Goal: Task Accomplishment & Management: Manage account settings

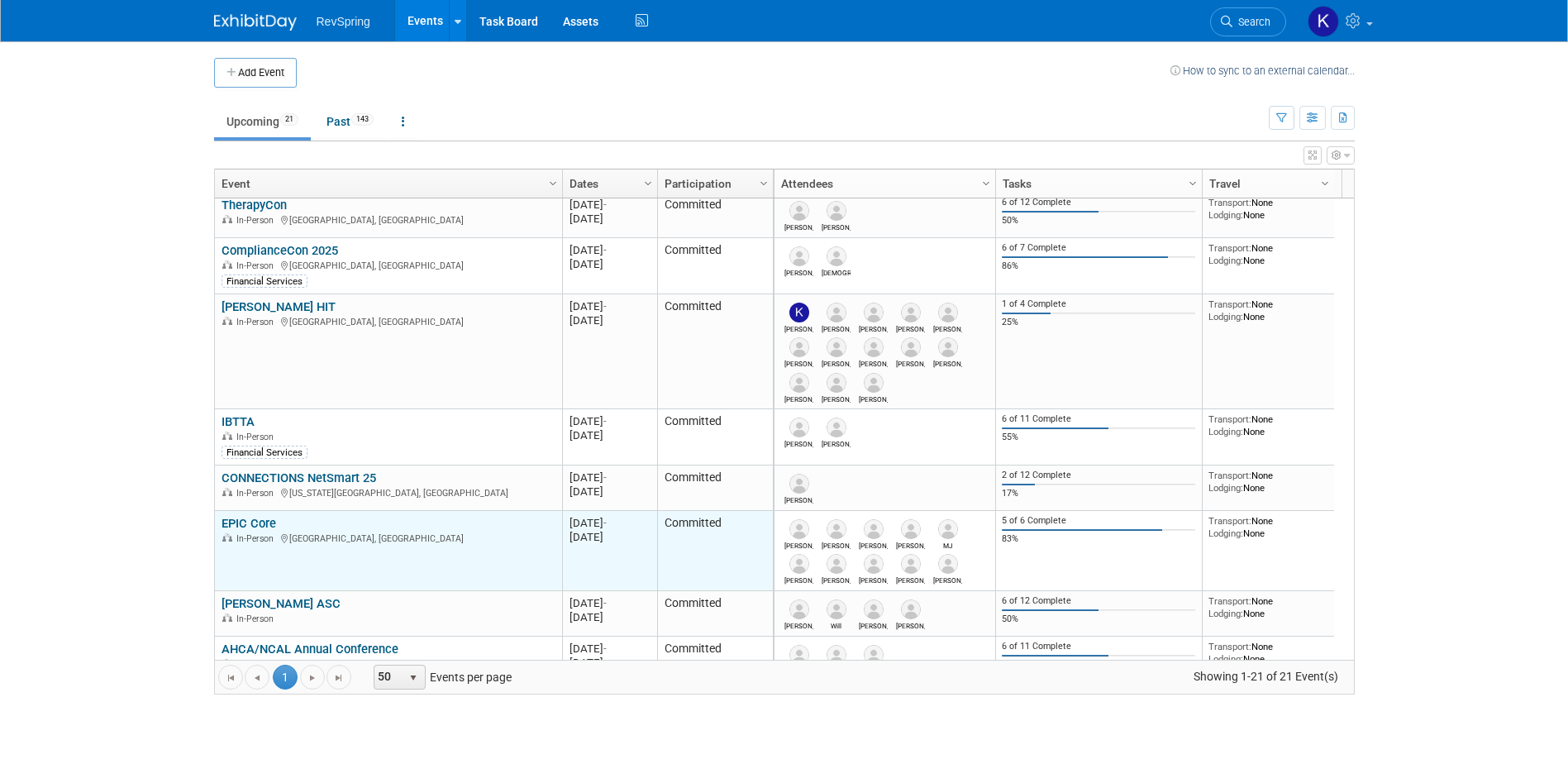
scroll to position [298, 0]
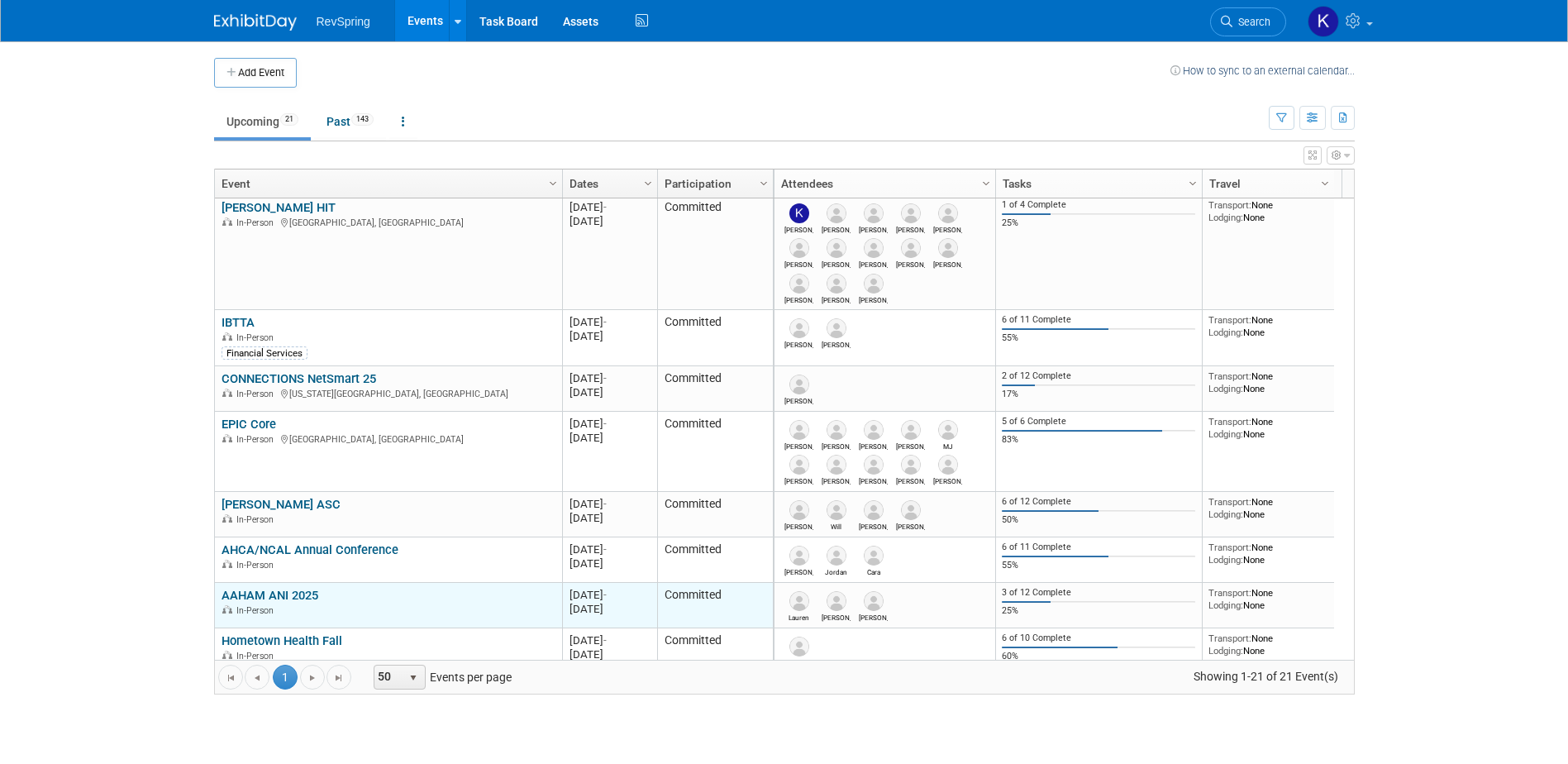
click at [292, 592] on link "AAHAM ANI 2025" at bounding box center [270, 595] width 97 height 15
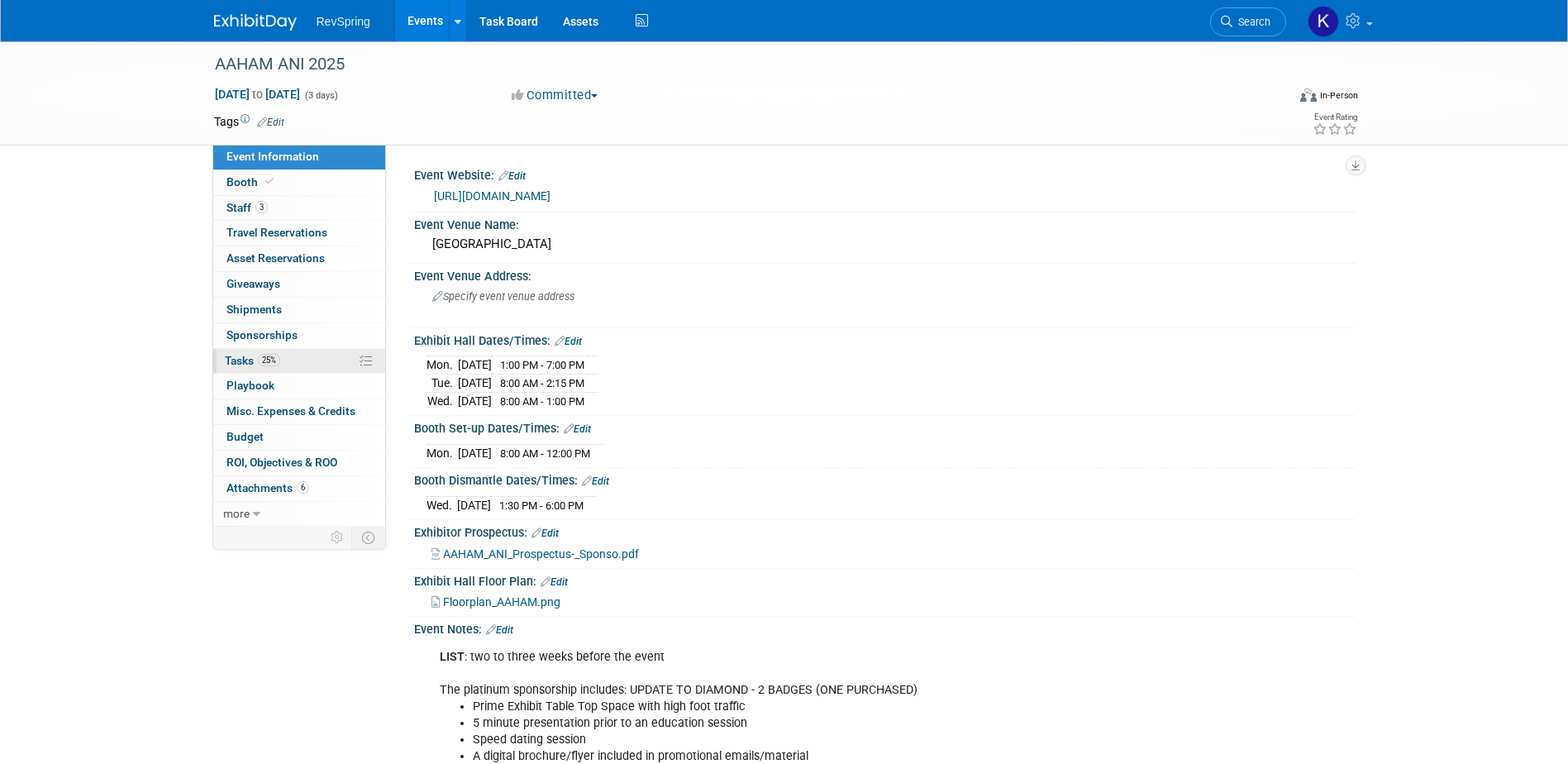
click at [301, 355] on link "25% Tasks 25%" at bounding box center [299, 361] width 172 height 25
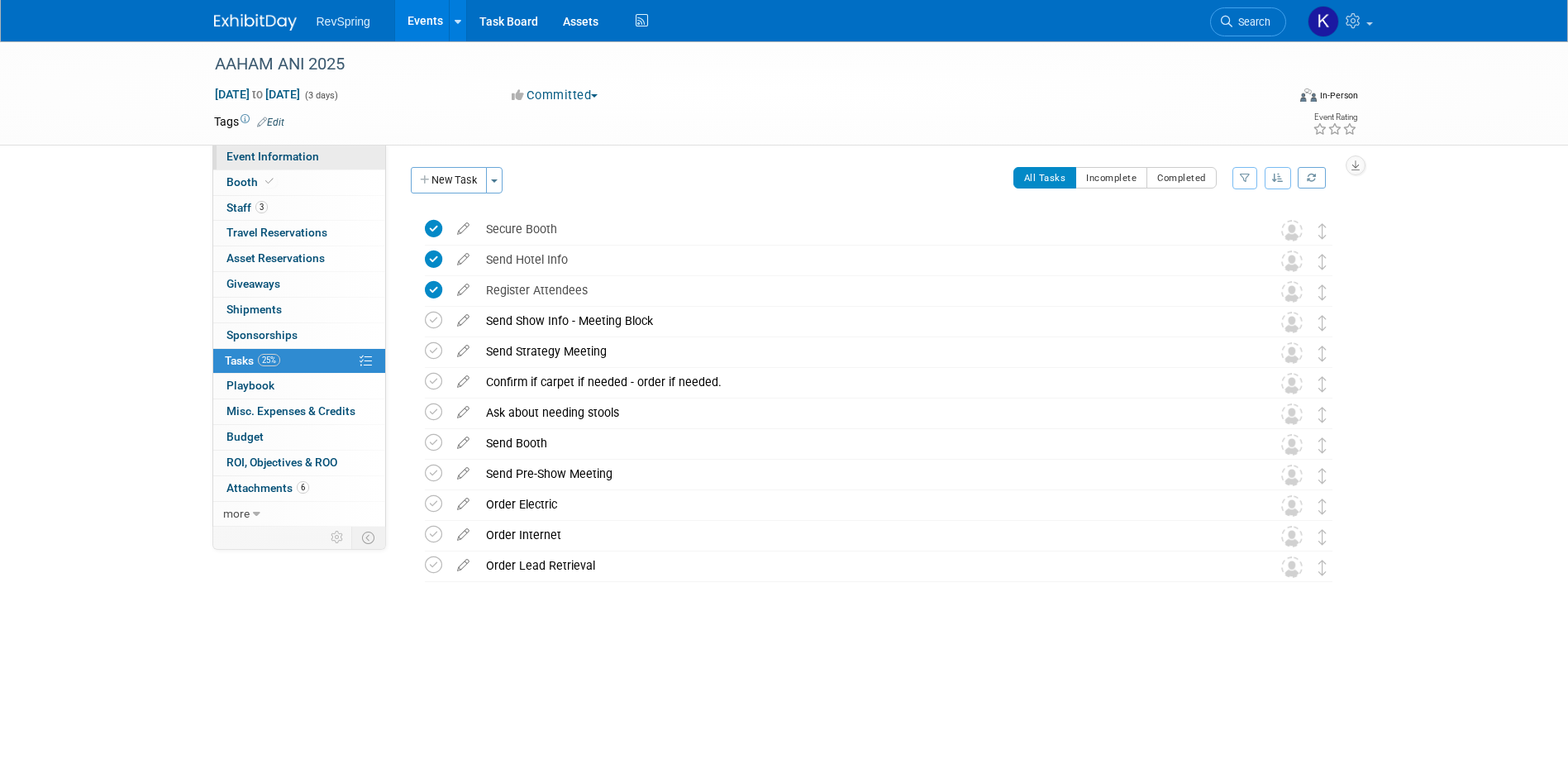
click at [298, 151] on span "Event Information" at bounding box center [272, 157] width 92 height 14
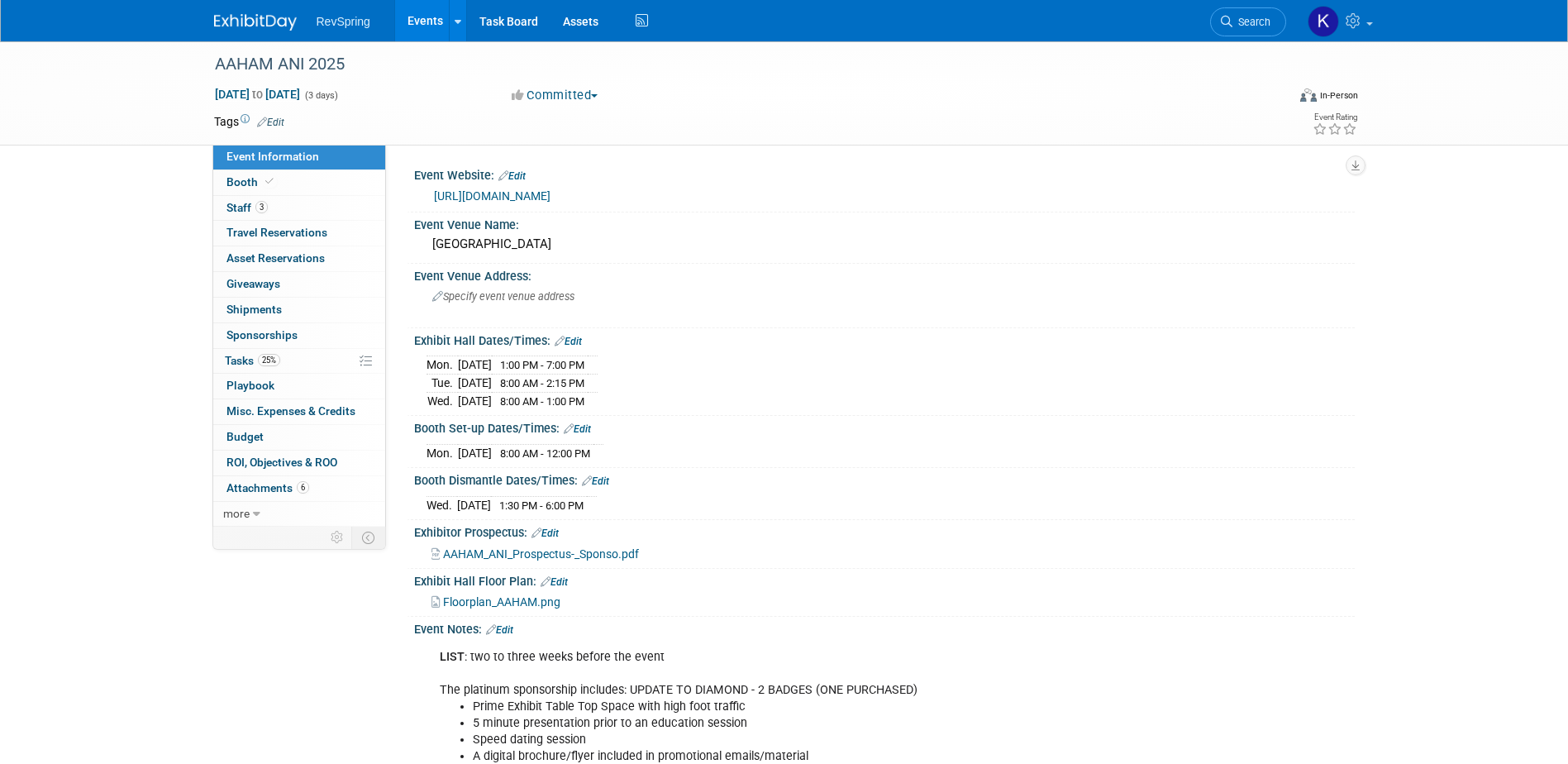
click at [527, 193] on link "[URL][DOMAIN_NAME]" at bounding box center [492, 196] width 117 height 14
click at [559, 239] on div "Hilton Baltimore Inner Harbor" at bounding box center [884, 244] width 916 height 25
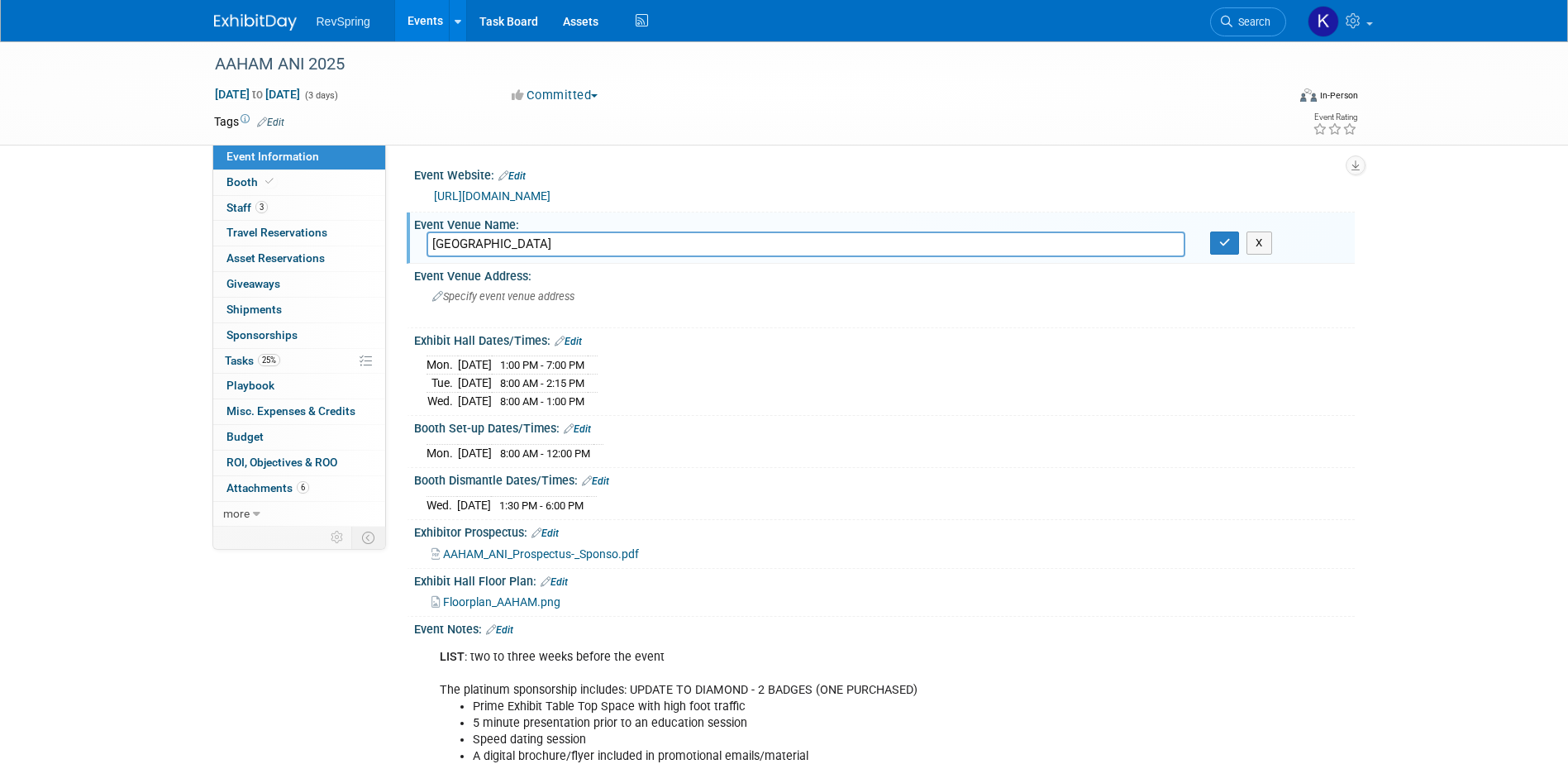
click at [559, 239] on input "Hilton Baltimore Inner Harbor" at bounding box center [805, 244] width 759 height 25
click at [514, 279] on div "Event Venue Address:" at bounding box center [885, 274] width 941 height 20
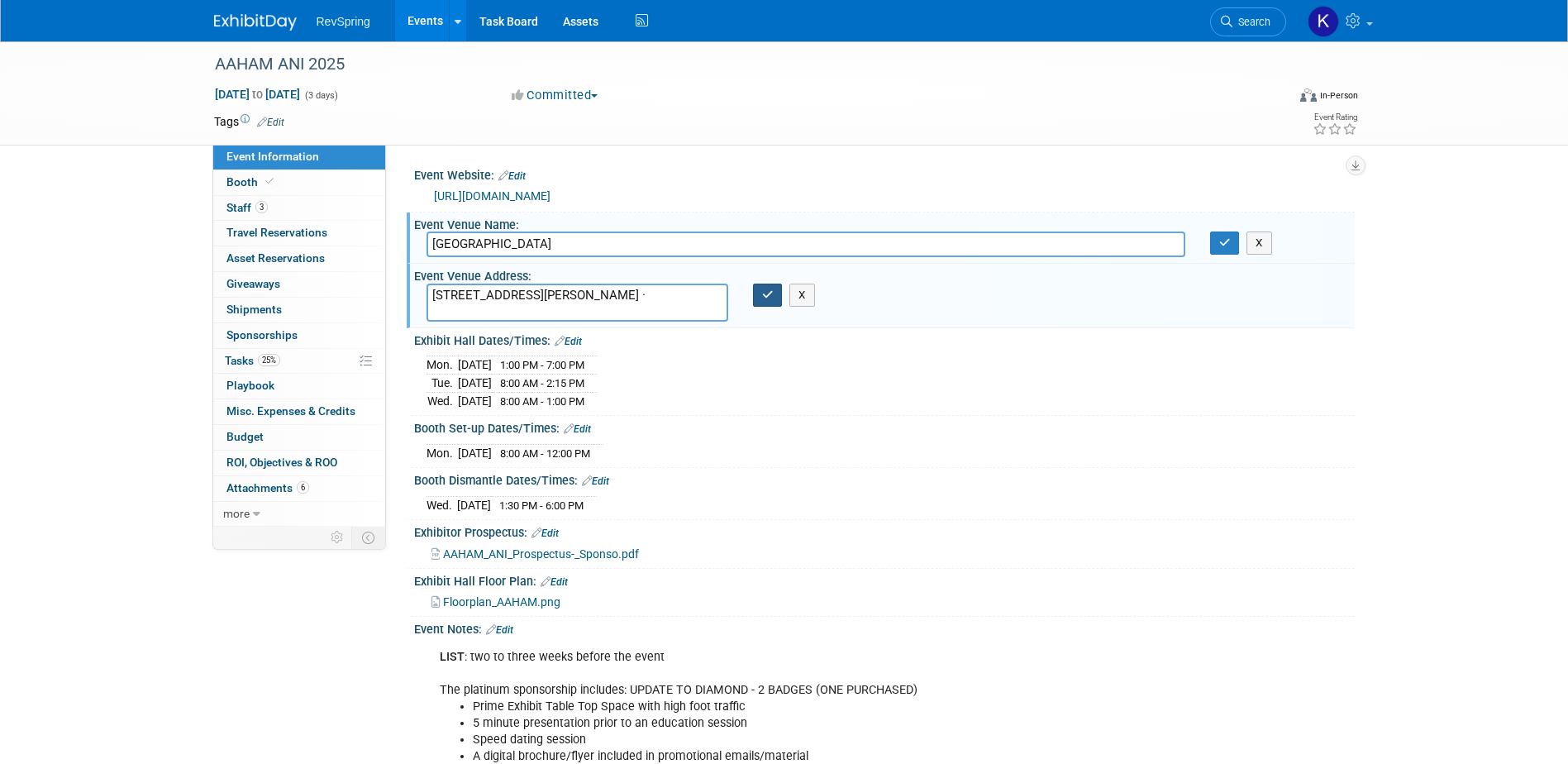
type textarea "[STREET_ADDRESS][PERSON_NAME] ·"
click at [770, 294] on icon "button" at bounding box center [768, 294] width 12 height 11
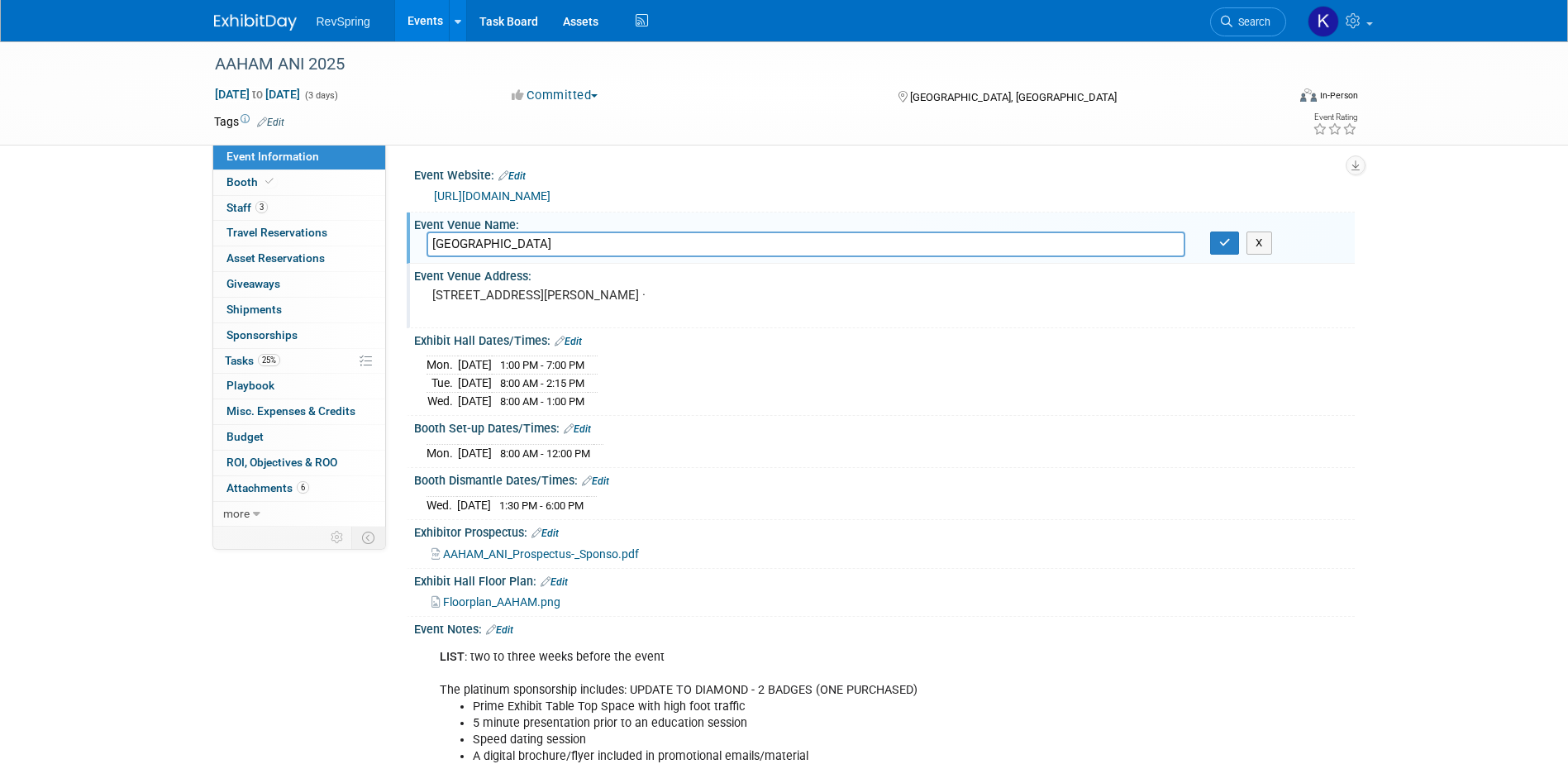
drag, startPoint x: 664, startPoint y: 295, endPoint x: 429, endPoint y: 298, distance: 235.0
click at [429, 298] on div "[STREET_ADDRESS][PERSON_NAME] ·" at bounding box center [609, 303] width 367 height 38
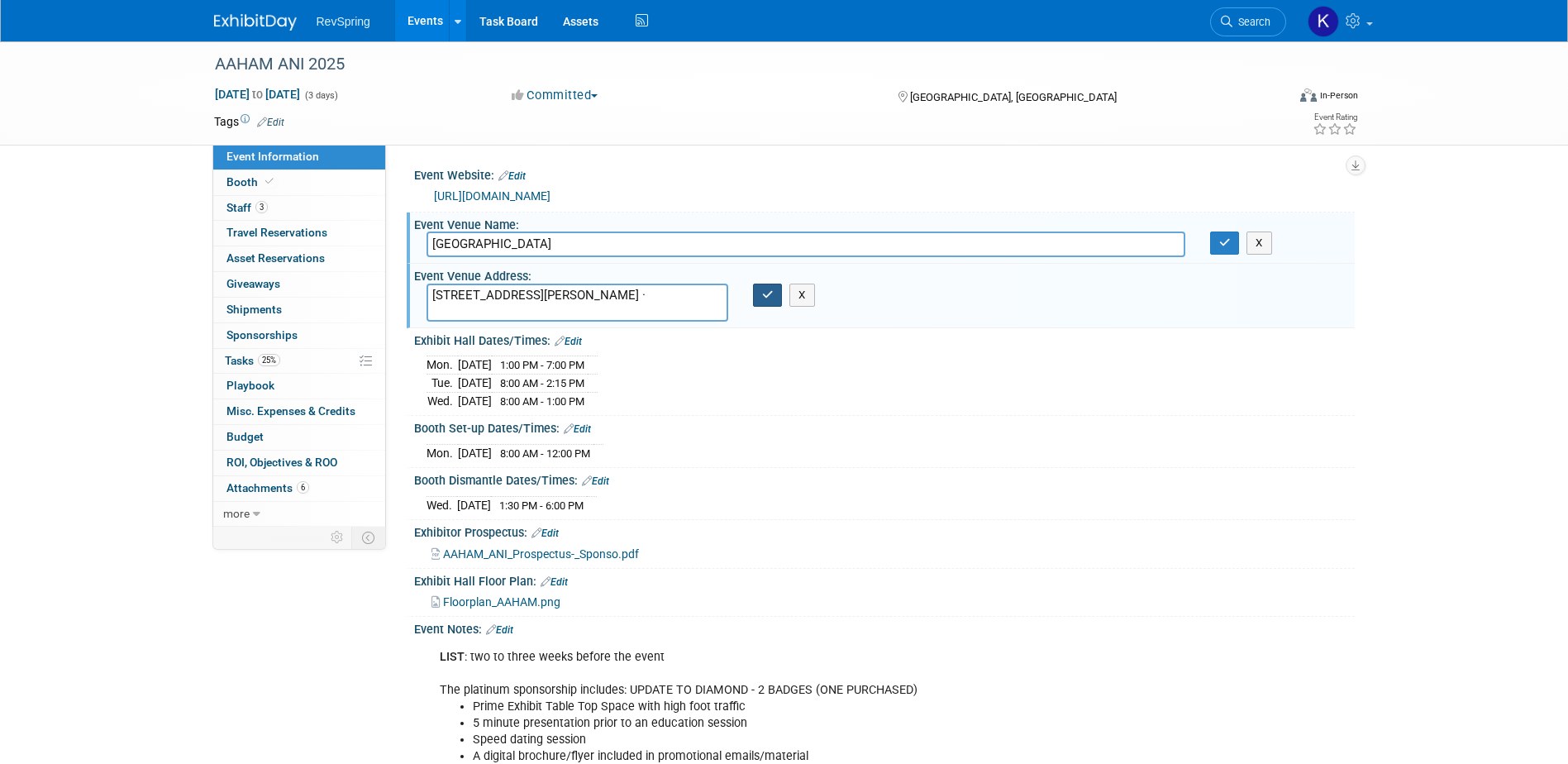
click at [765, 300] on icon "button" at bounding box center [768, 294] width 12 height 11
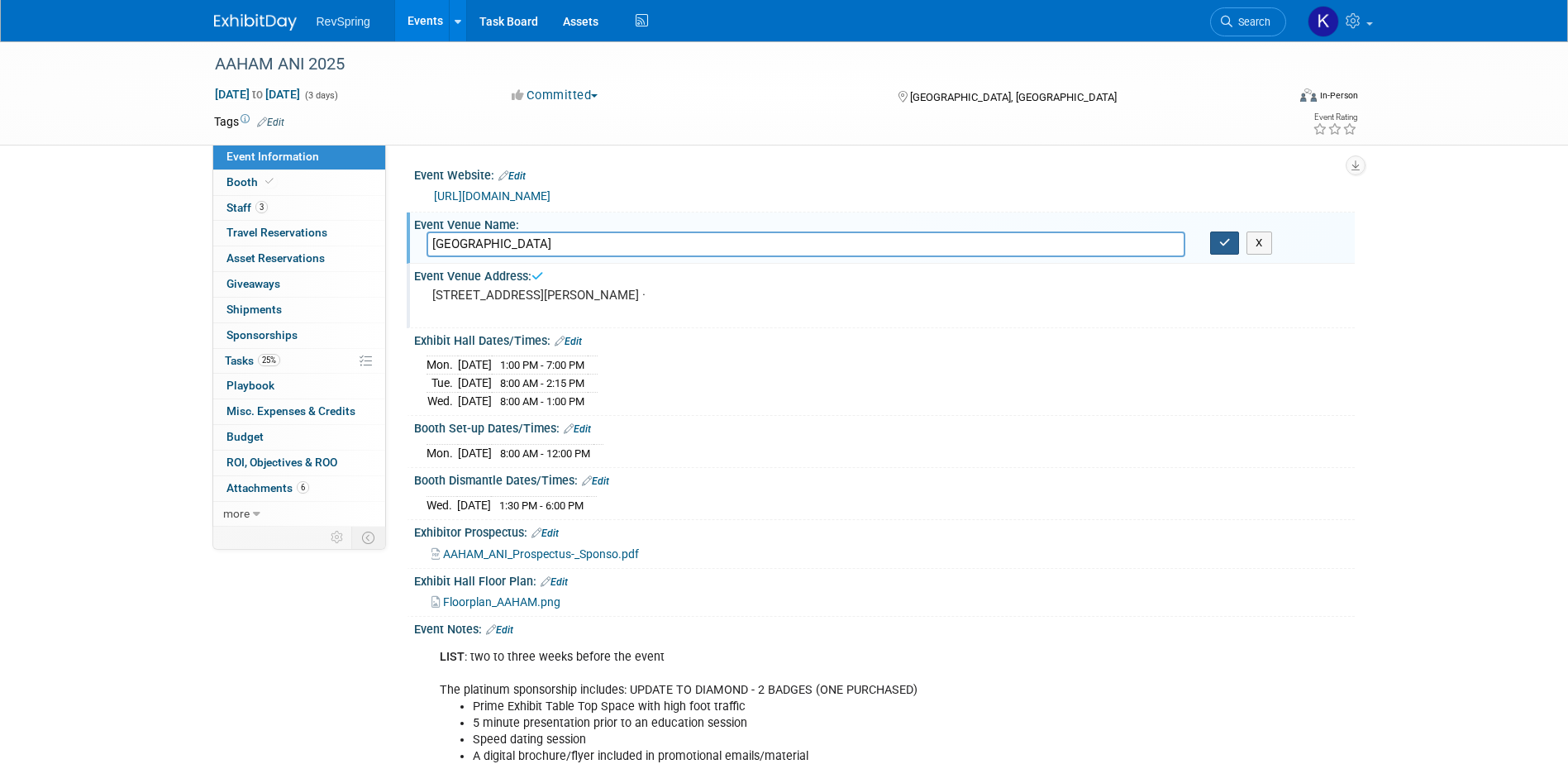
click at [1222, 245] on icon "button" at bounding box center [1226, 243] width 12 height 11
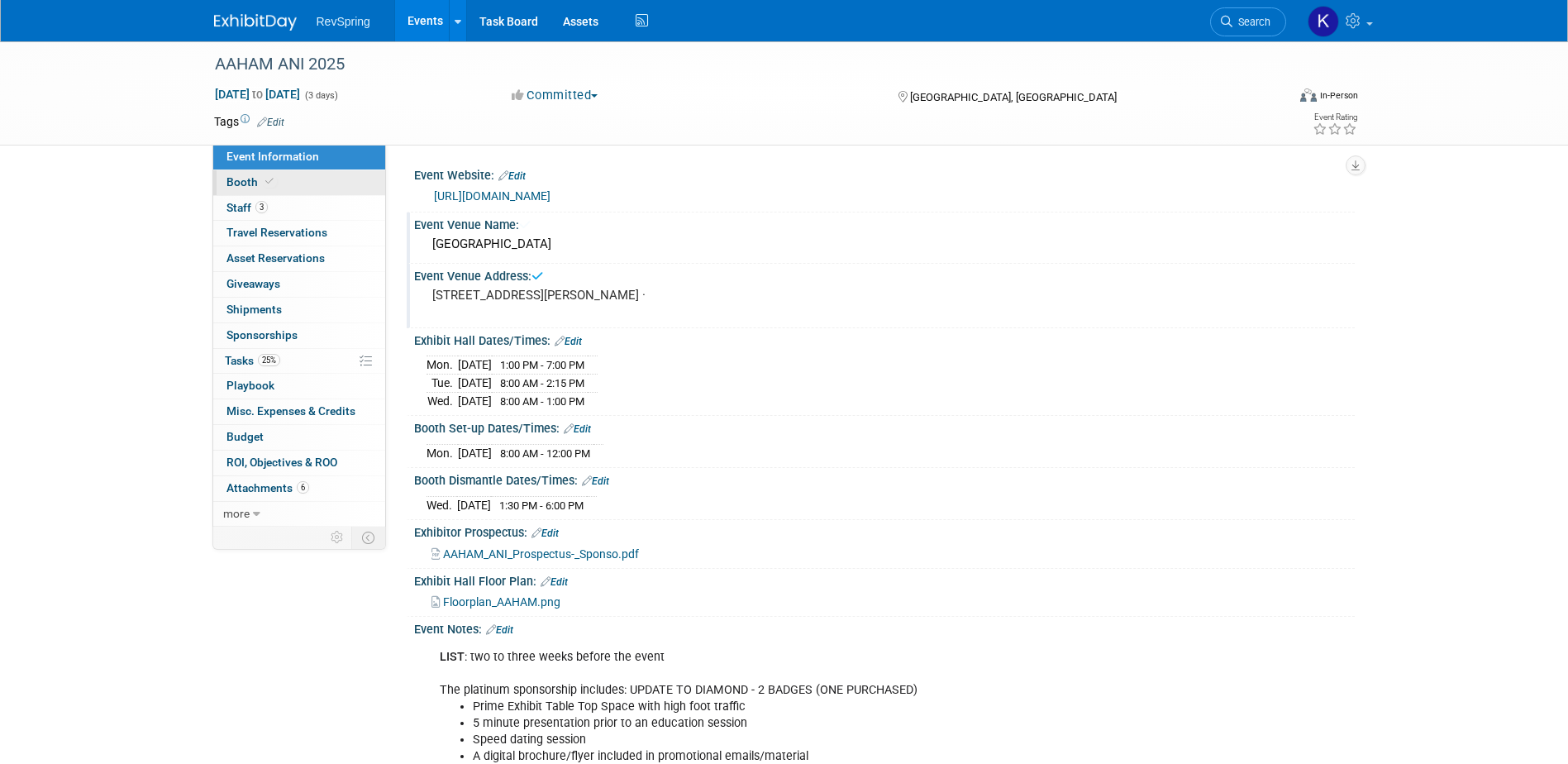
click at [325, 187] on link "Booth" at bounding box center [299, 182] width 172 height 25
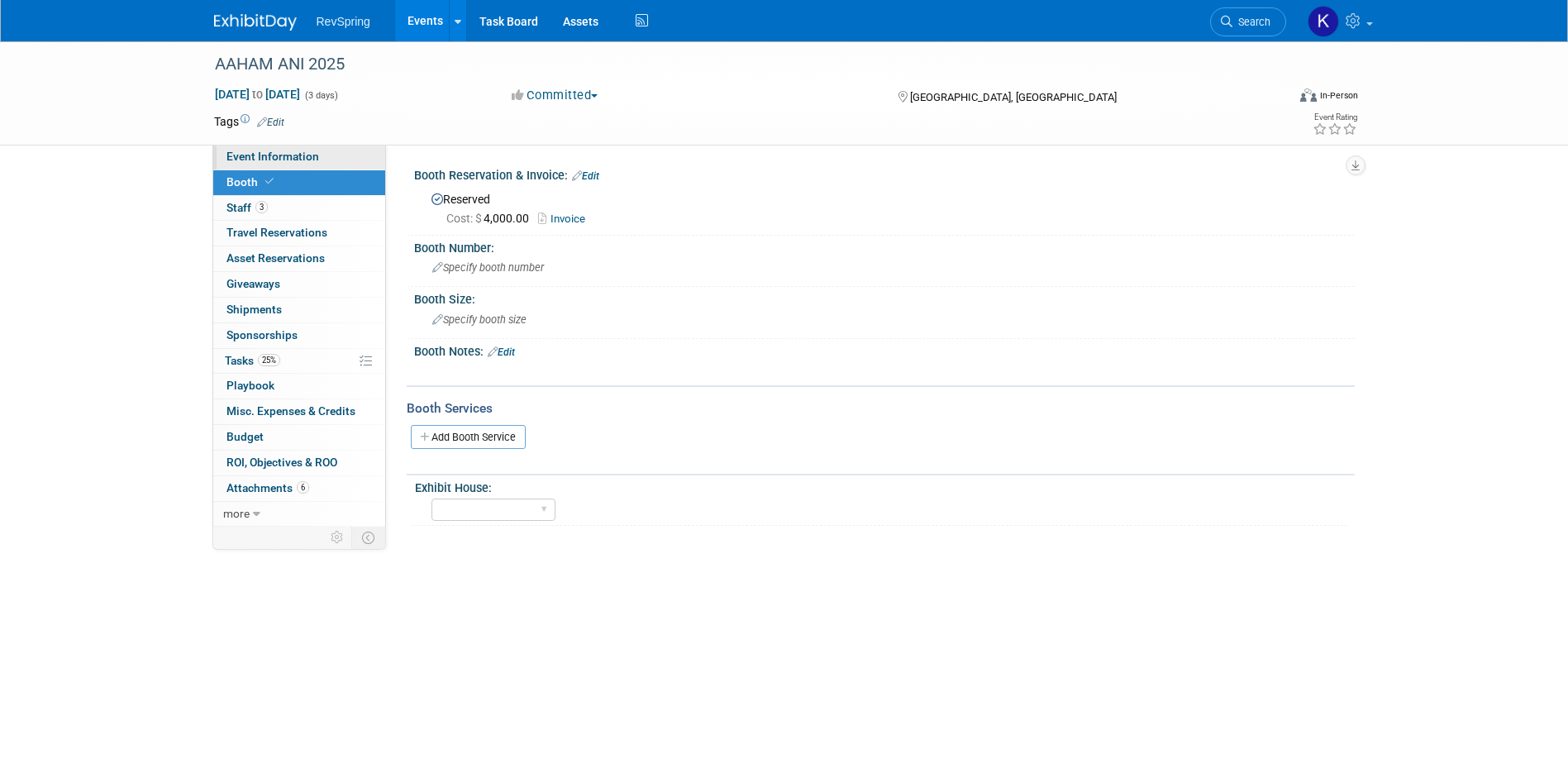
click at [270, 159] on span "Event Information" at bounding box center [272, 157] width 92 height 14
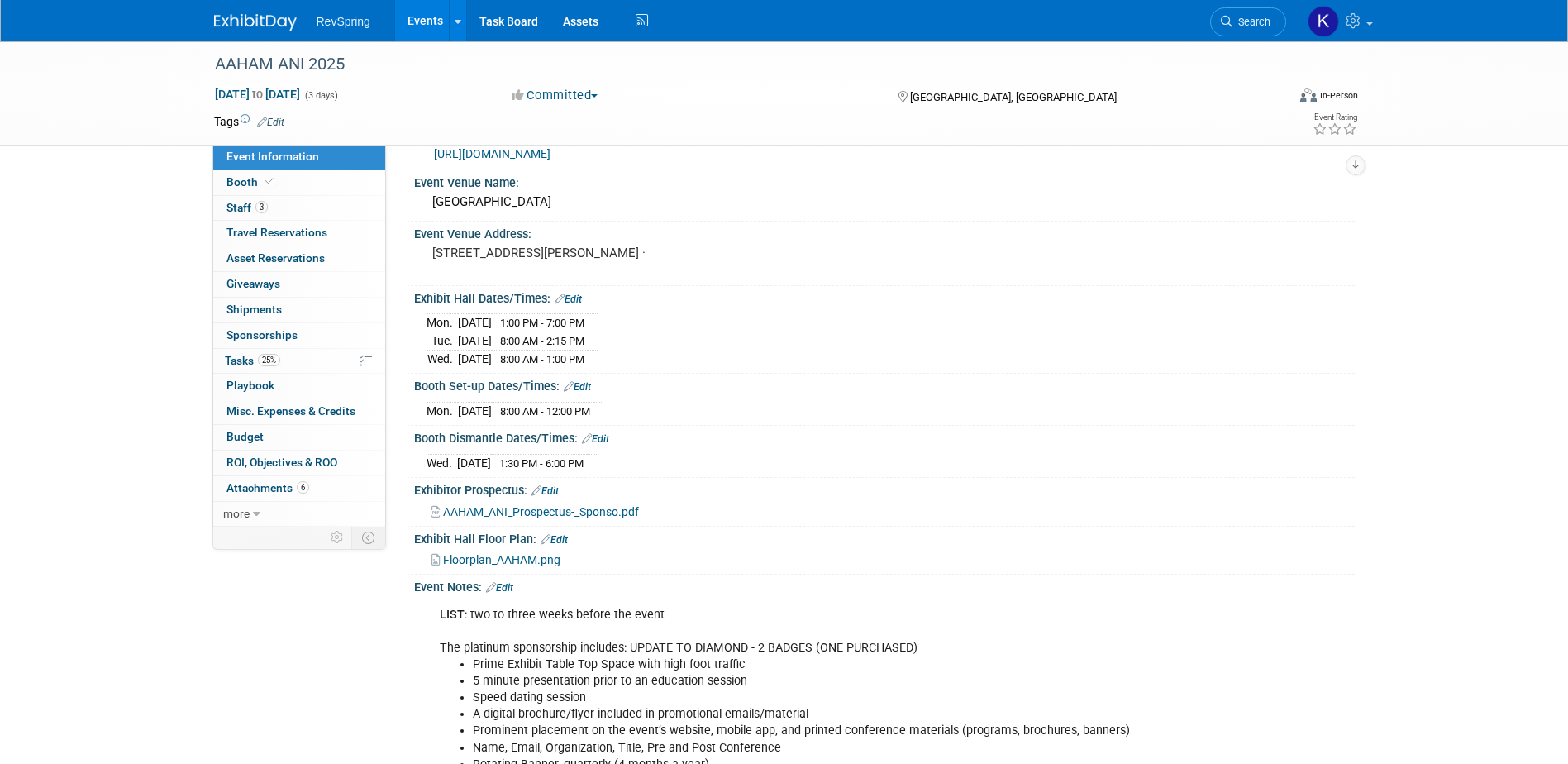
scroll to position [83, 0]
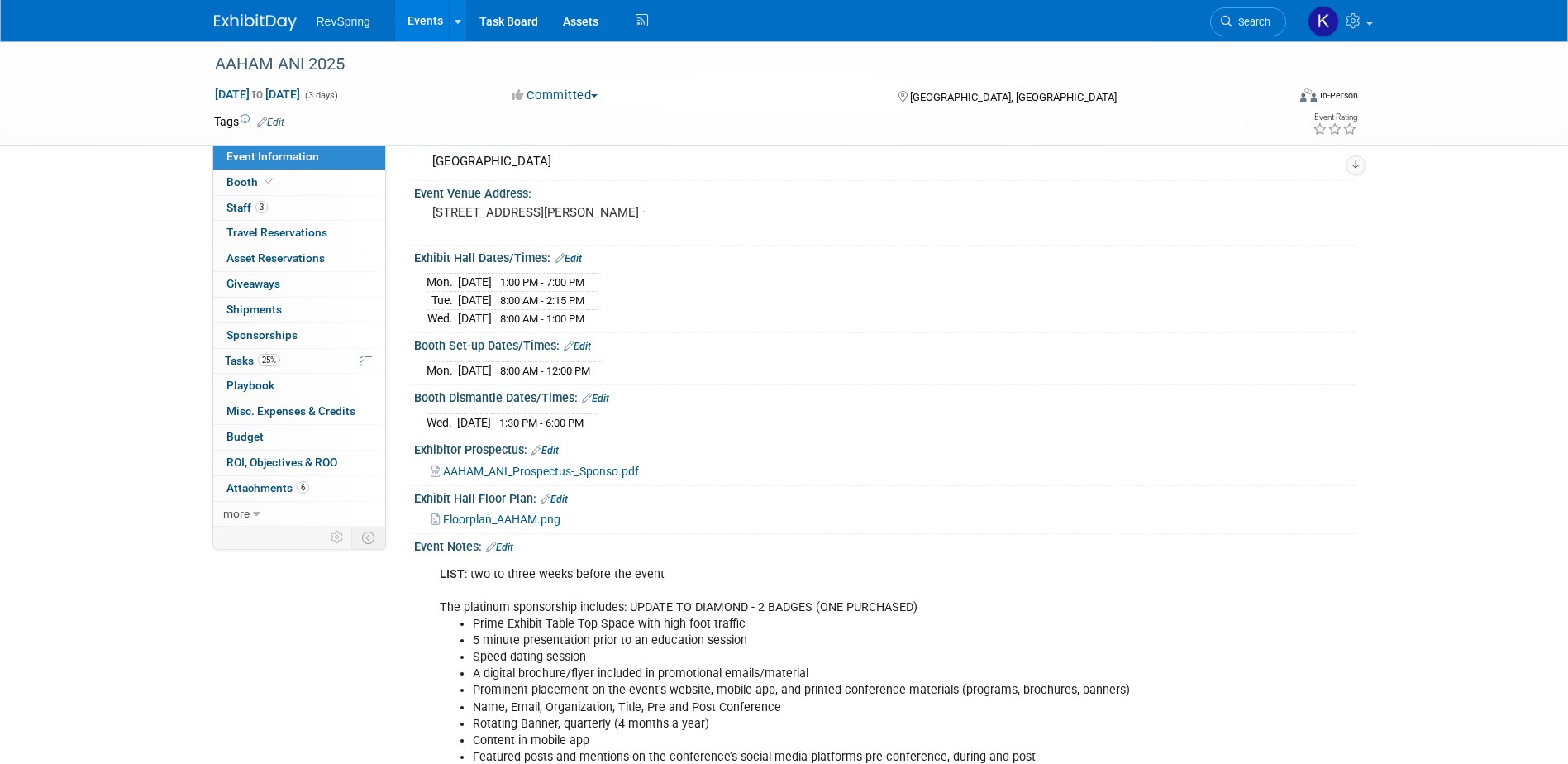
click at [543, 516] on span "Floorplan_AAHAM.png" at bounding box center [502, 520] width 117 height 14
click at [542, 516] on span "Floorplan_AAHAM.png" at bounding box center [502, 520] width 117 height 14
drag, startPoint x: 661, startPoint y: 365, endPoint x: 425, endPoint y: 371, distance: 236.1
click at [425, 371] on div "Mon. Oct 20, 2025 8:00 AM - 12:00 PM Save Changes Cancel" at bounding box center [885, 366] width 941 height 28
copy div
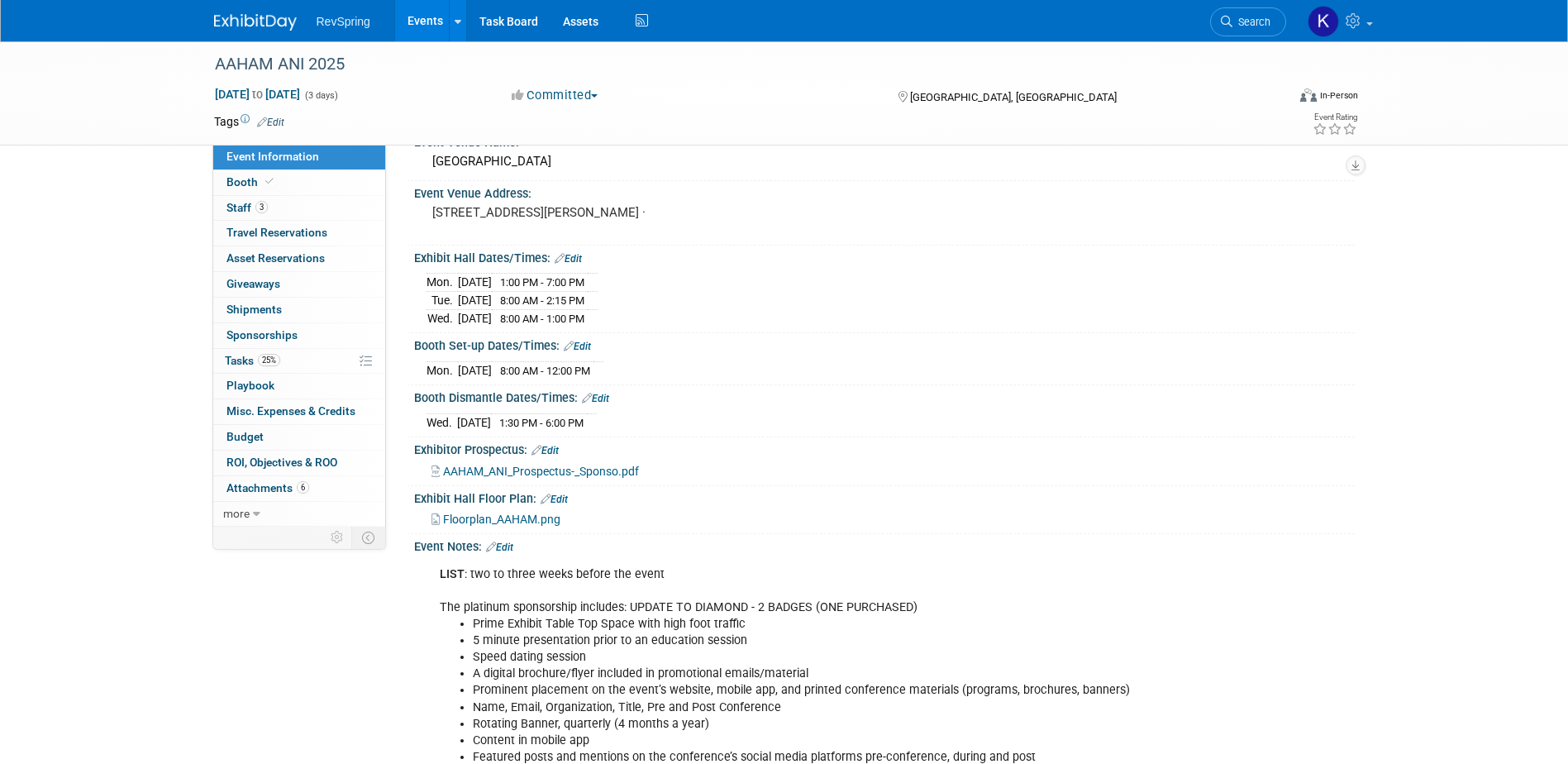
drag, startPoint x: 541, startPoint y: 311, endPoint x: 425, endPoint y: 289, distance: 118.1
click at [425, 289] on div "Mon. Oct 20, 2025 1:00 PM - 7:00 PM Tue. Oct 21, 2025 8:00 AM - 2:15 PM" at bounding box center [885, 296] width 941 height 64
copy div
drag, startPoint x: 559, startPoint y: 416, endPoint x: 424, endPoint y: 420, distance: 135.1
click at [424, 420] on div "Wed. Oct 22, 2025 1:30 PM - 6:00 PM Save Changes Cancel" at bounding box center [885, 419] width 941 height 28
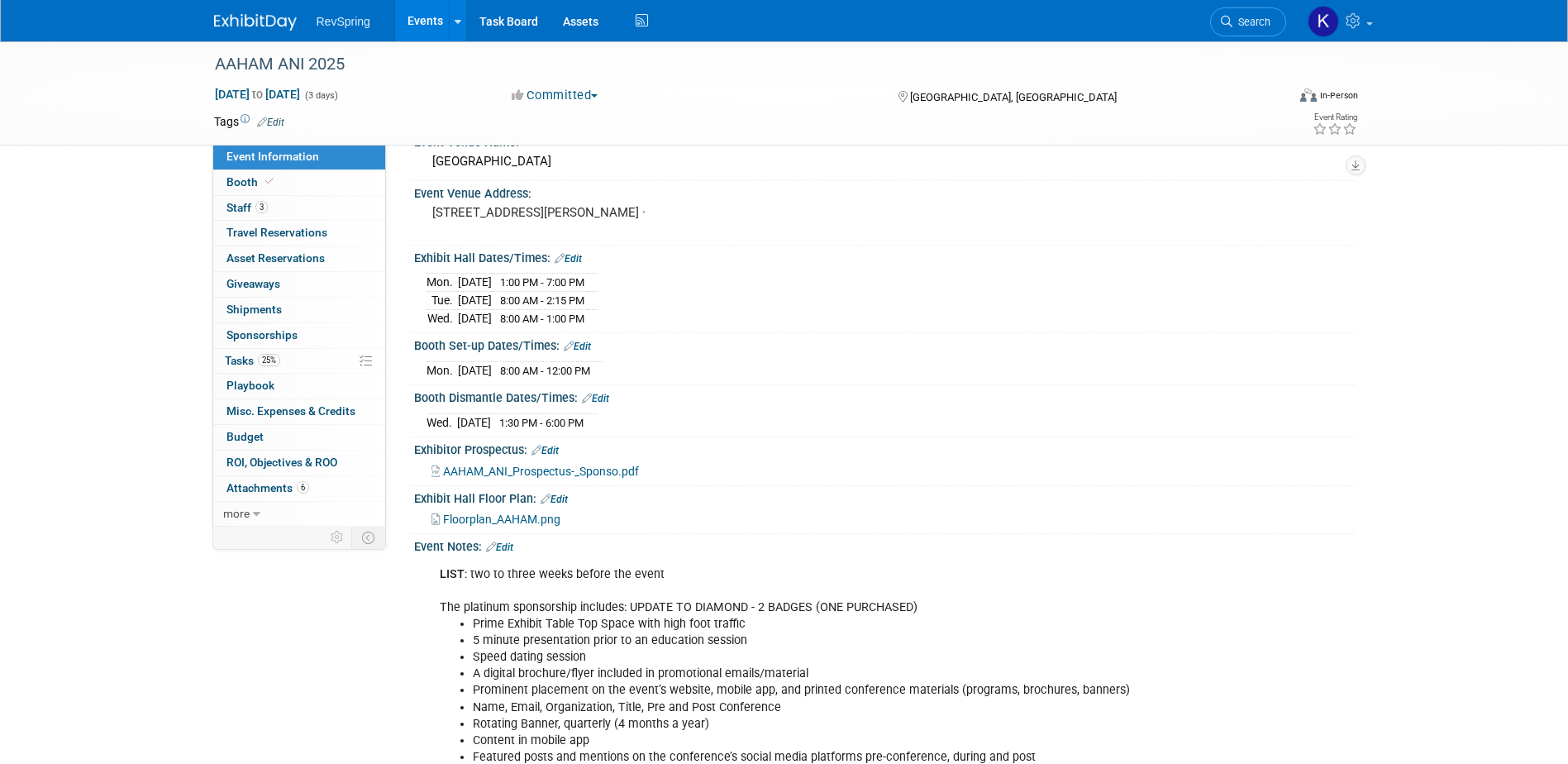
copy div
click at [326, 208] on link "3 Staff 3" at bounding box center [299, 208] width 172 height 25
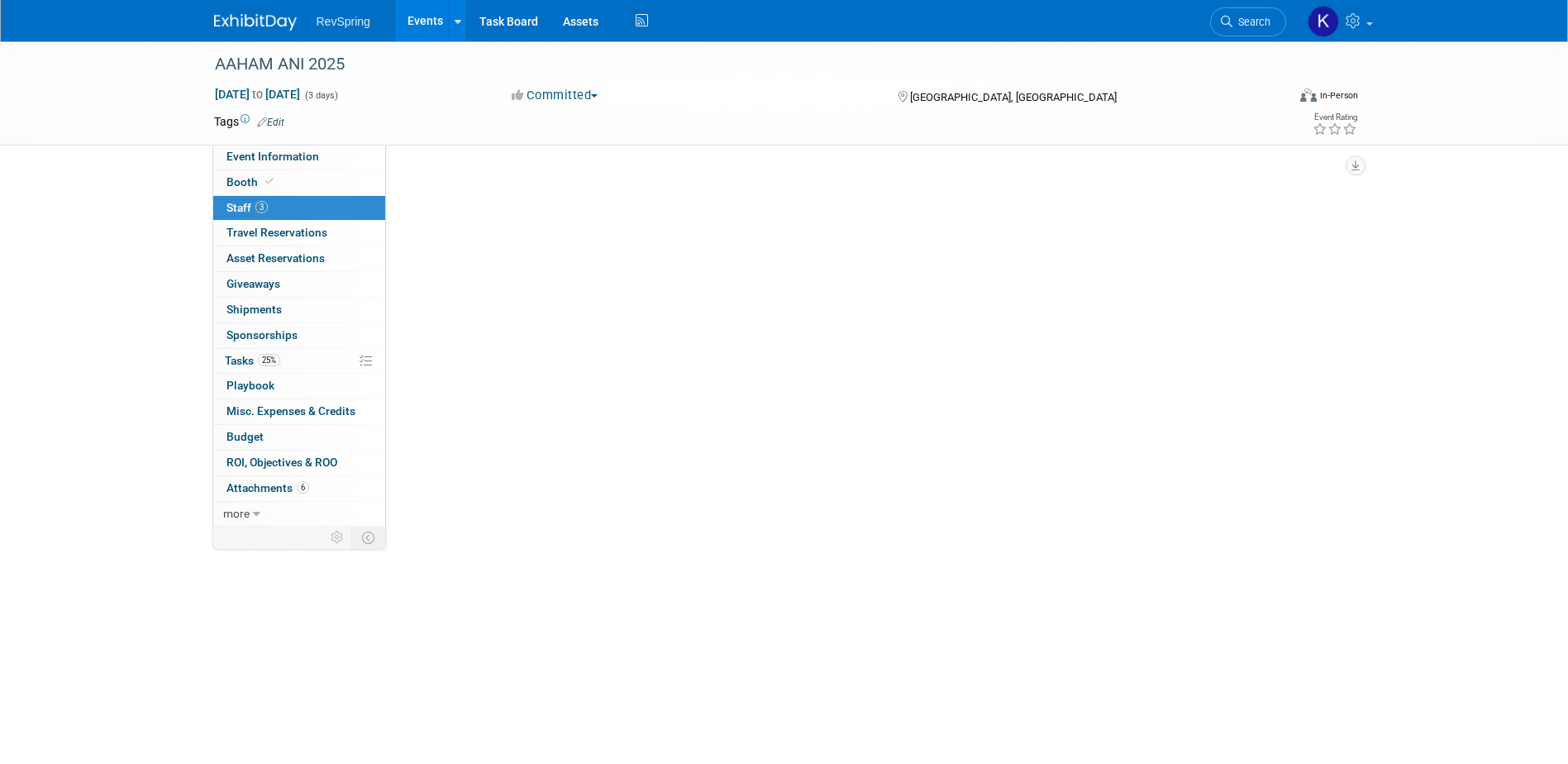
scroll to position [0, 0]
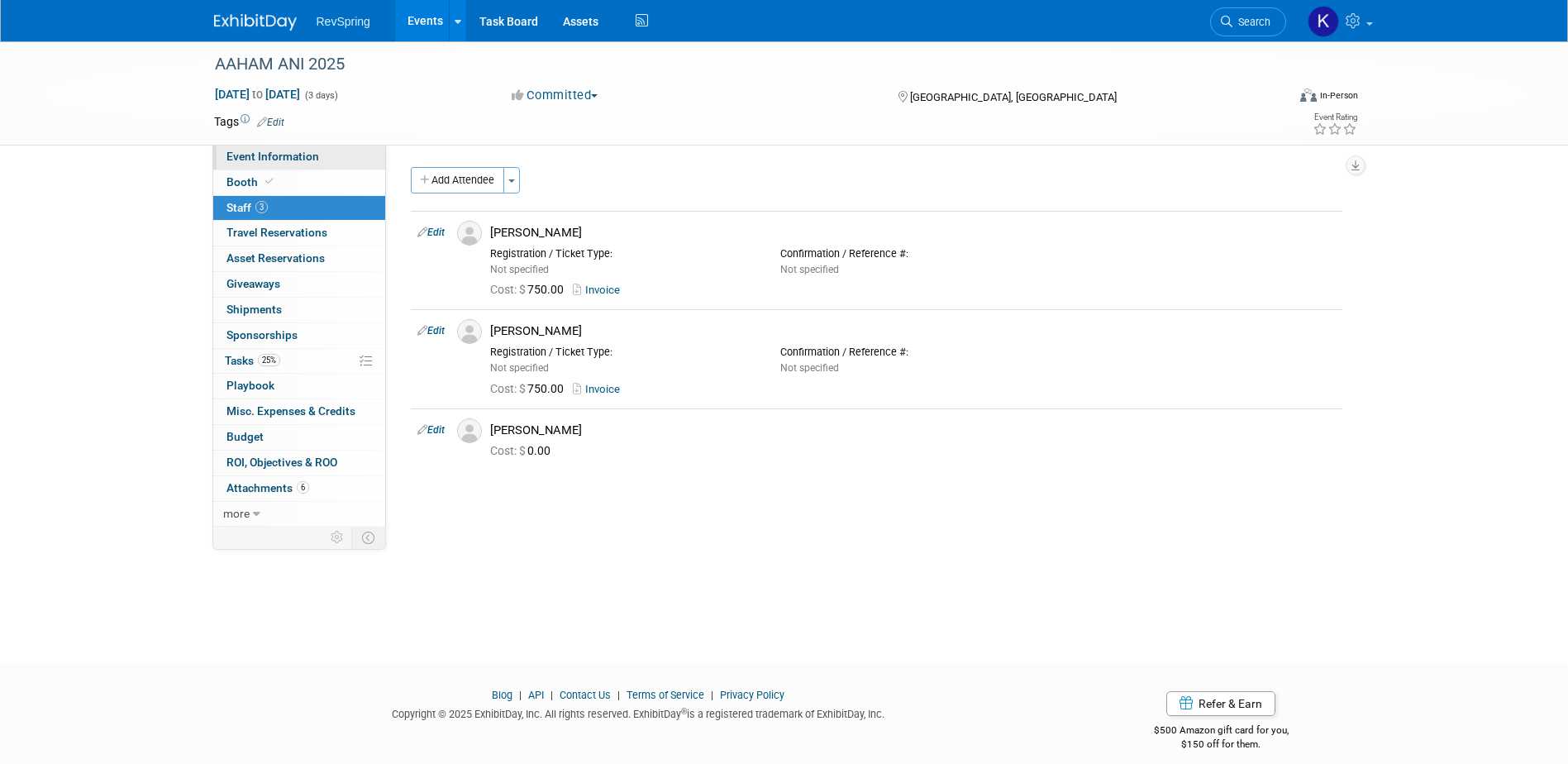
click at [329, 149] on link "Event Information" at bounding box center [299, 157] width 172 height 25
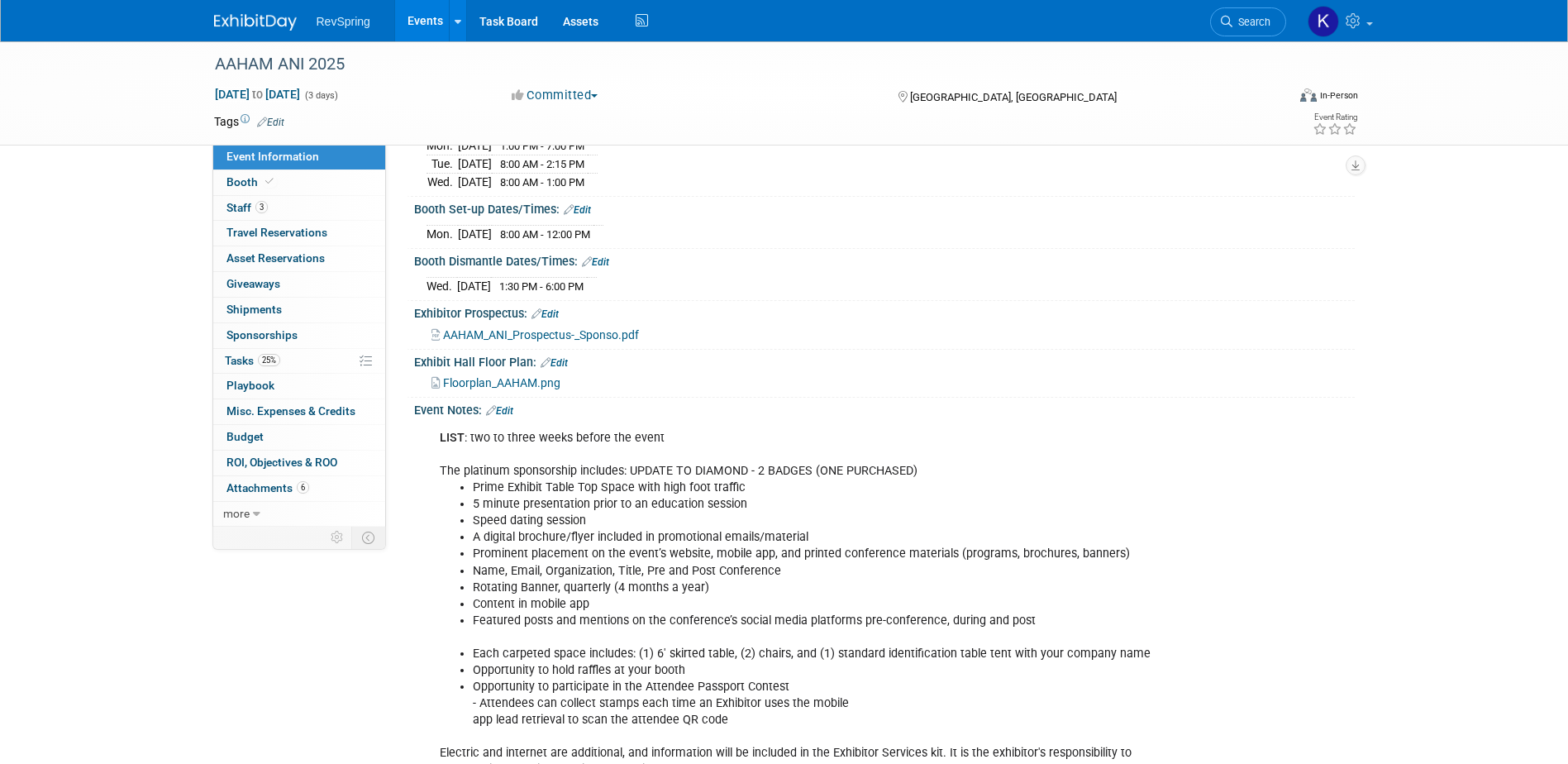
scroll to position [248, 0]
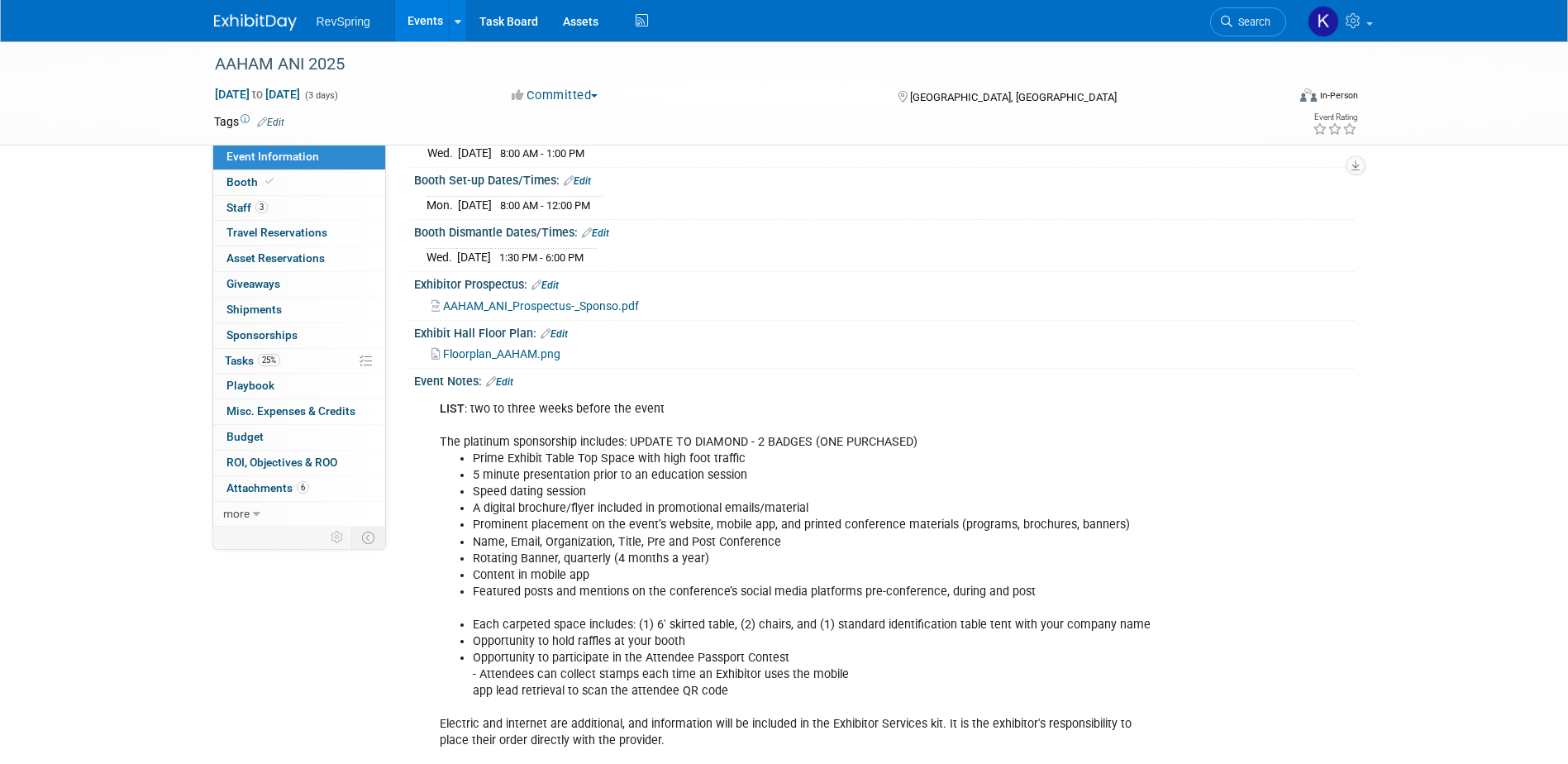
click at [541, 587] on li "Featured posts and mentions on the conference’s social media platforms pre-conf…" at bounding box center [818, 593] width 690 height 17
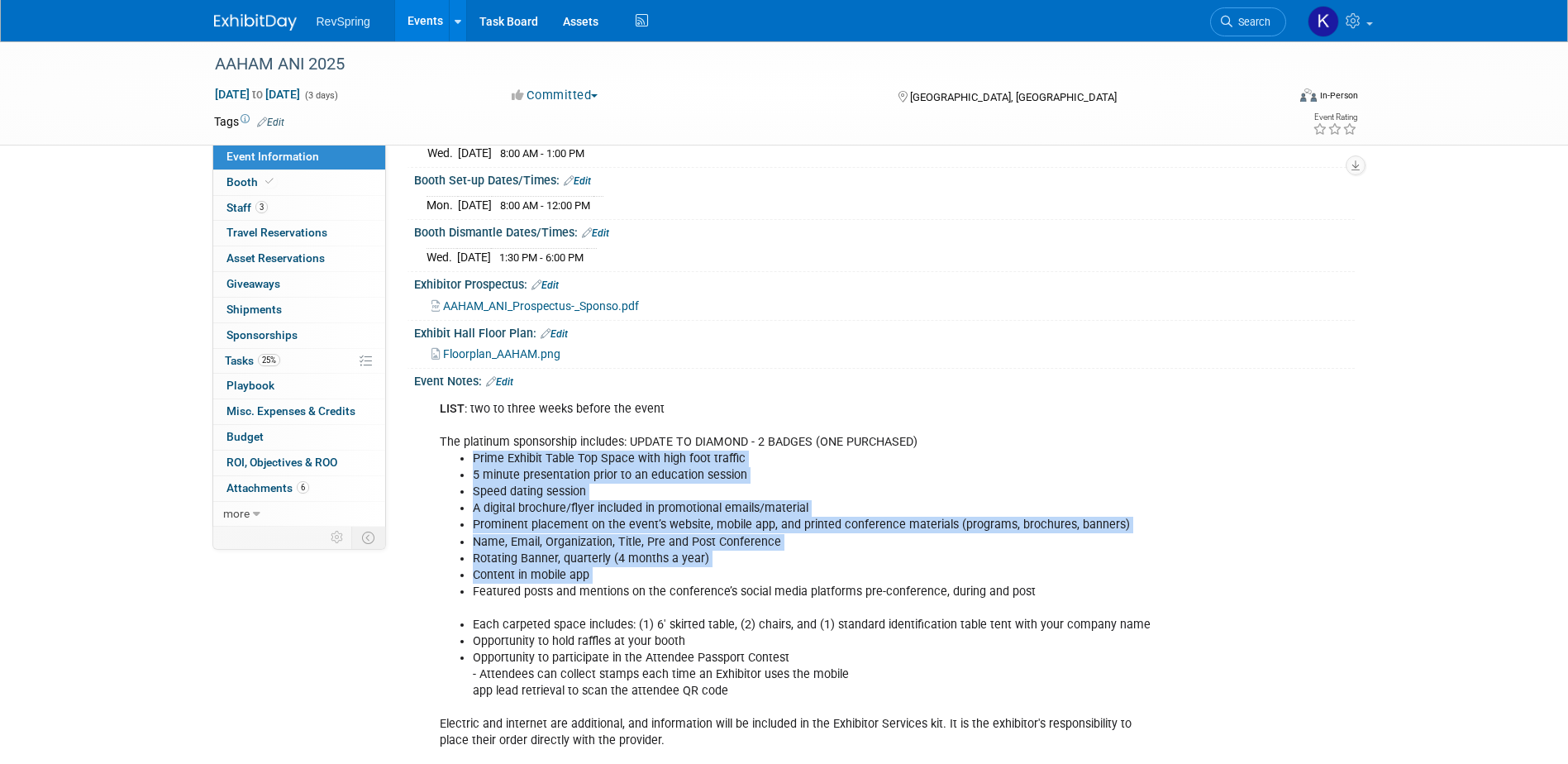
click at [540, 587] on li "Featured posts and mentions on the conference’s social media platforms pre-conf…" at bounding box center [818, 593] width 690 height 17
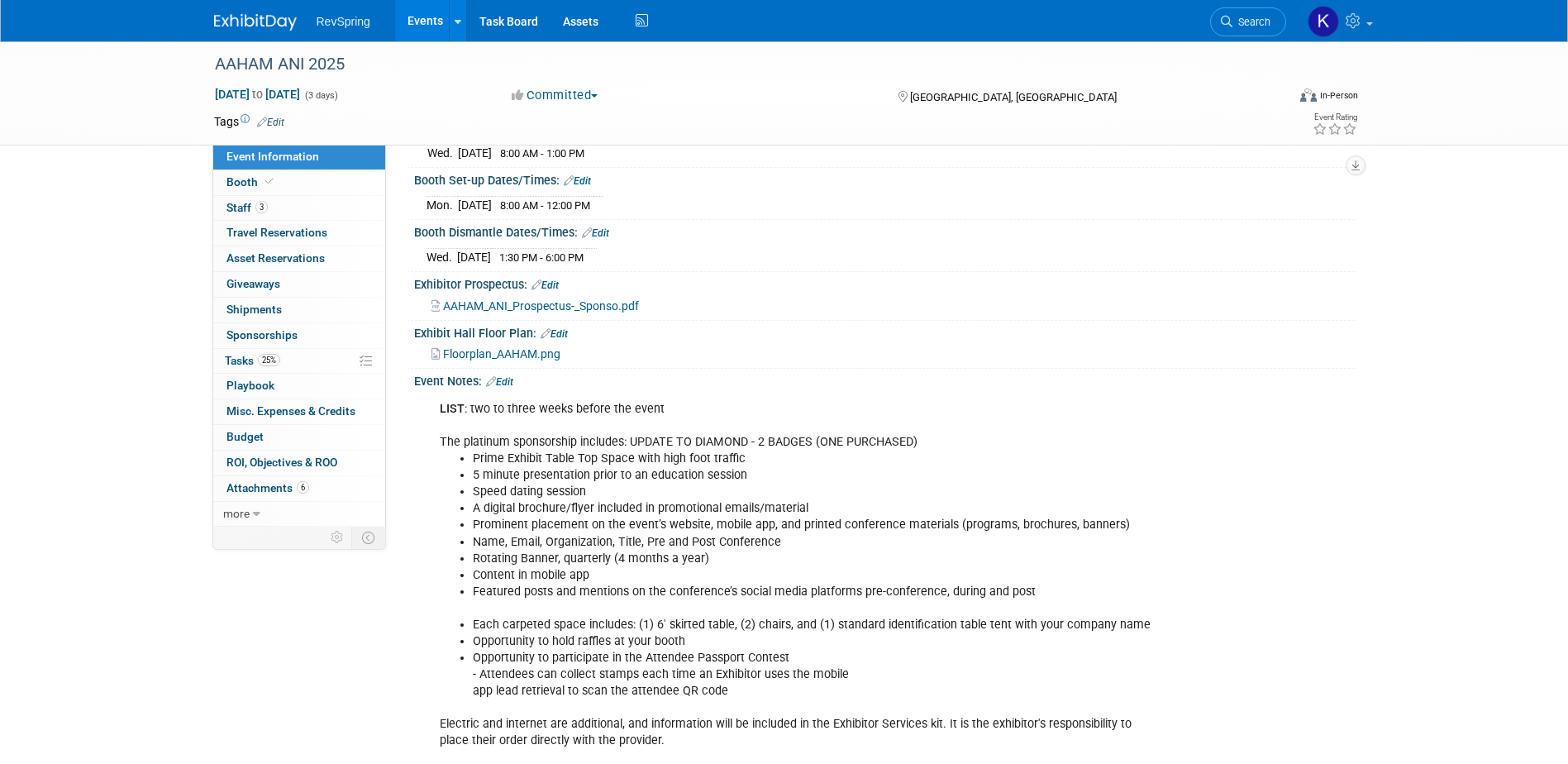
drag, startPoint x: 540, startPoint y: 587, endPoint x: 542, endPoint y: 643, distance: 56.0
click at [542, 643] on li "Opportunity to hold raffles at your booth" at bounding box center [818, 642] width 690 height 17
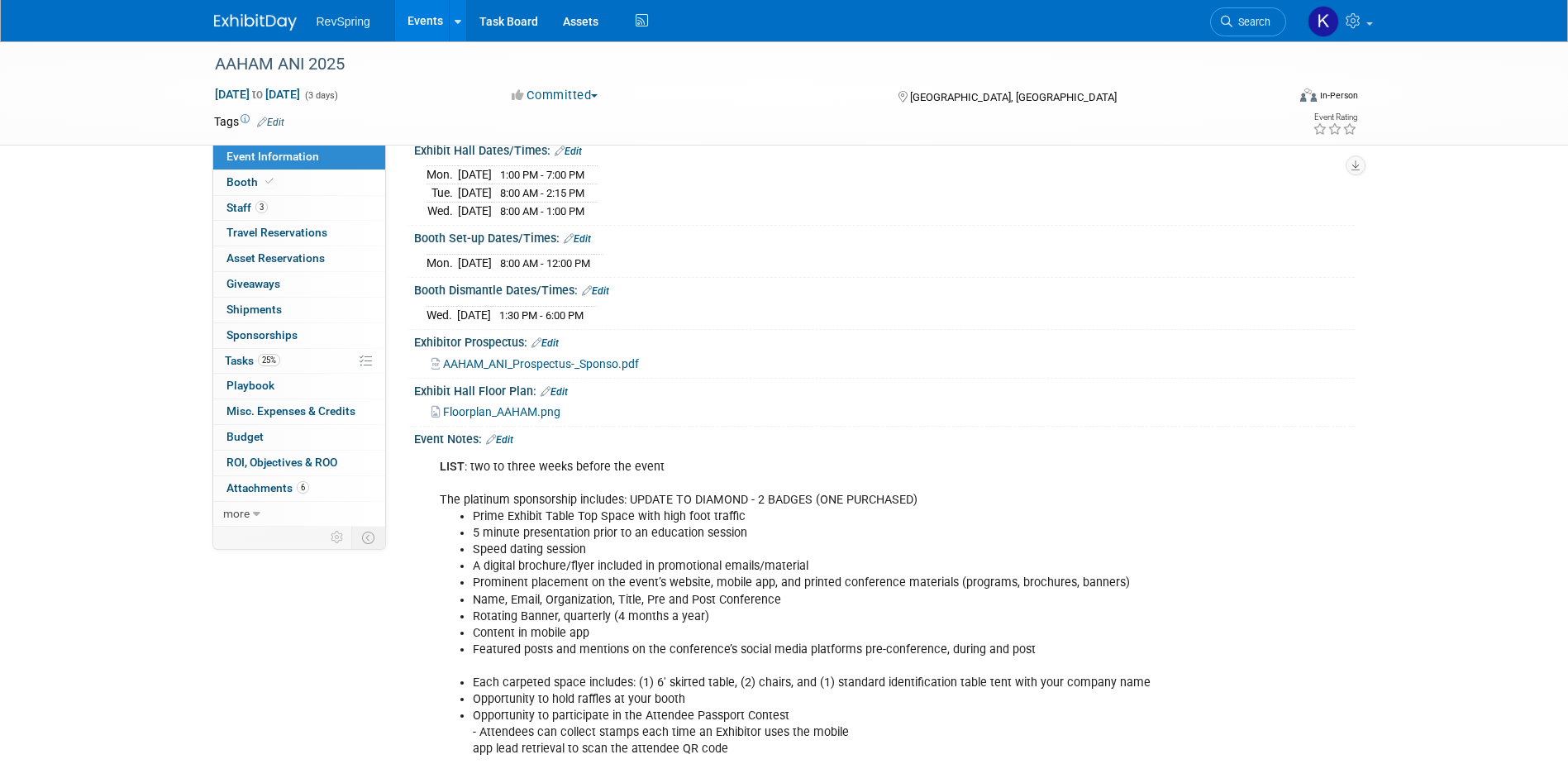
scroll to position [165, 0]
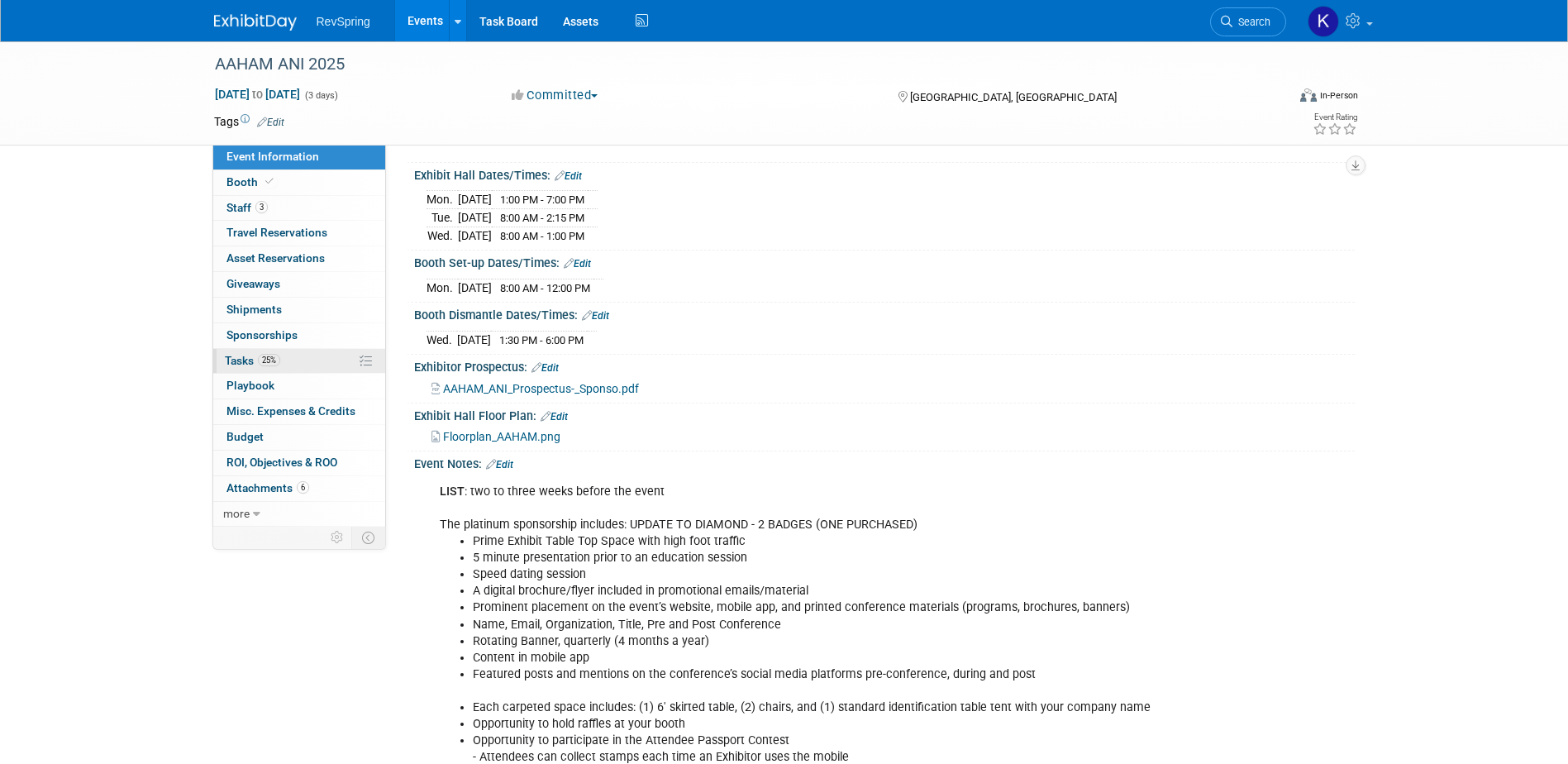
click at [309, 359] on link "25% Tasks 25%" at bounding box center [299, 361] width 172 height 25
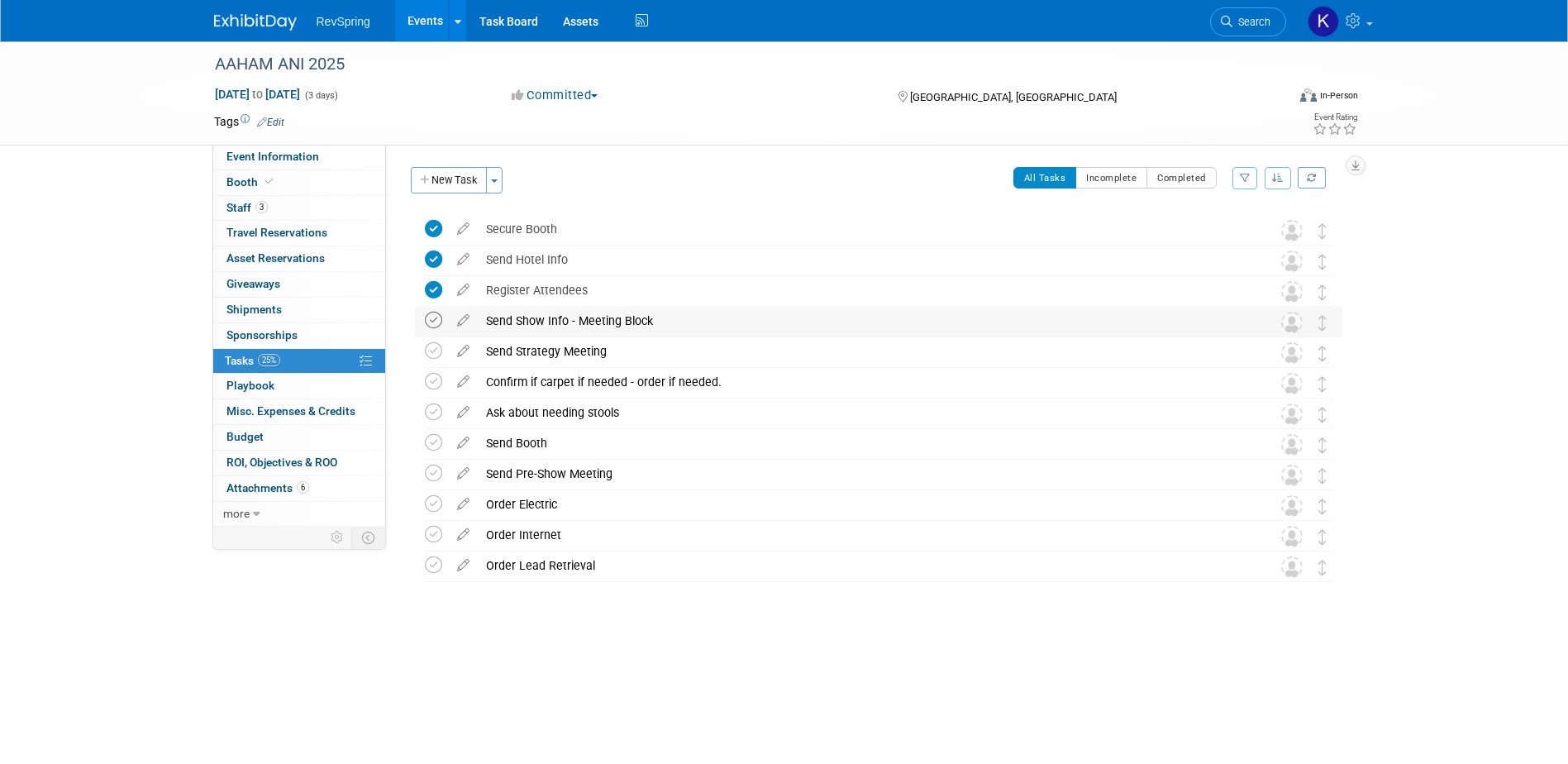
click at [431, 321] on icon at bounding box center [433, 321] width 17 height 17
click at [431, 352] on icon at bounding box center [433, 351] width 17 height 17
click at [441, 380] on icon at bounding box center [433, 382] width 17 height 17
click at [434, 469] on icon at bounding box center [433, 473] width 17 height 17
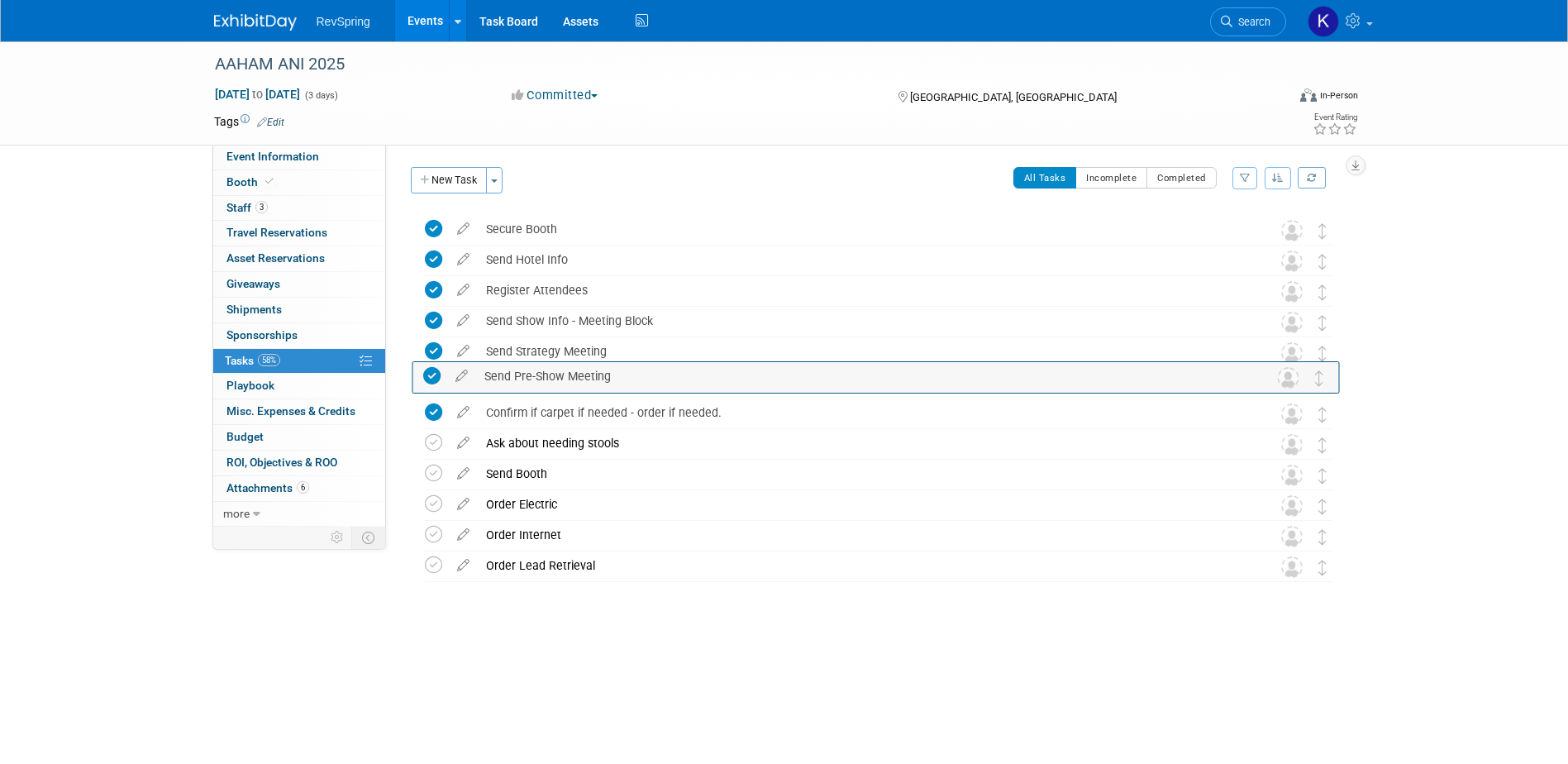
drag, startPoint x: 1318, startPoint y: 460, endPoint x: 1314, endPoint y: 379, distance: 81.1
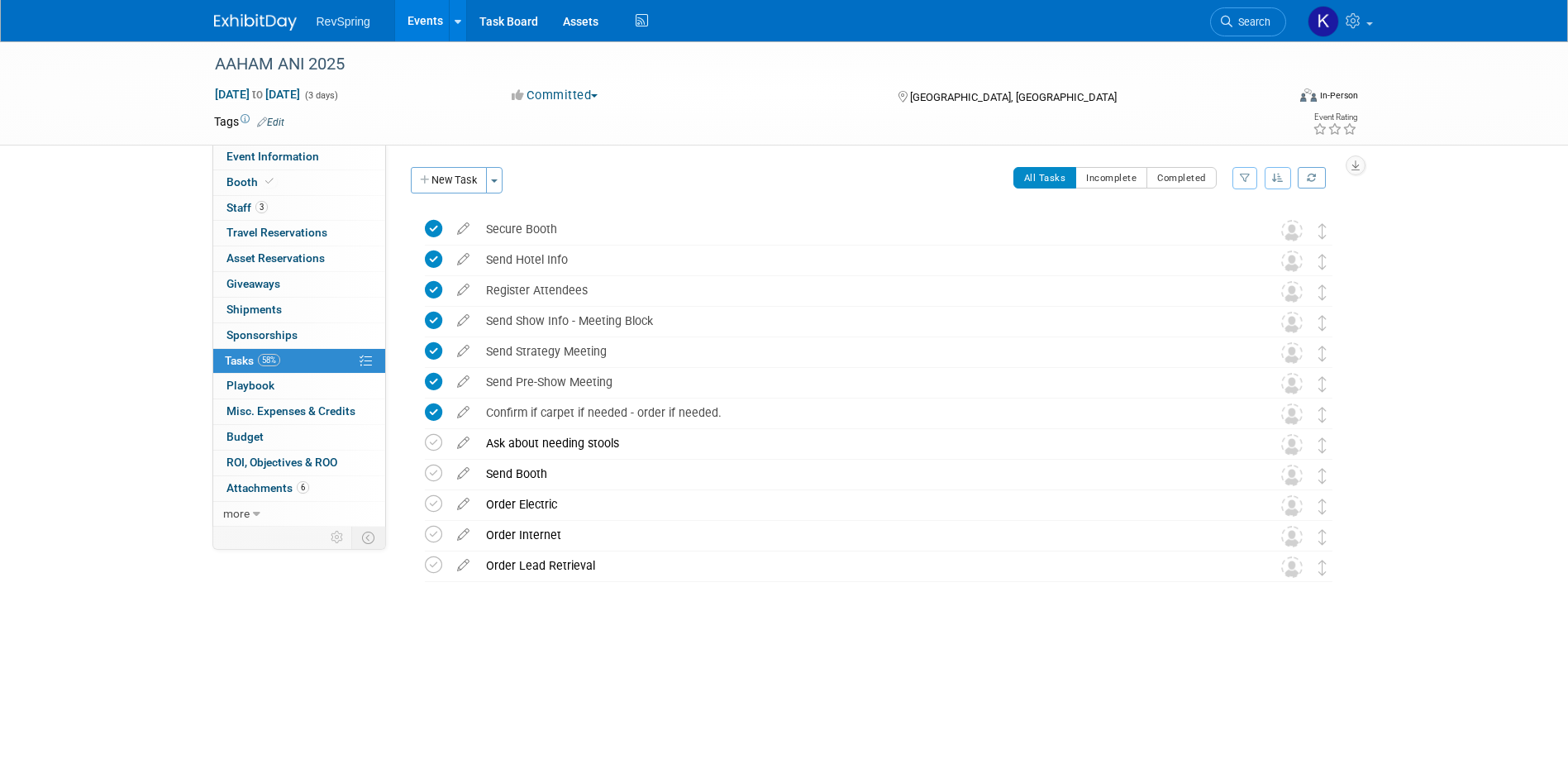
click at [419, 24] on link "Events" at bounding box center [425, 20] width 60 height 42
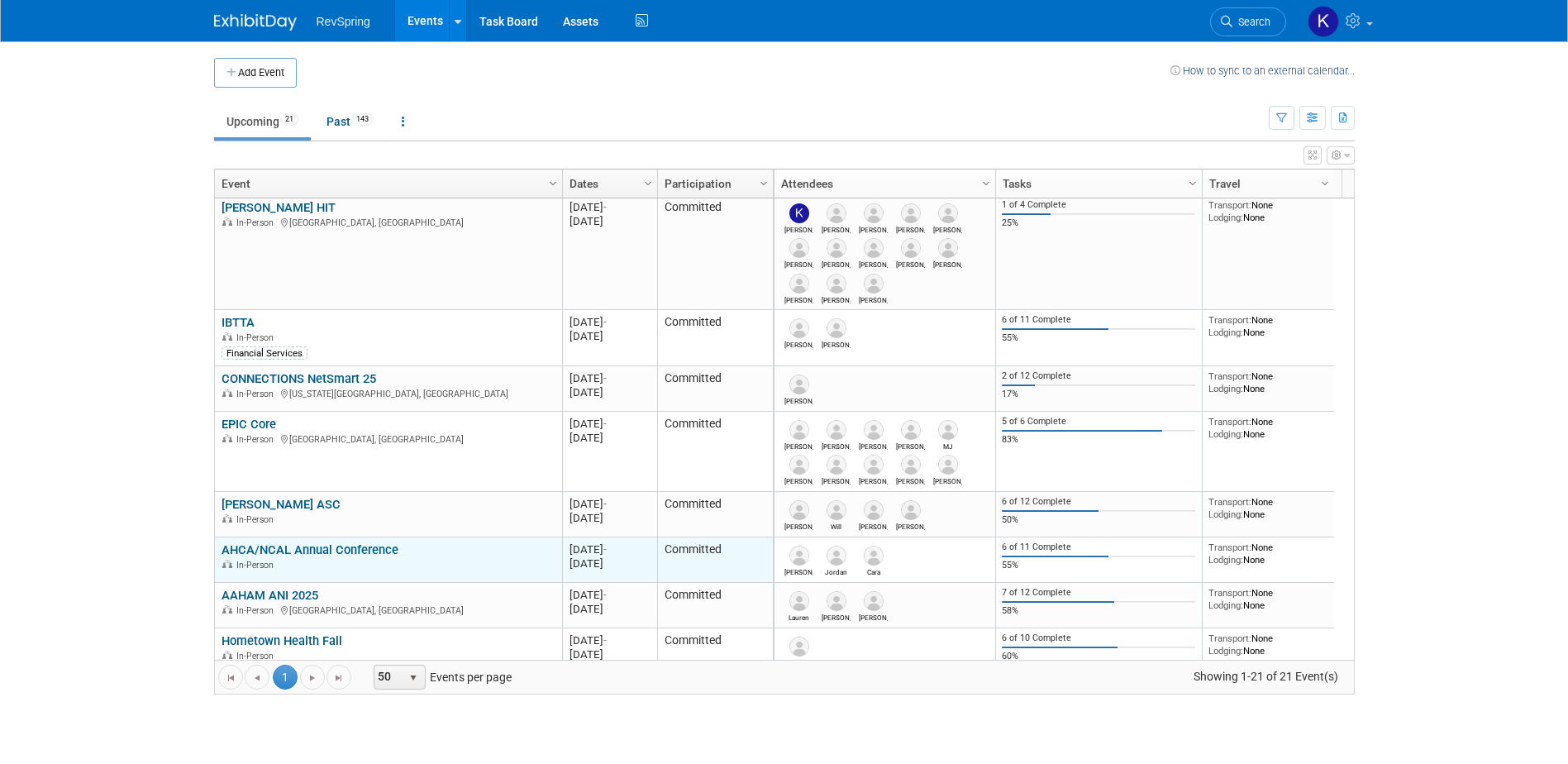
scroll to position [397, 0]
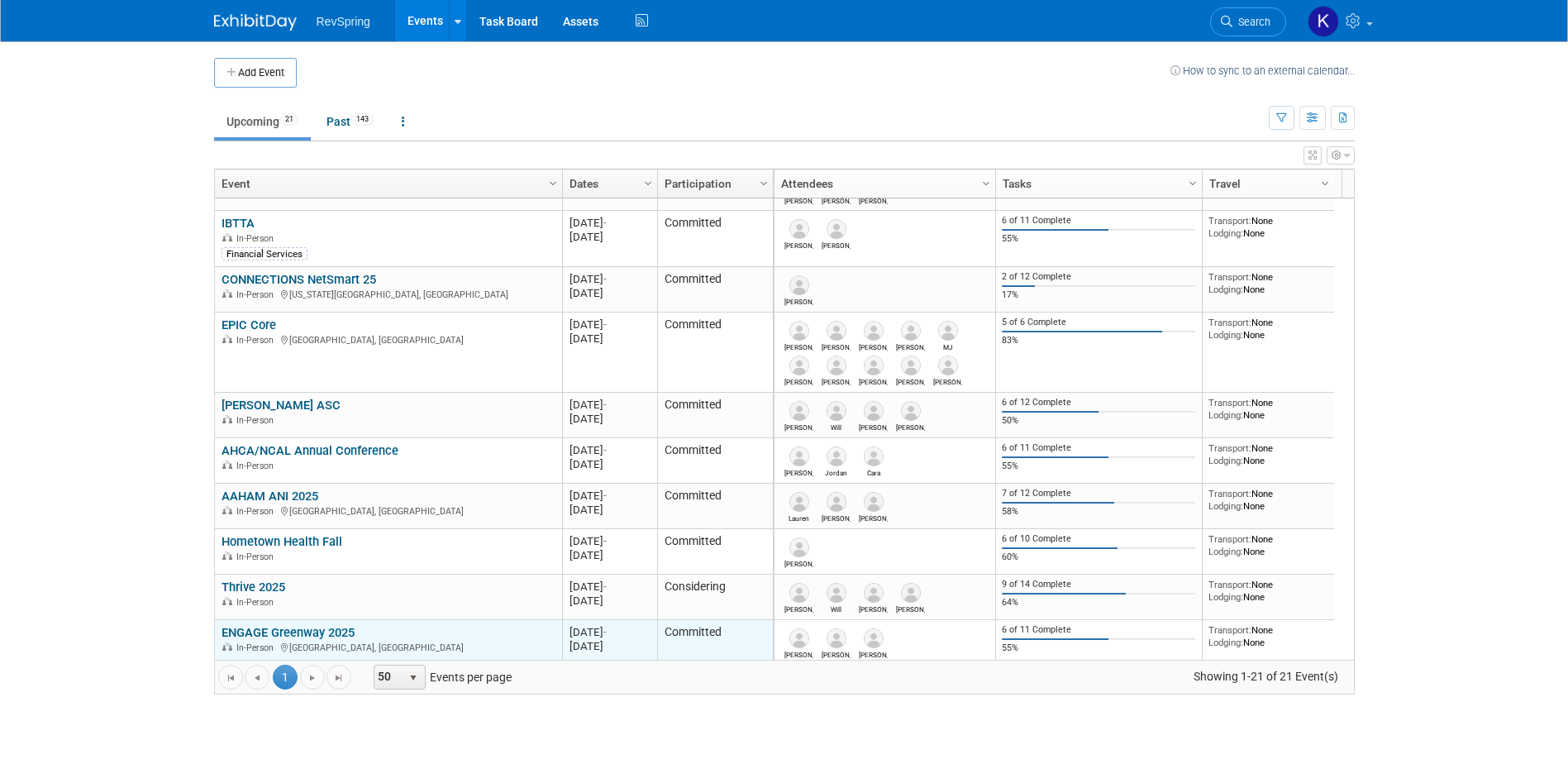
click at [314, 633] on link "ENGAGE Greenway 2025" at bounding box center [287, 633] width 133 height 15
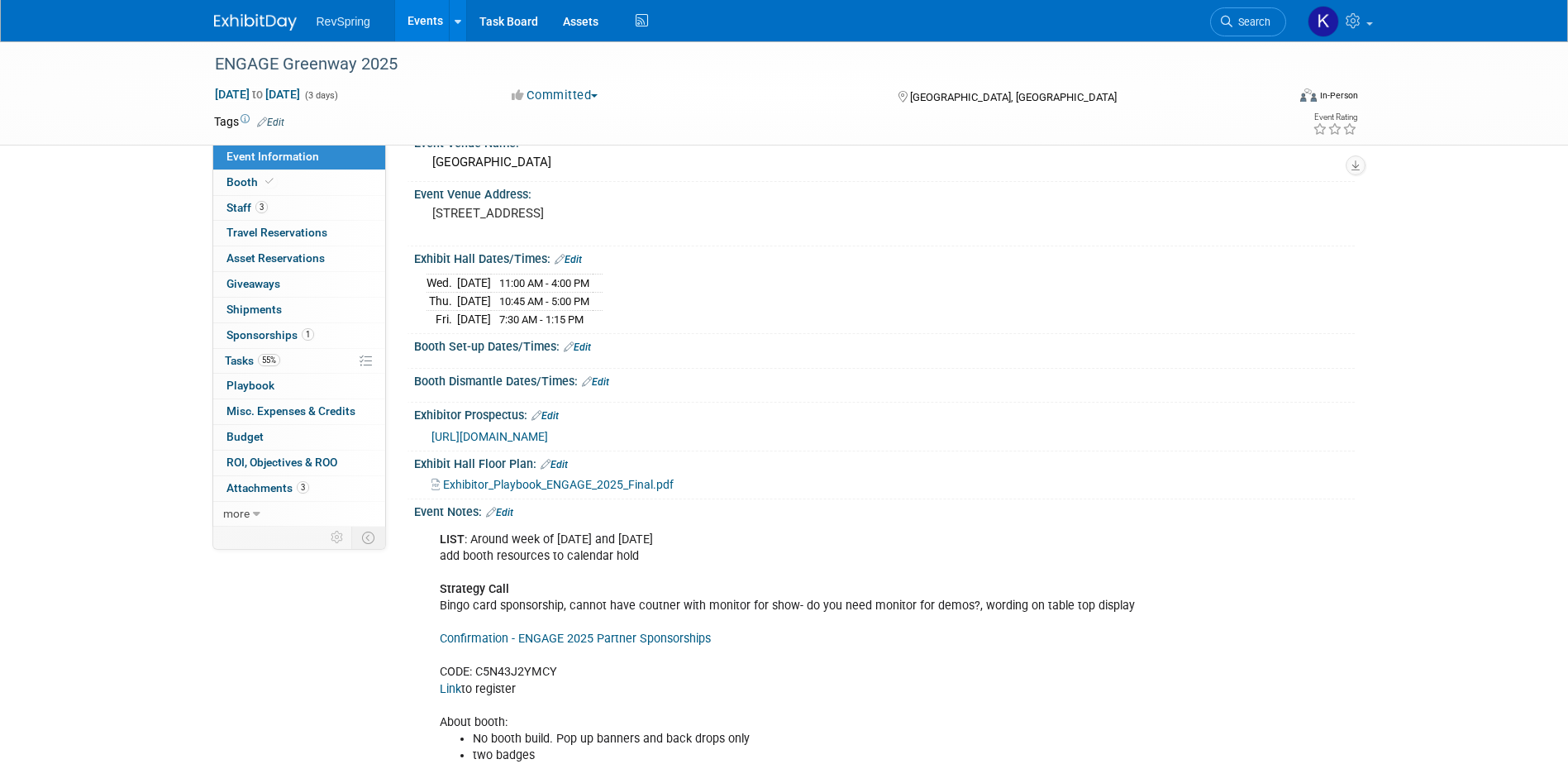
scroll to position [83, 0]
drag, startPoint x: 636, startPoint y: 555, endPoint x: 438, endPoint y: 555, distance: 198.0
click at [438, 555] on div "LIST : Around week of Oct 8 and Oct 22 add booth resources to calendar hold Str…" at bounding box center [800, 771] width 745 height 498
click at [296, 183] on link "Booth" at bounding box center [299, 182] width 172 height 25
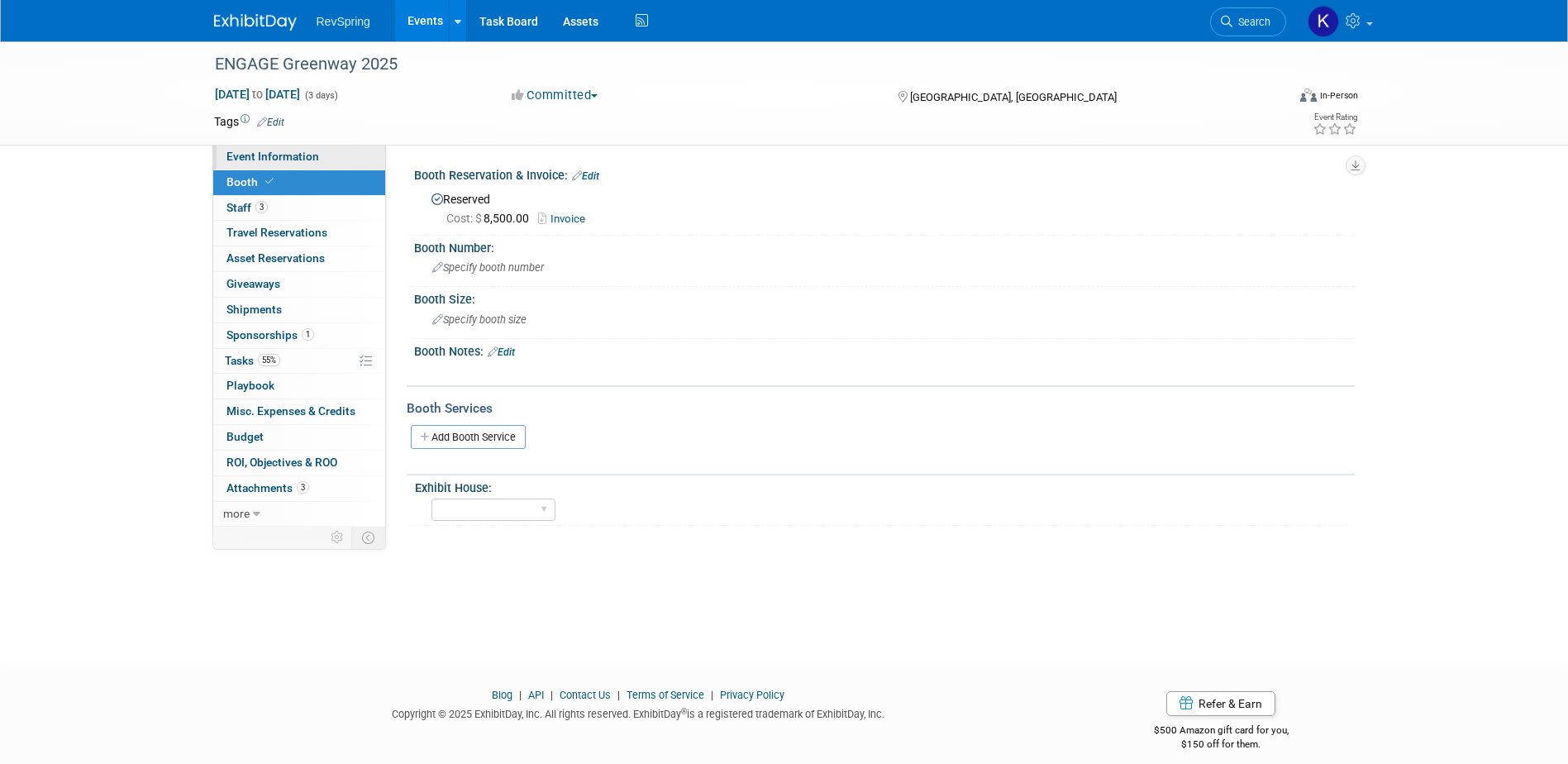
click at [304, 155] on span "Event Information" at bounding box center [272, 157] width 92 height 14
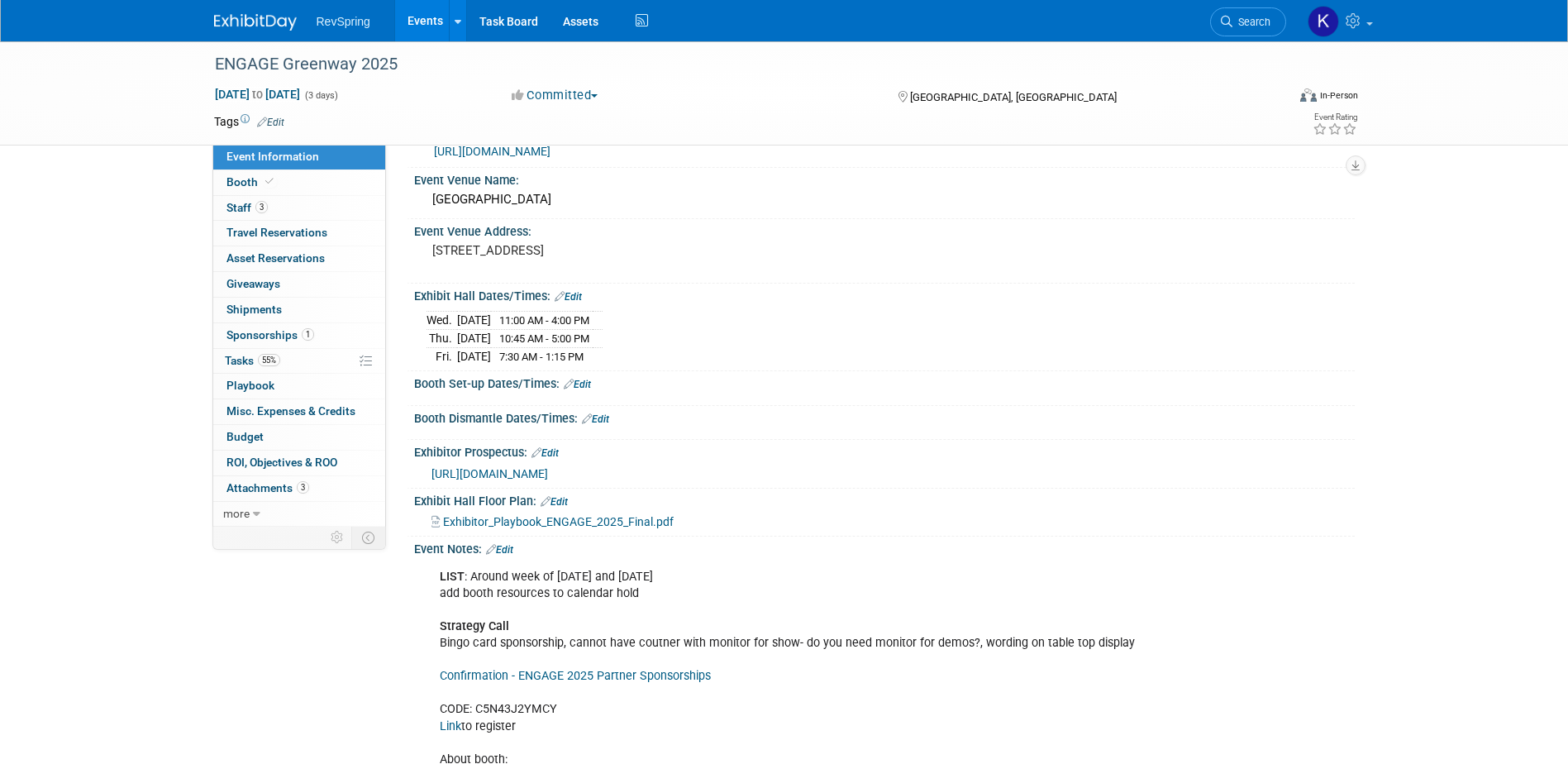
scroll to position [83, 0]
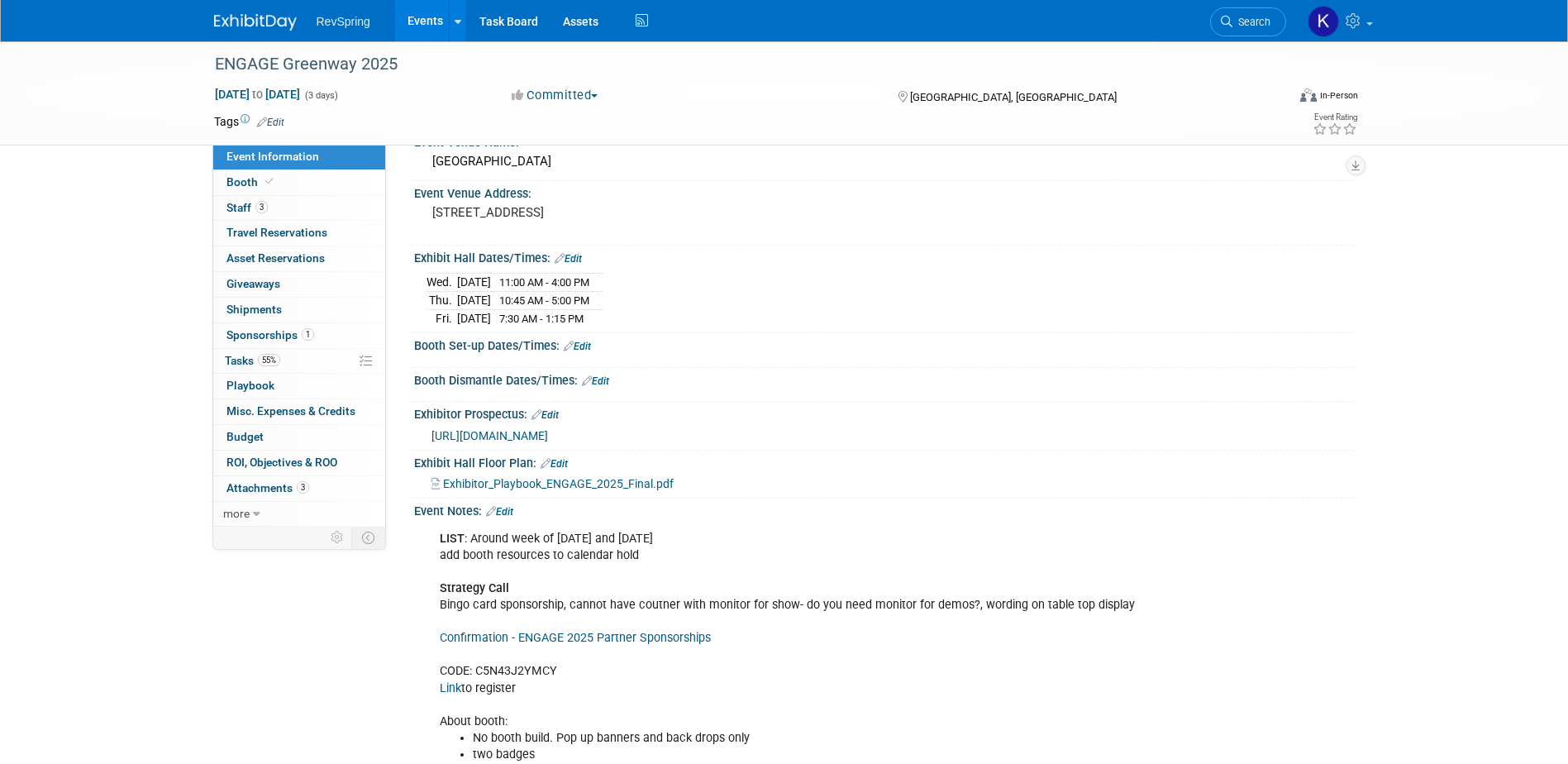
click at [609, 484] on span "Exhibitor_Playbook_ENGAGE_2025_Final.pdf" at bounding box center [559, 484] width 231 height 14
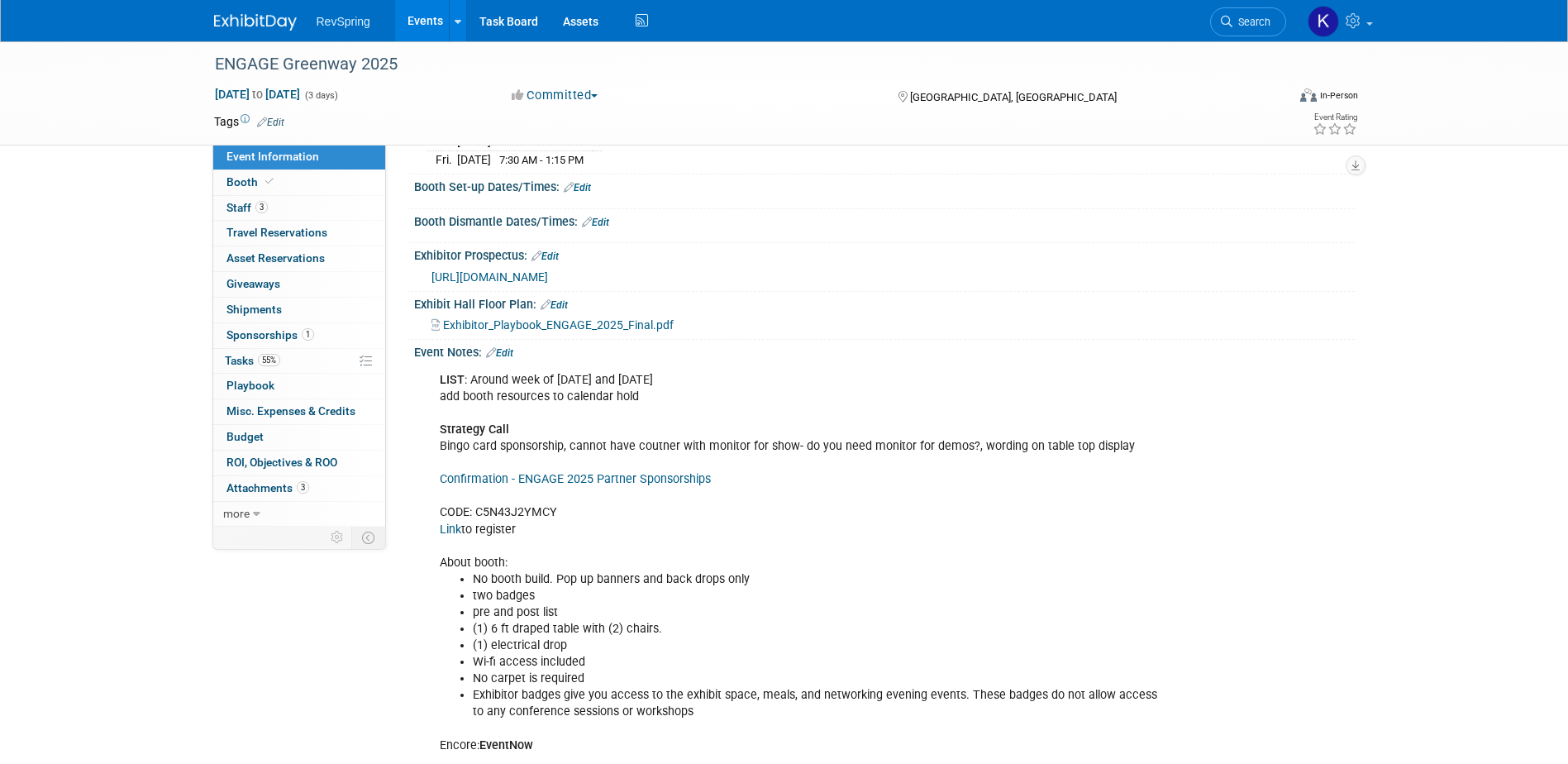
scroll to position [248, 0]
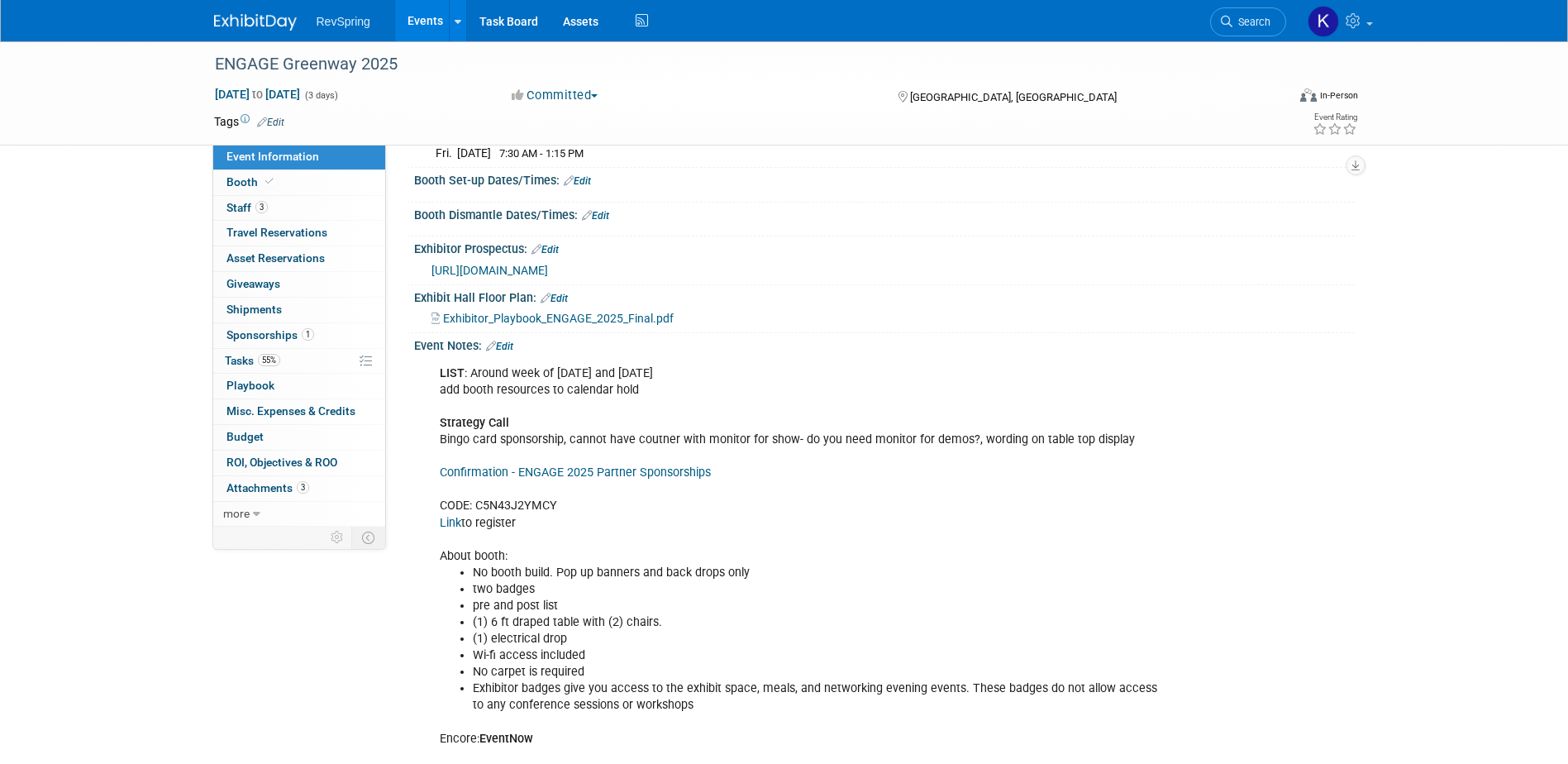
click at [610, 443] on div "LIST : Around week of Oct 8 and Oct 22 add booth resources to calendar hold Str…" at bounding box center [800, 605] width 745 height 498
click at [610, 442] on div "LIST : Around week of Oct 8 and Oct 22 add booth resources to calendar hold Str…" at bounding box center [800, 605] width 745 height 498
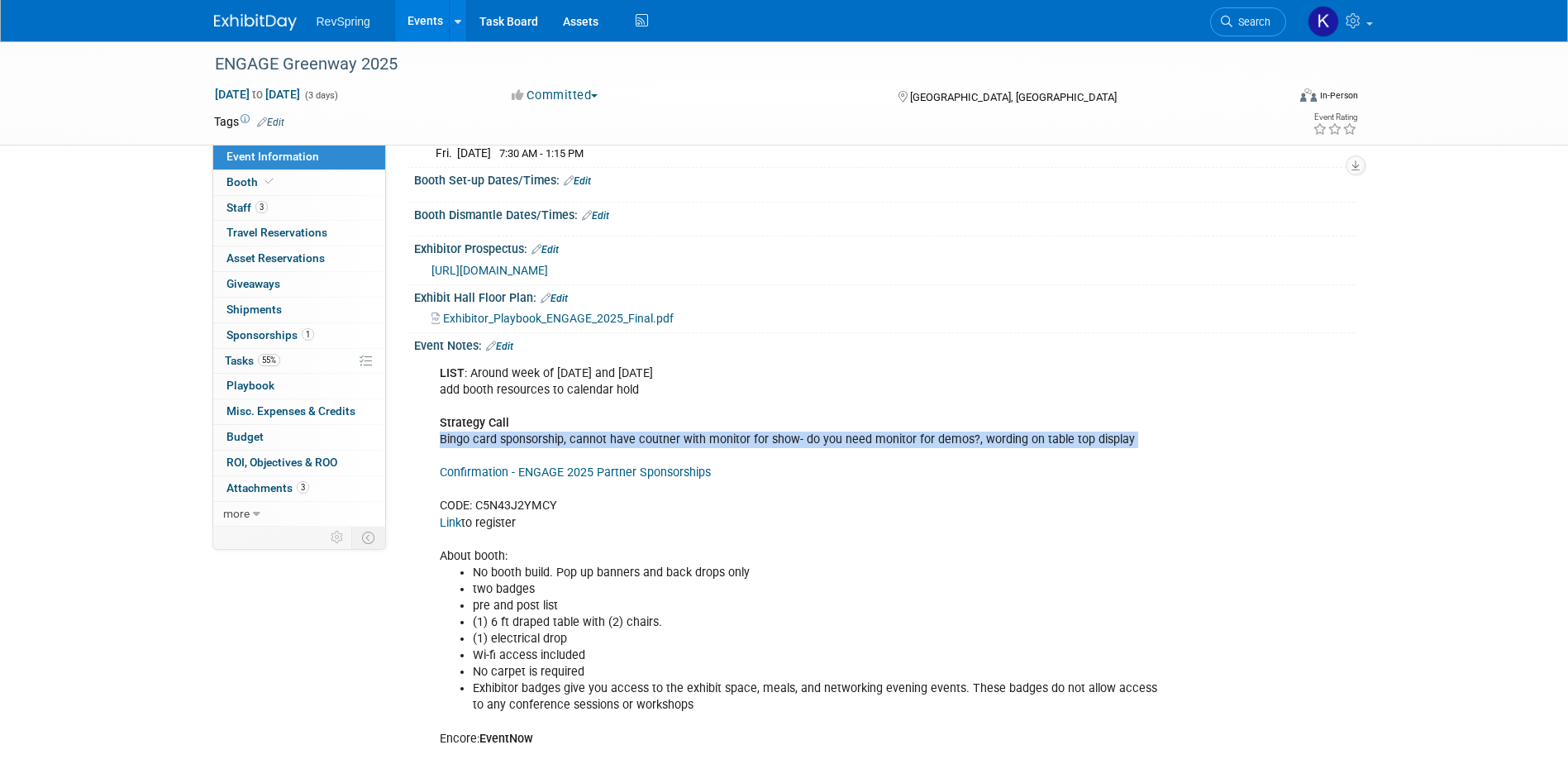
click at [610, 442] on div "LIST : Around week of Oct 8 and Oct 22 add booth resources to calendar hold Str…" at bounding box center [800, 605] width 745 height 498
drag, startPoint x: 610, startPoint y: 442, endPoint x: 702, endPoint y: 442, distance: 92.0
click at [702, 442] on div "LIST : Around week of Oct 8 and Oct 22 add booth resources to calendar hold Str…" at bounding box center [800, 605] width 745 height 498
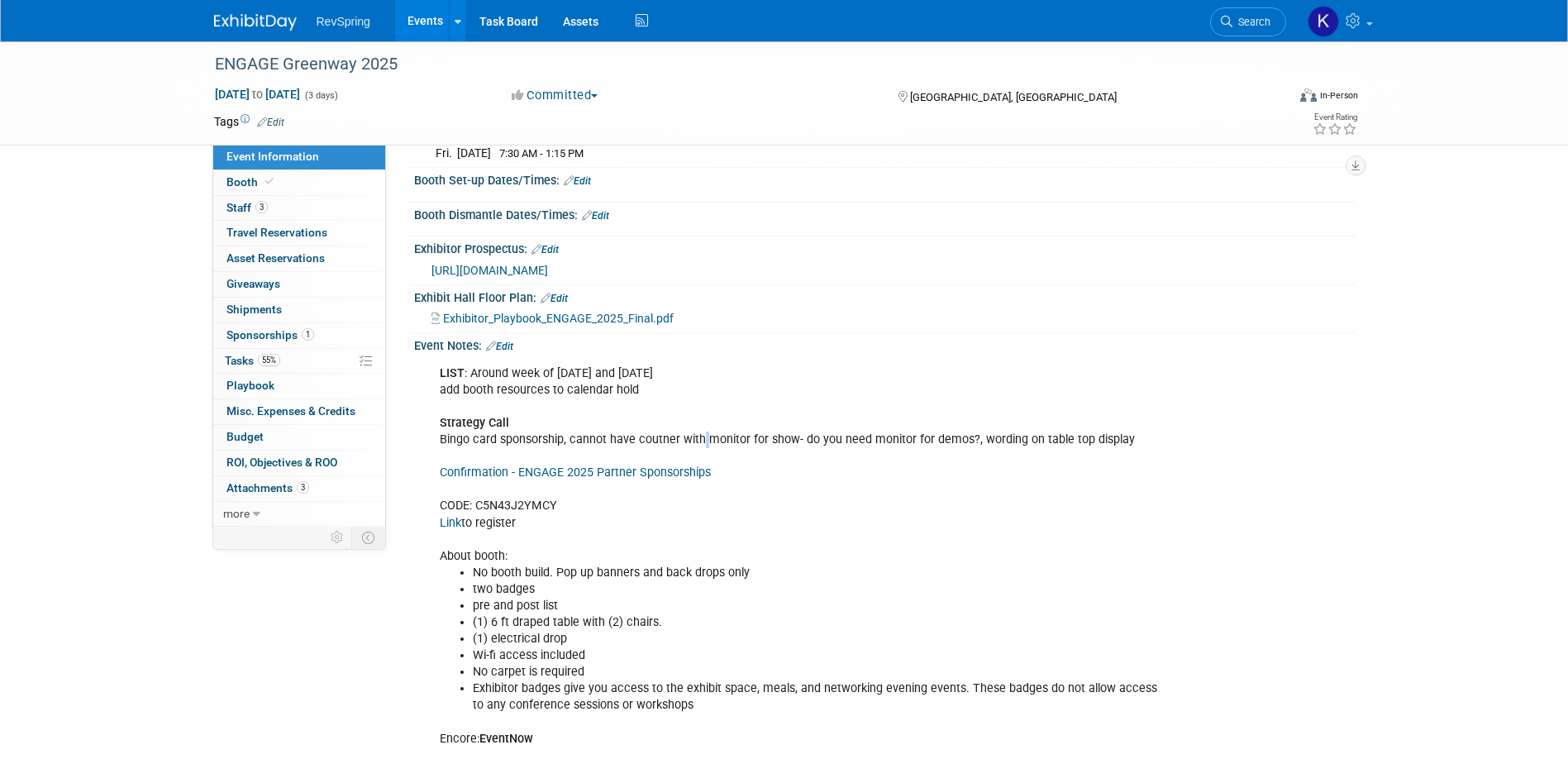
click at [702, 441] on div "LIST : Around week of Oct 8 and Oct 22 add booth resources to calendar hold Str…" at bounding box center [800, 605] width 745 height 498
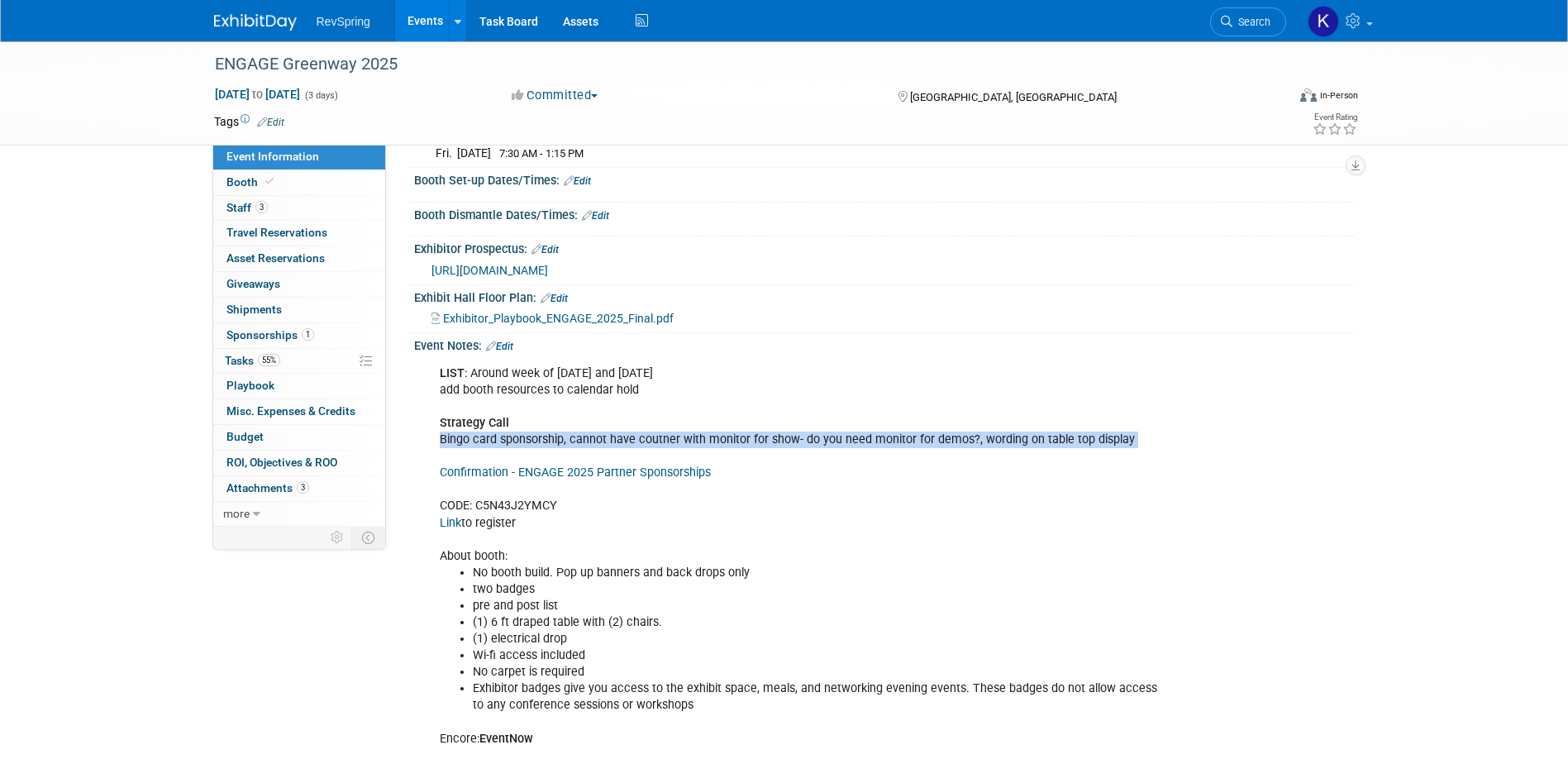
click at [702, 441] on div "LIST : Around week of Oct 8 and Oct 22 add booth resources to calendar hold Str…" at bounding box center [800, 605] width 745 height 498
click at [538, 268] on span "https://web.cvent.com/event/f3e3b437-ea8b-47c8-afc5-a62de91f6d10/websitePage:ba…" at bounding box center [490, 270] width 117 height 14
click at [565, 315] on span "Exhibitor_Playbook_ENGAGE_2025_Final.pdf" at bounding box center [559, 319] width 231 height 14
click at [314, 360] on link "55% Tasks 55%" at bounding box center [299, 361] width 172 height 25
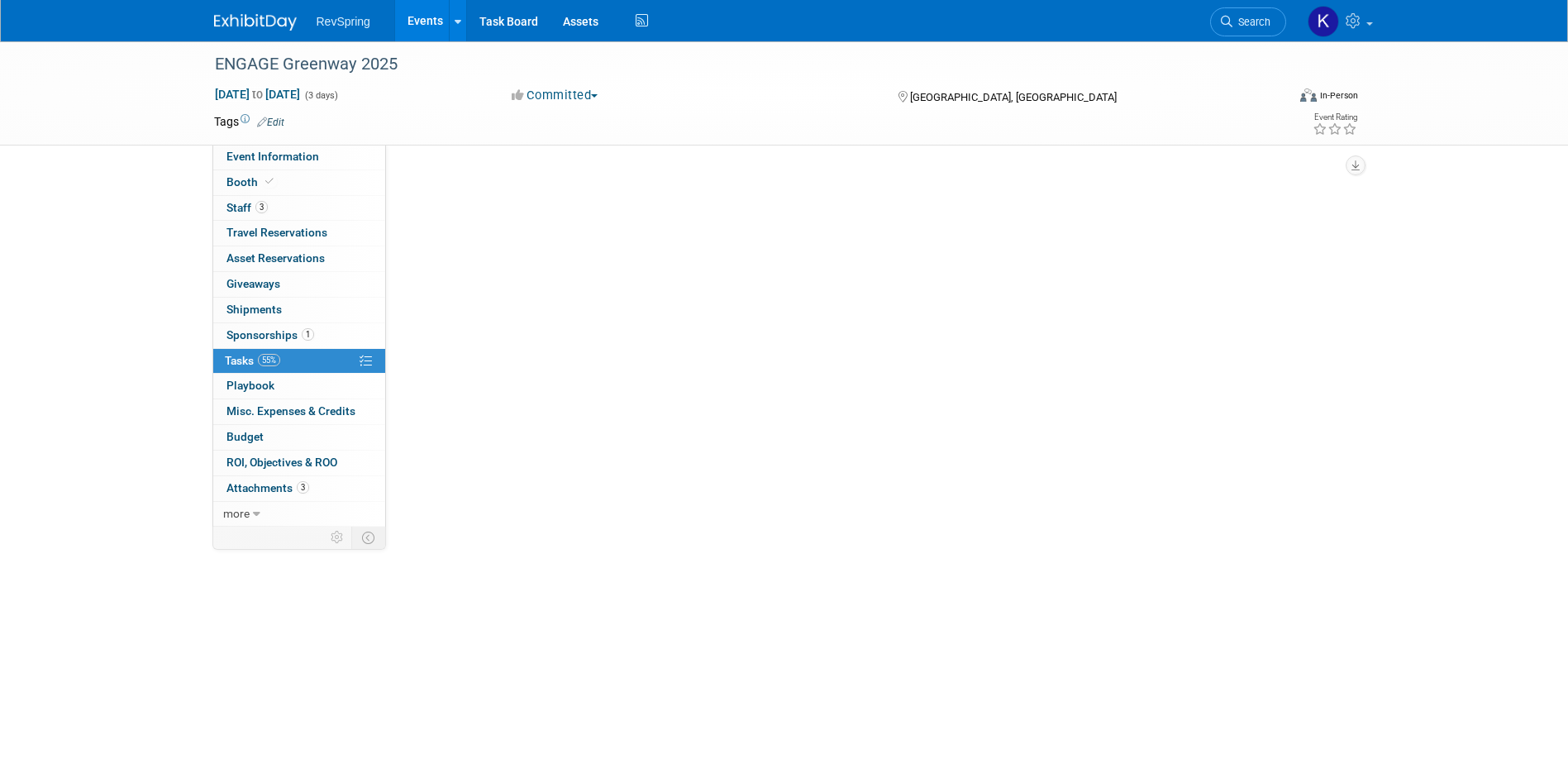
scroll to position [0, 0]
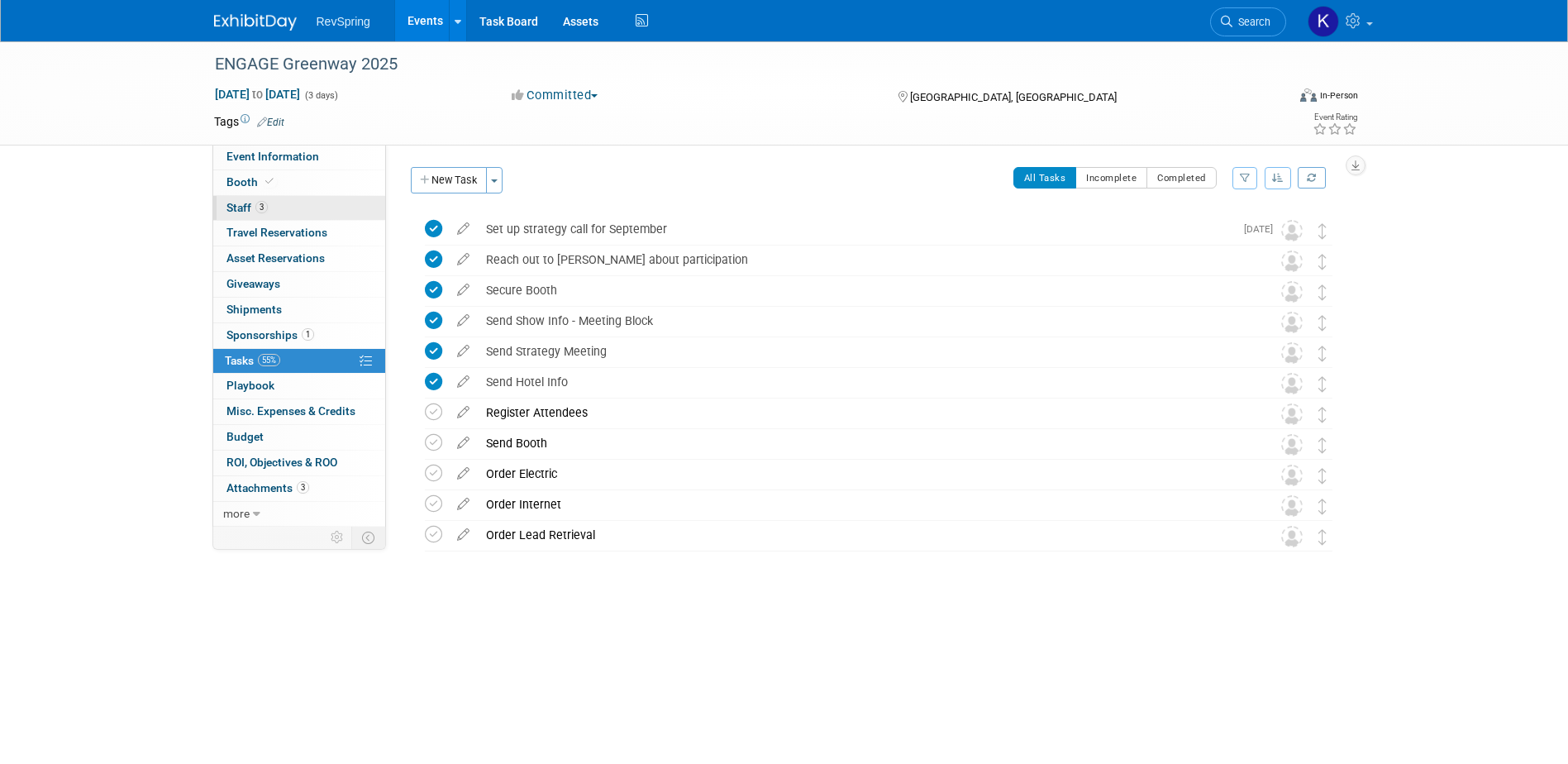
click at [284, 197] on link "3 Staff 3" at bounding box center [299, 208] width 172 height 25
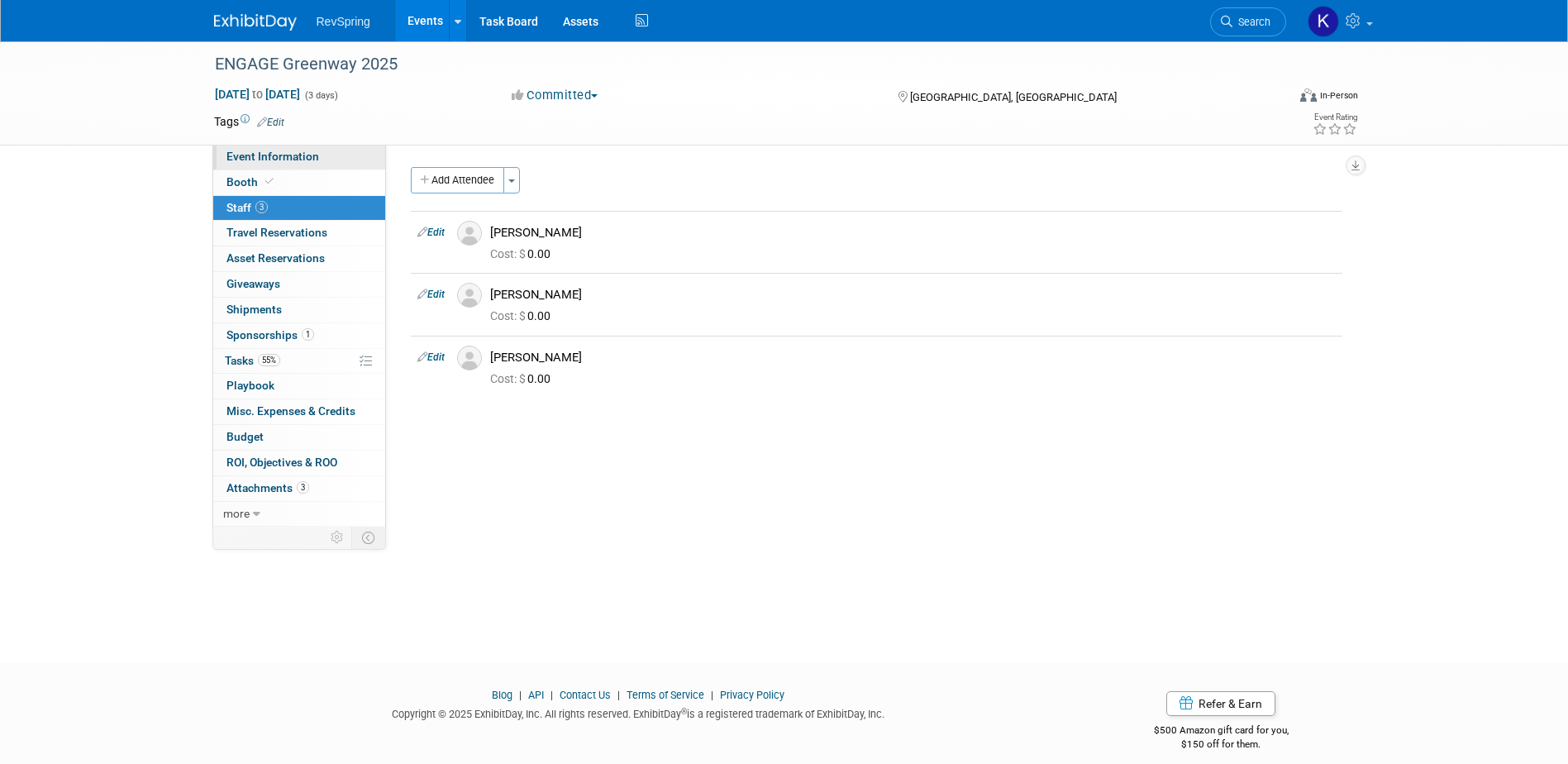
click at [327, 163] on link "Event Information" at bounding box center [299, 157] width 172 height 25
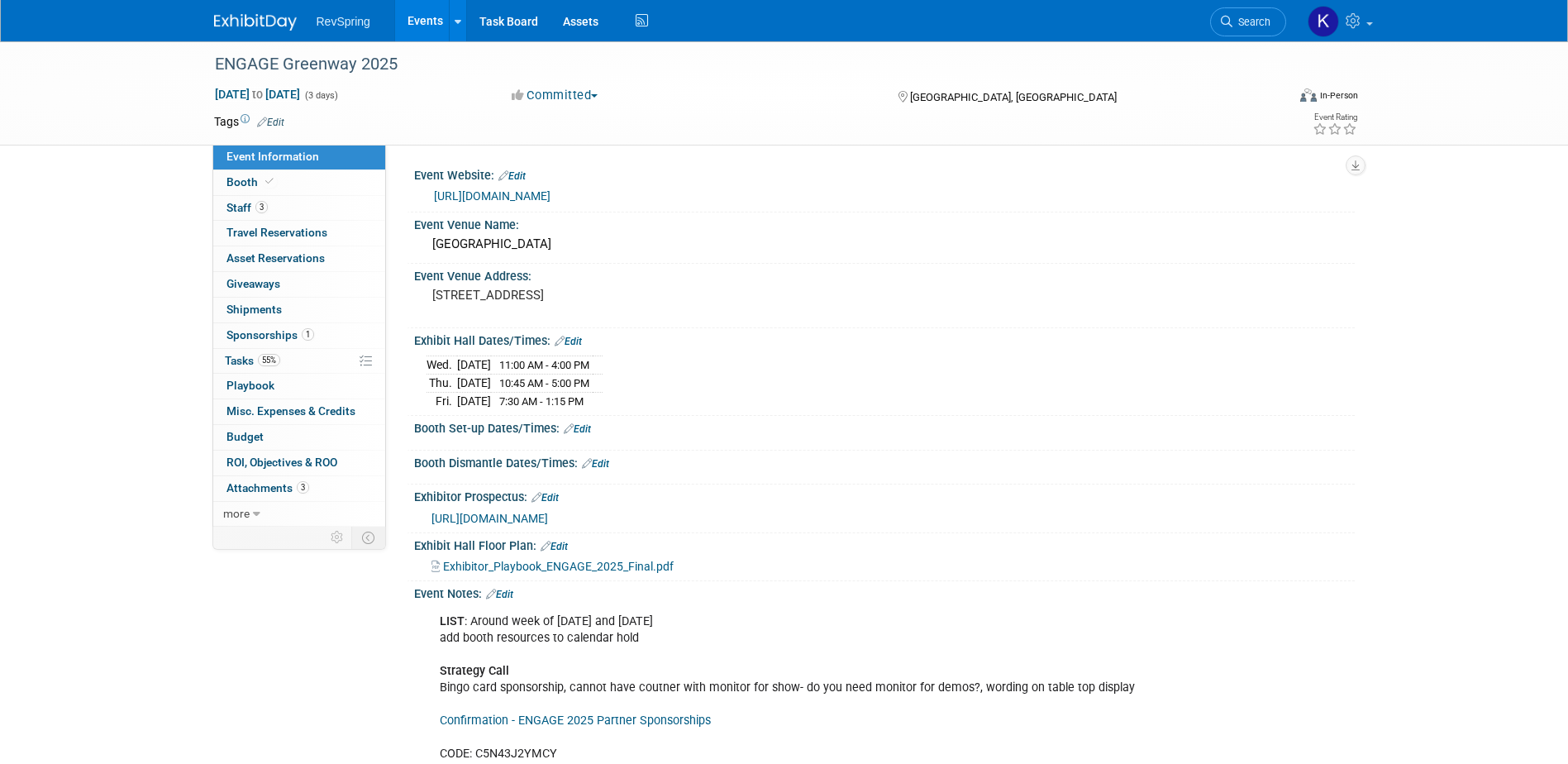
click at [499, 596] on link "Edit" at bounding box center [500, 594] width 27 height 12
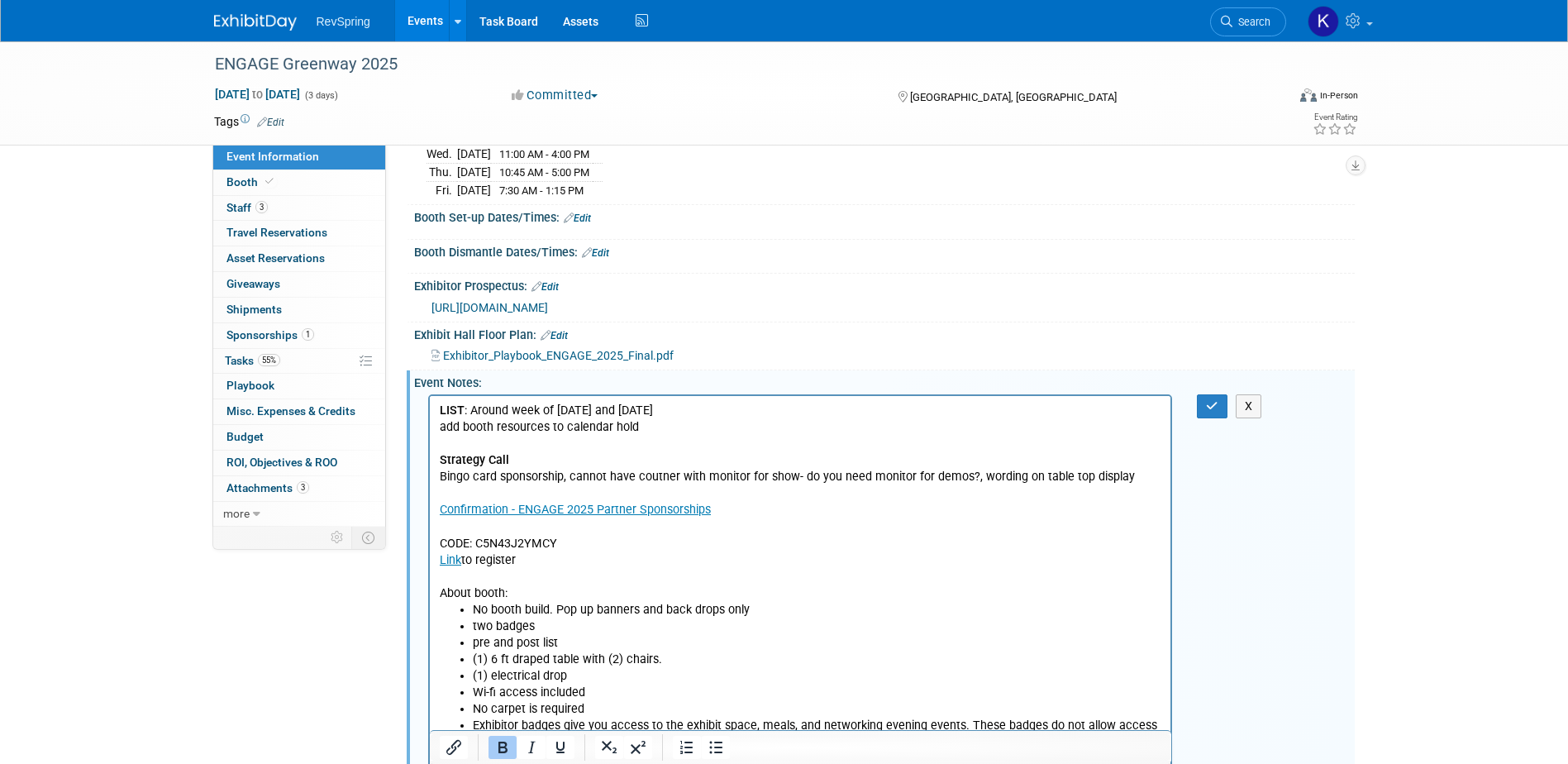
scroll to position [248, 0]
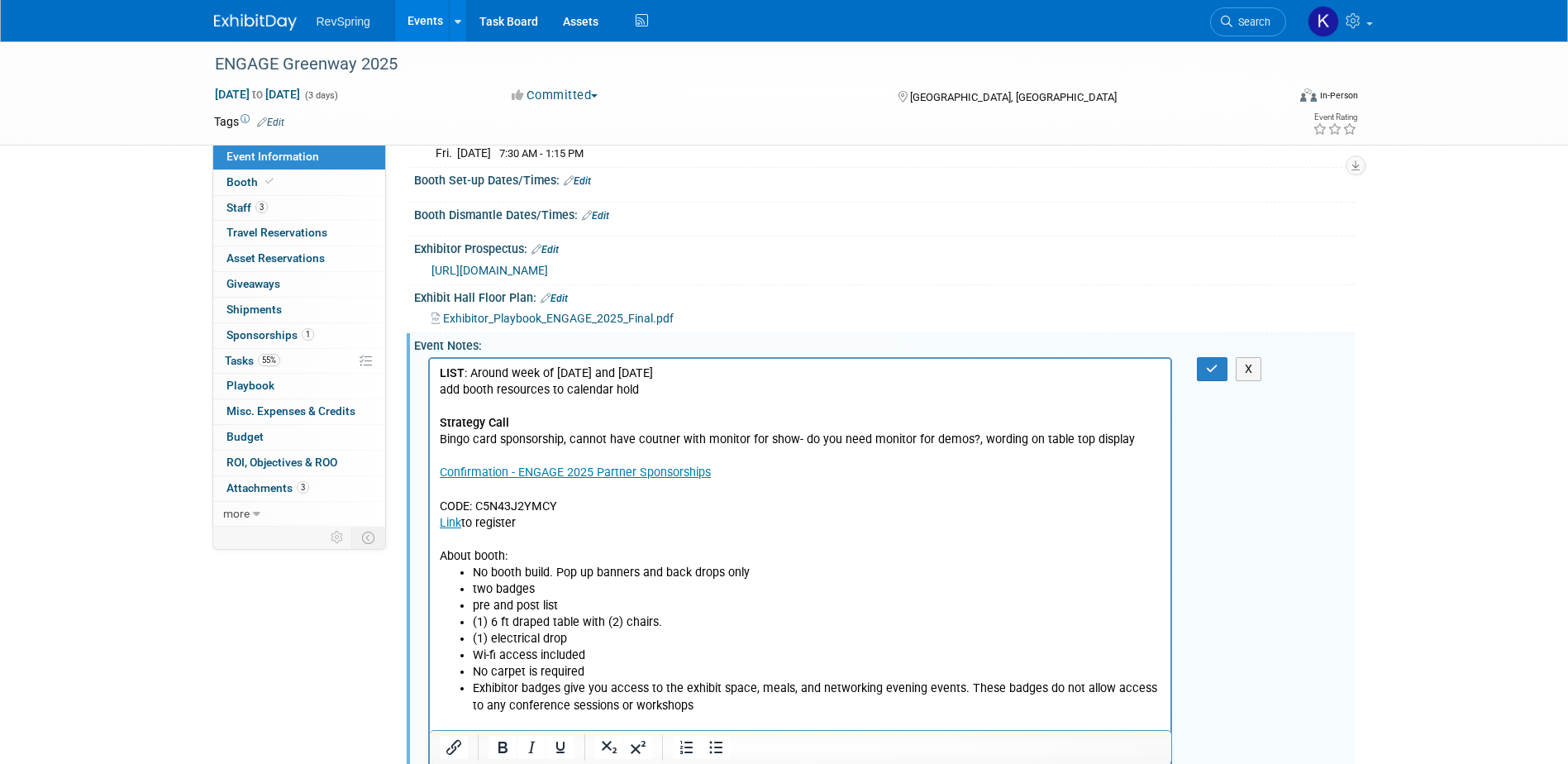
click at [1143, 443] on p "LIST : Around week of Oct 8 and Oct 22 add booth resources to calendar hold Str…" at bounding box center [800, 464] width 722 height 199
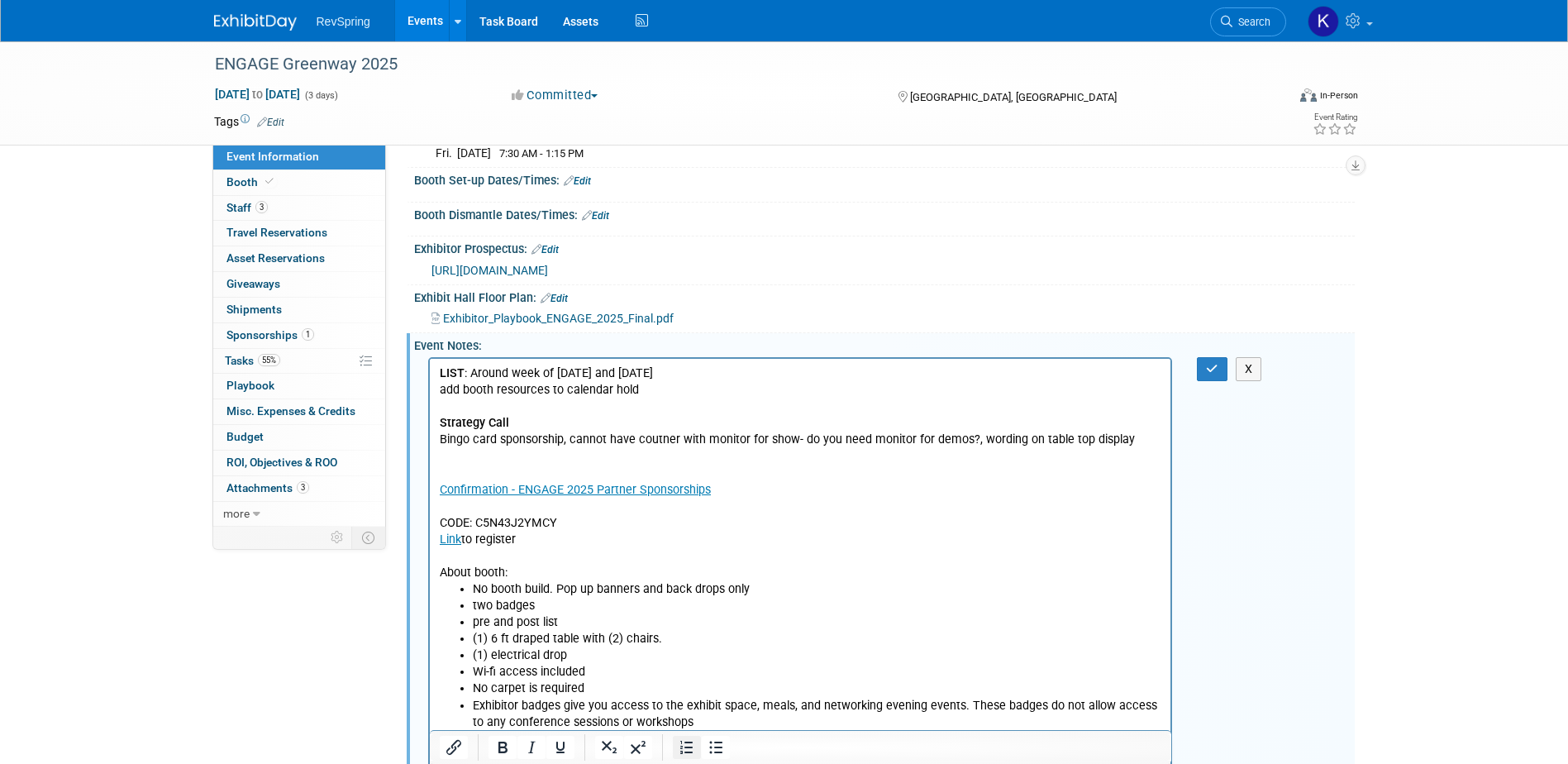
drag, startPoint x: 678, startPoint y: 744, endPoint x: 689, endPoint y: 747, distance: 11.4
click at [678, 745] on icon "Numbered list" at bounding box center [687, 747] width 19 height 20
click at [689, 746] on icon "Numbered list" at bounding box center [687, 747] width 19 height 20
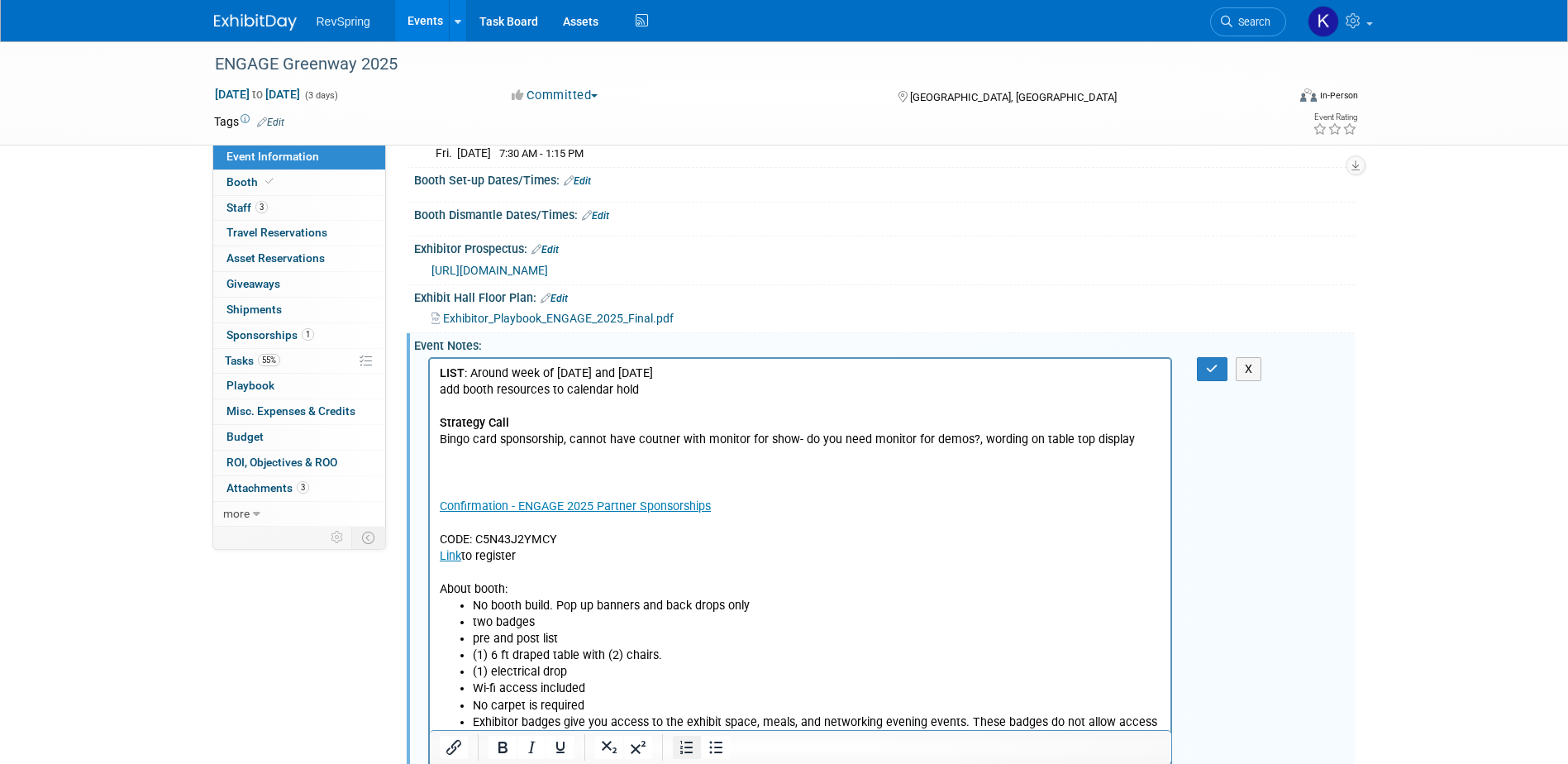
click at [678, 750] on icon "Numbered list" at bounding box center [687, 747] width 19 height 20
click at [714, 744] on icon "Bullet list" at bounding box center [715, 747] width 19 height 20
click at [783, 454] on li "Haven't sent information for reg yet. But sent hotel info" at bounding box center [816, 456] width 689 height 17
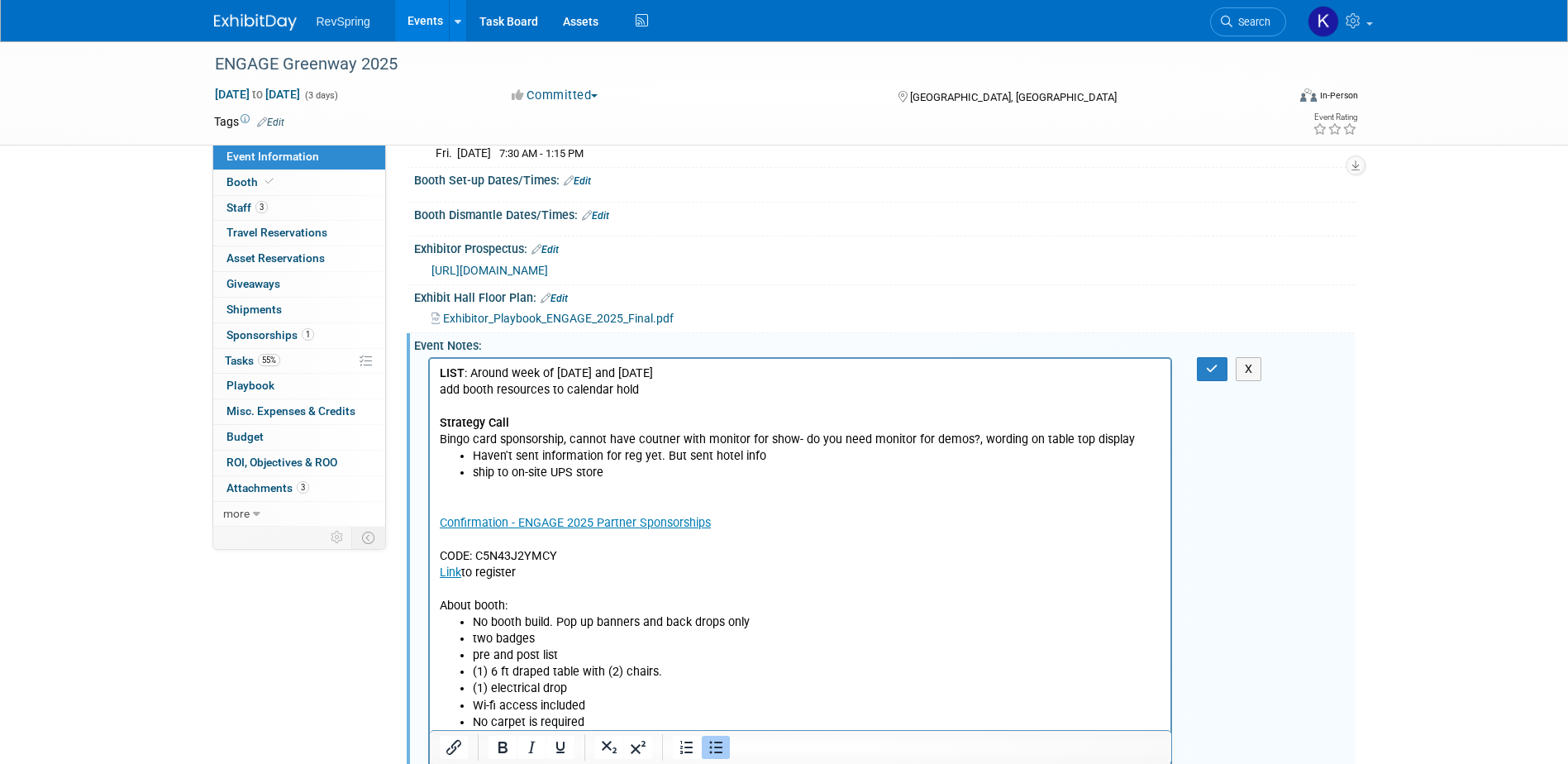
click at [621, 471] on li "ship to on-site UPS store" at bounding box center [816, 472] width 689 height 17
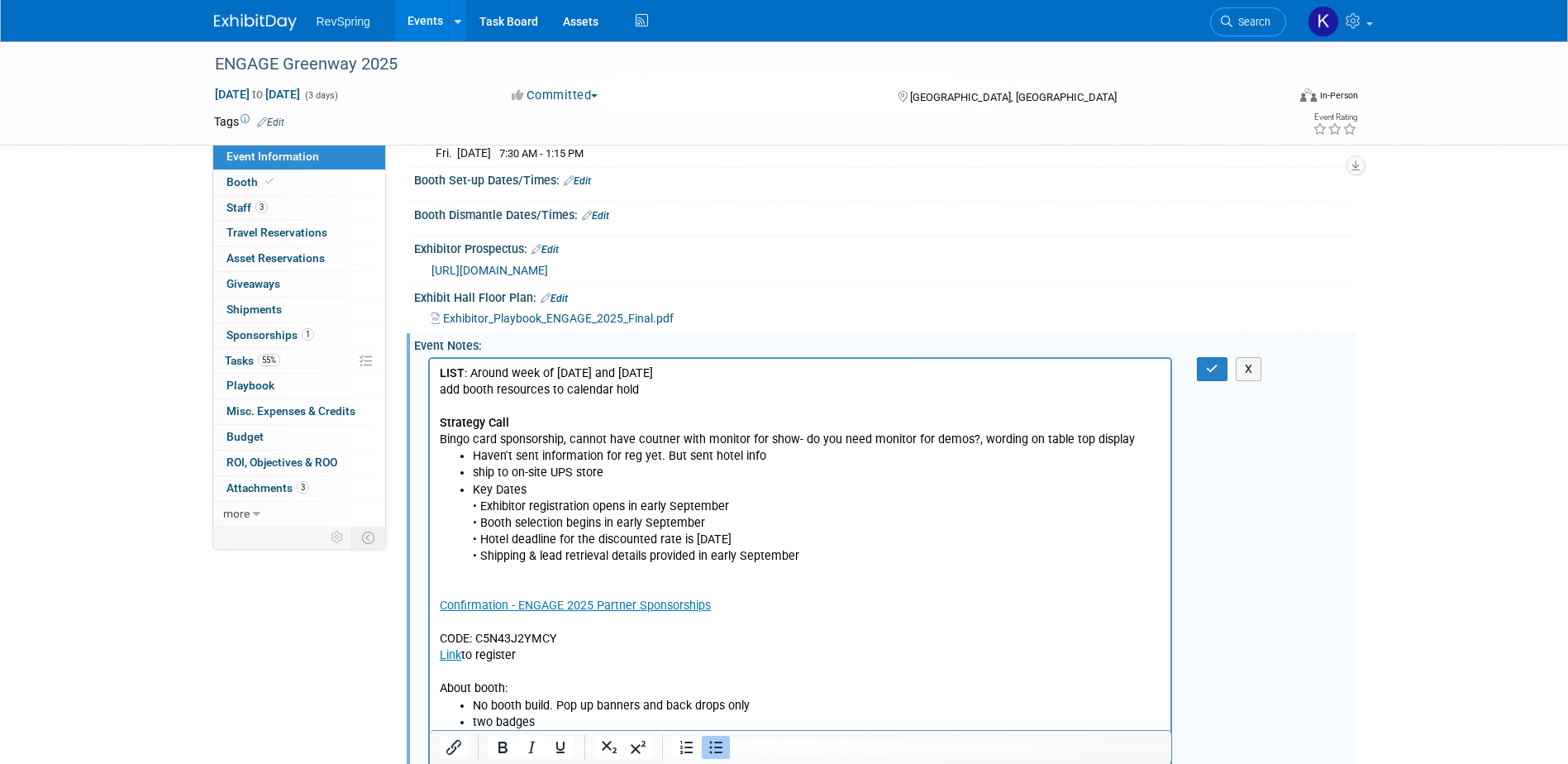
click at [472, 471] on li "ship to on-site UPS store" at bounding box center [816, 472] width 689 height 17
click at [472, 489] on li "Key Dates • Exhibitor registration opens in early September • Booth selection b…" at bounding box center [816, 523] width 689 height 83
click at [714, 748] on icon "Bullet list" at bounding box center [716, 748] width 14 height 13
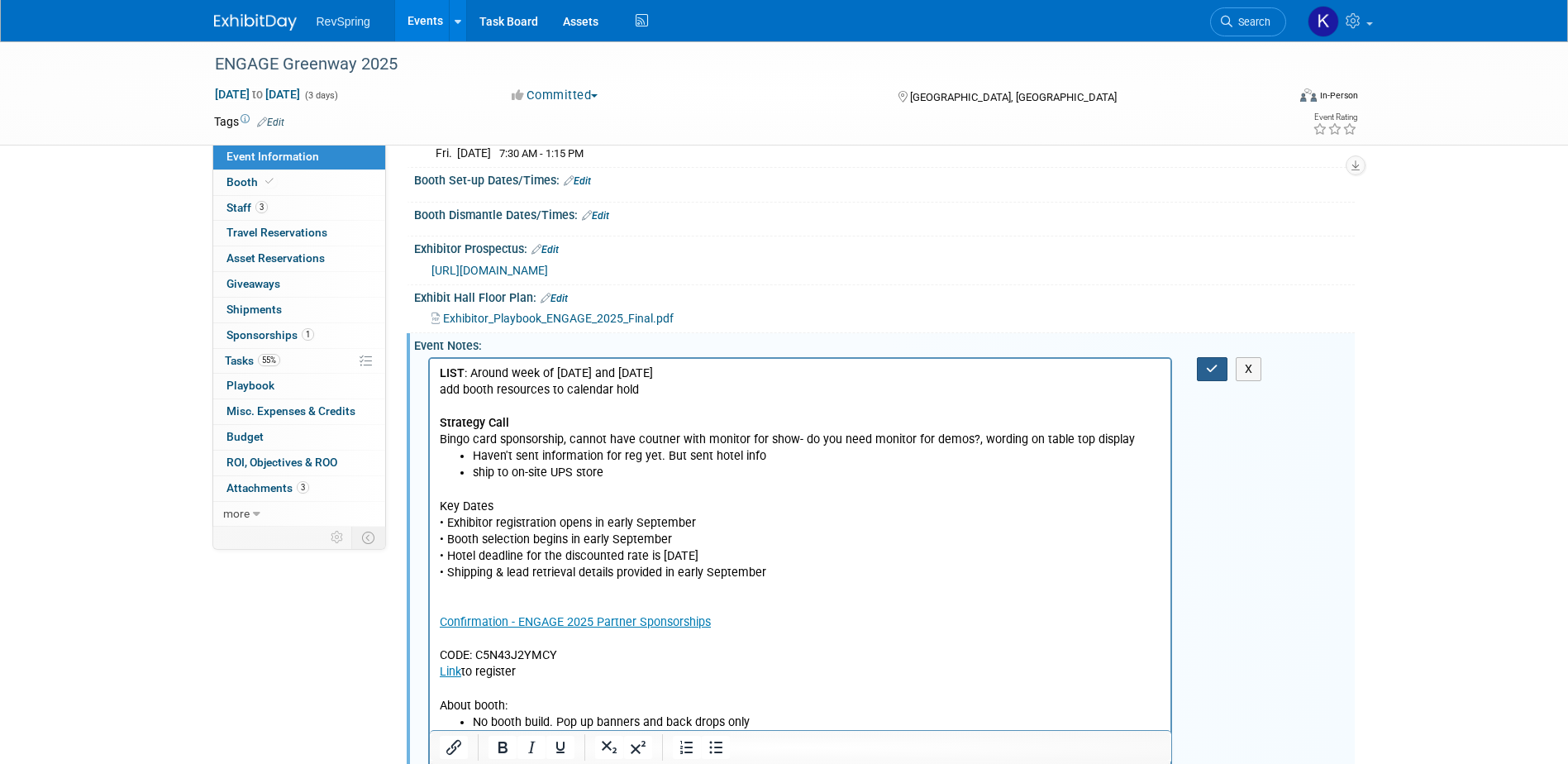
click at [1207, 360] on button "button" at bounding box center [1212, 369] width 31 height 24
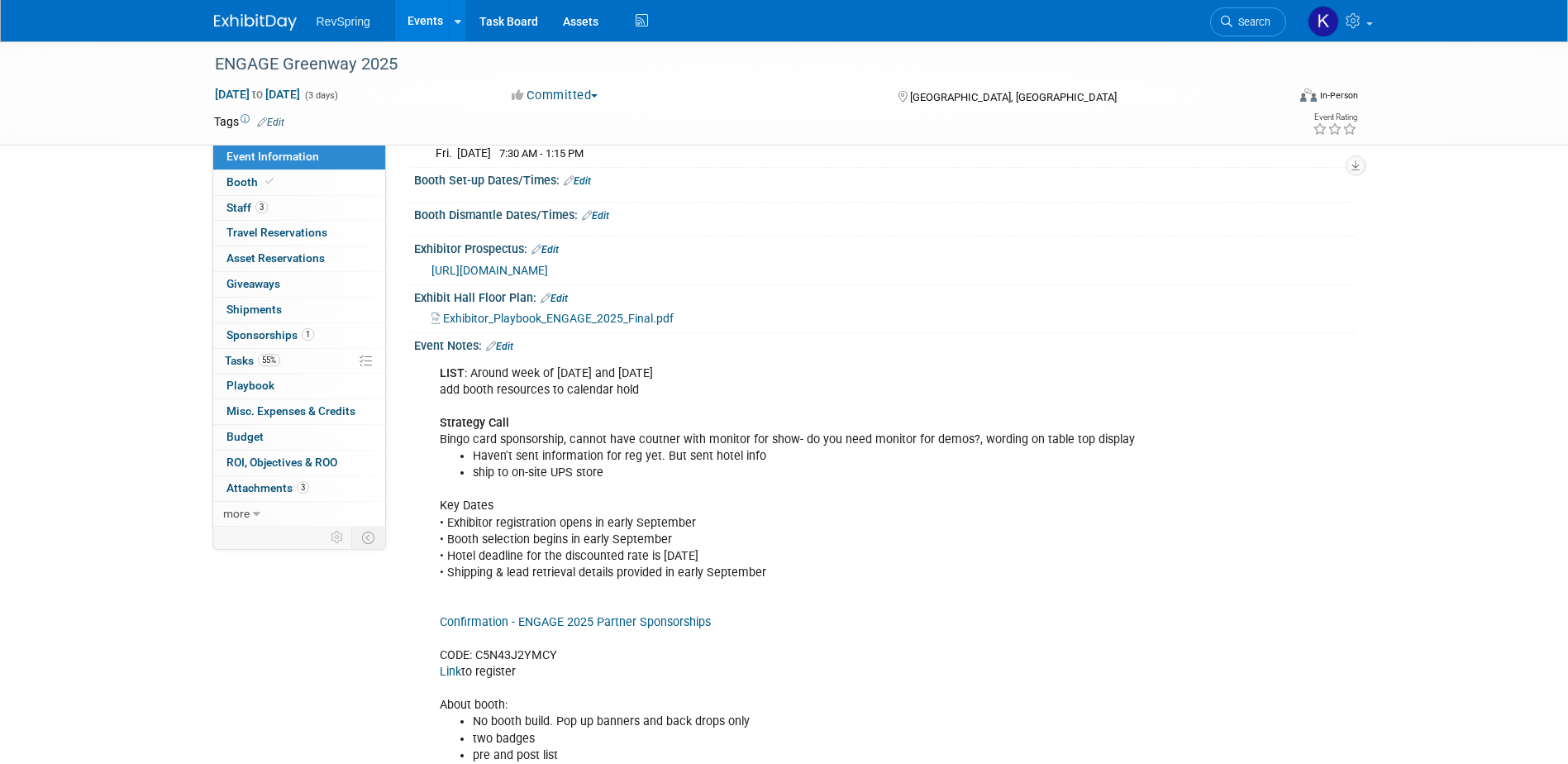
click at [513, 343] on link "Edit" at bounding box center [500, 347] width 27 height 12
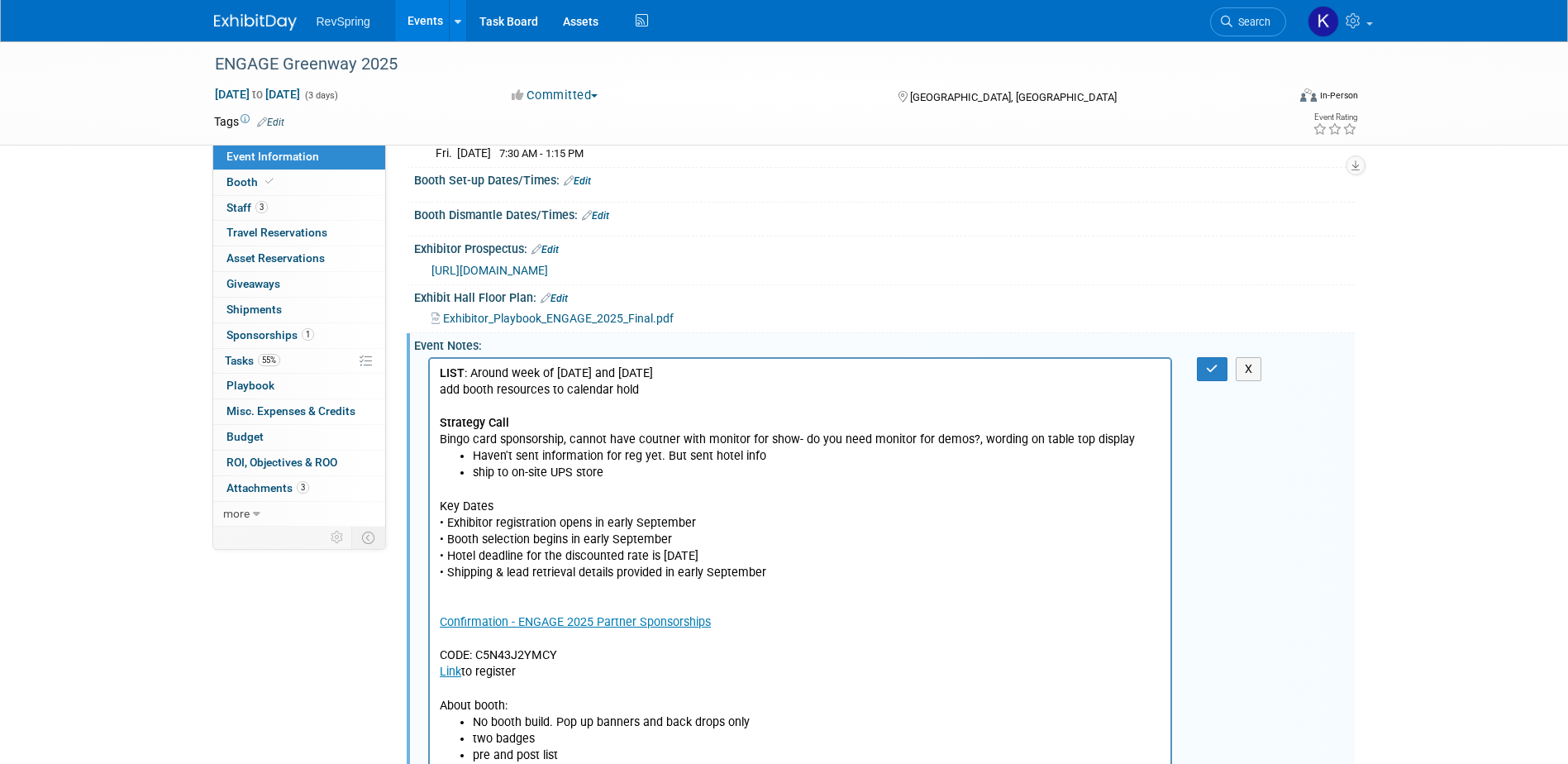
scroll to position [0, 0]
click at [533, 427] on p "LIST : Around week of Oct 8 and Oct 22 add booth resources to calendar hold Str…" at bounding box center [800, 406] width 722 height 83
click at [1204, 369] on button "button" at bounding box center [1212, 369] width 31 height 24
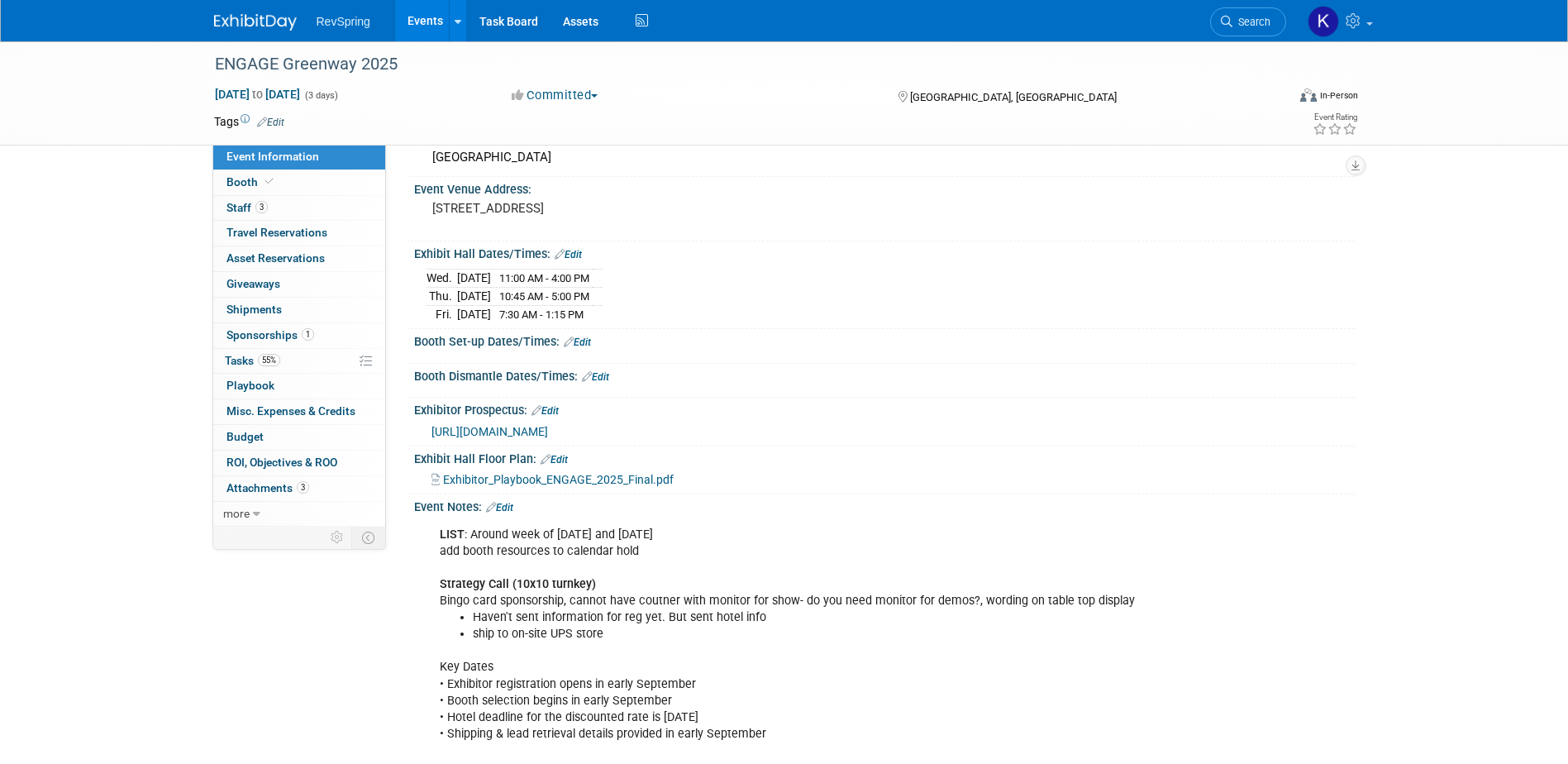
scroll to position [83, 0]
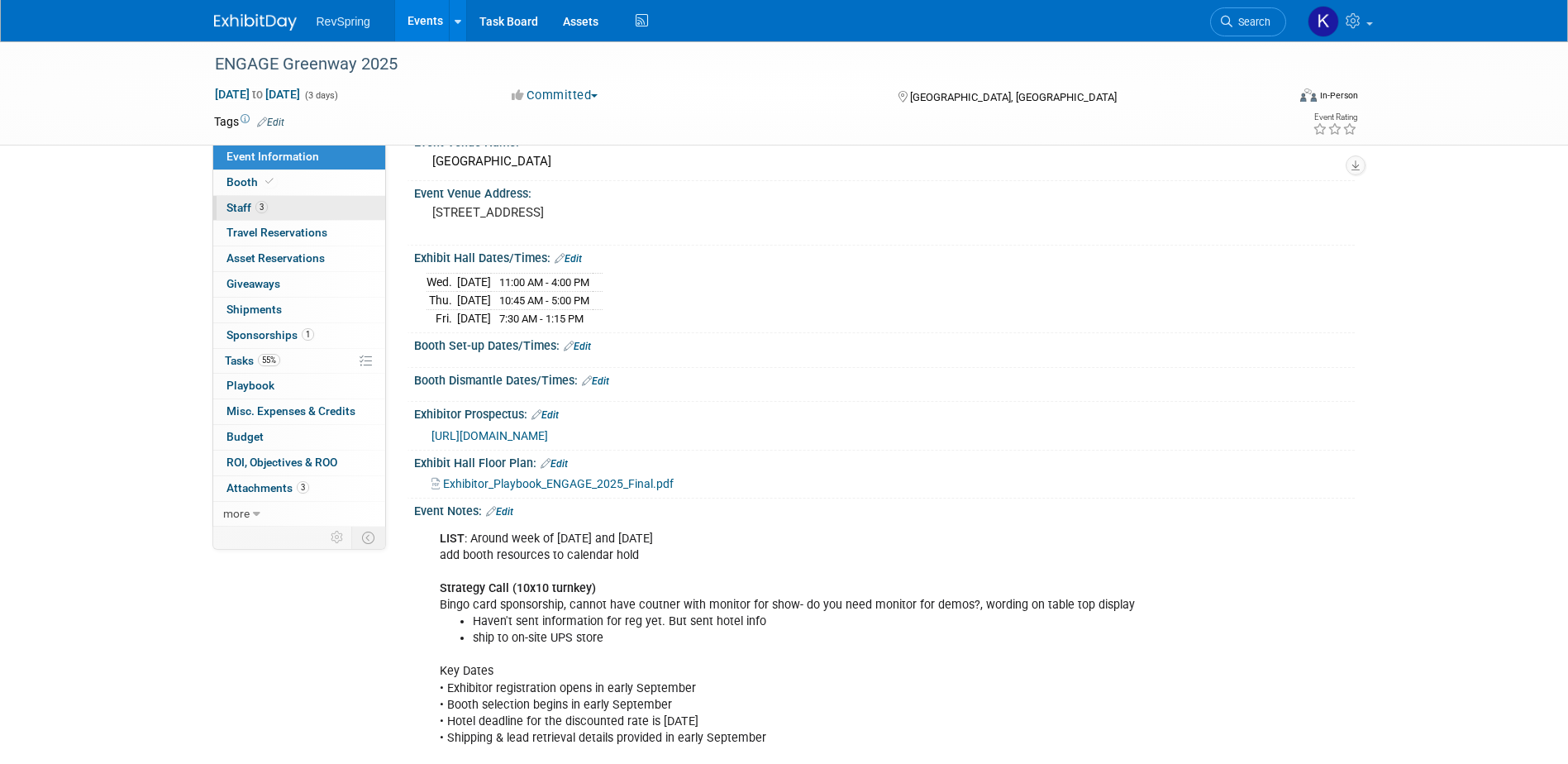
click at [247, 213] on span "Staff 3" at bounding box center [247, 208] width 42 height 14
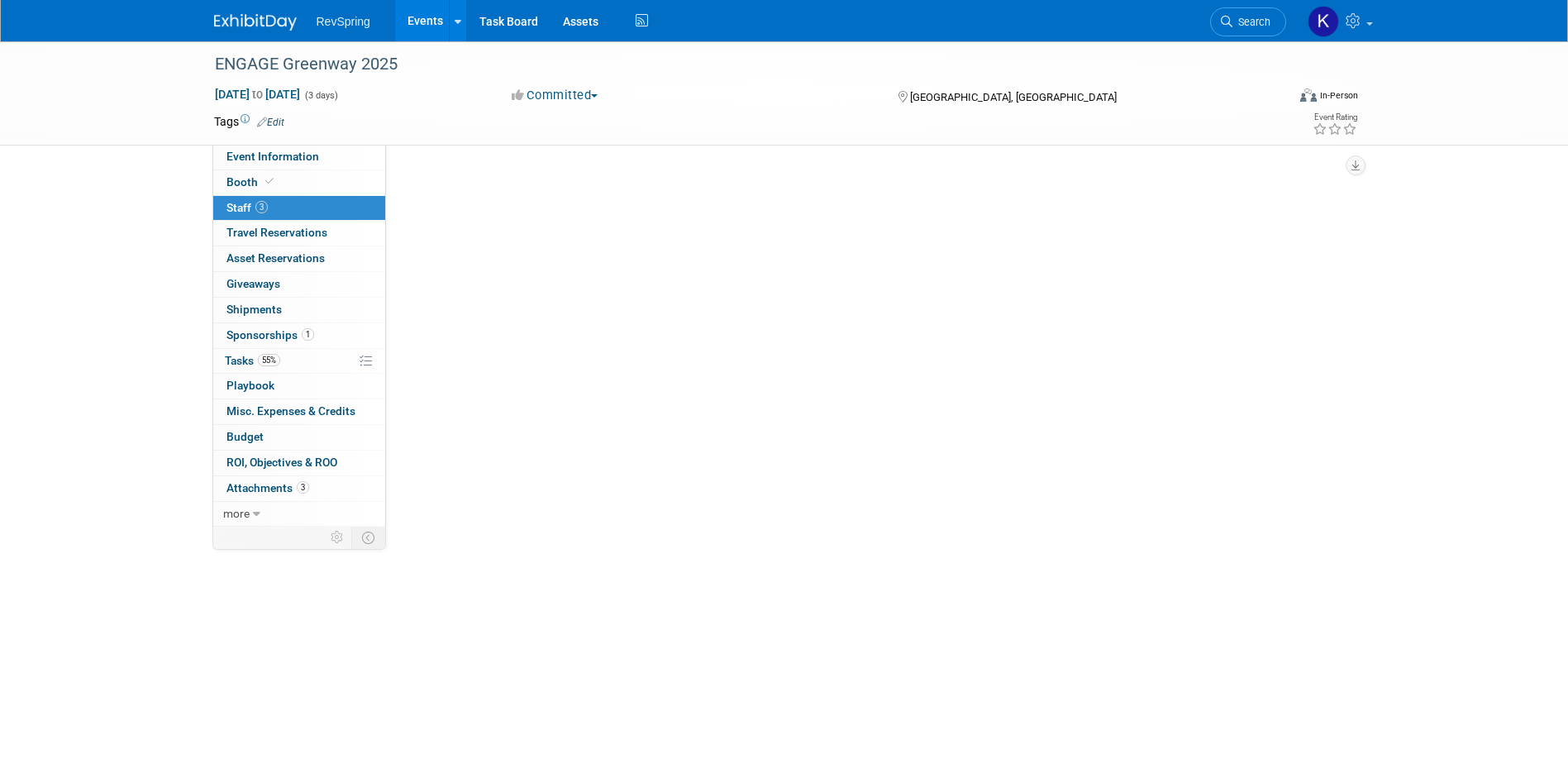
scroll to position [0, 0]
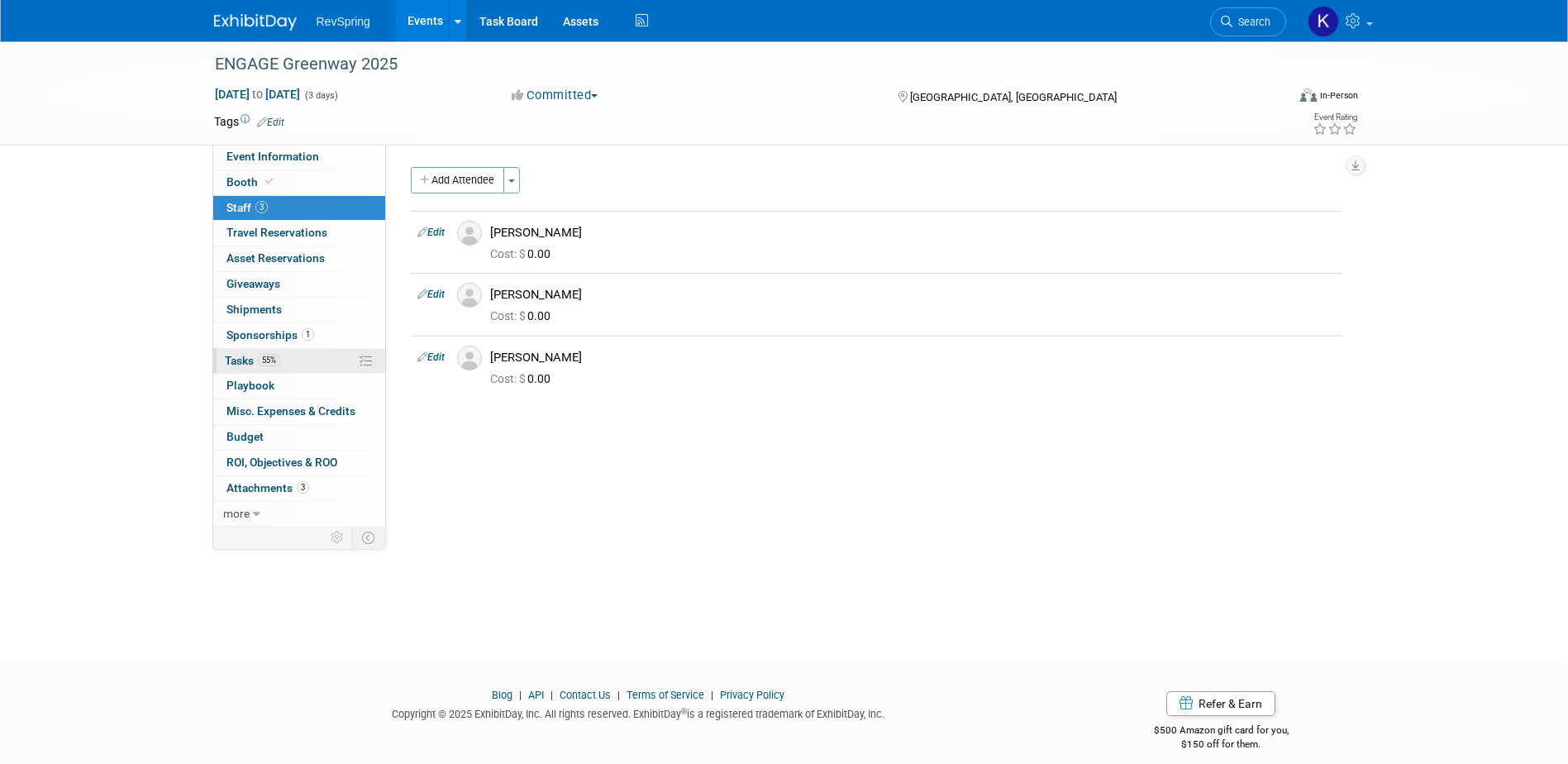
click at [291, 350] on link "55% Tasks 55%" at bounding box center [299, 361] width 172 height 25
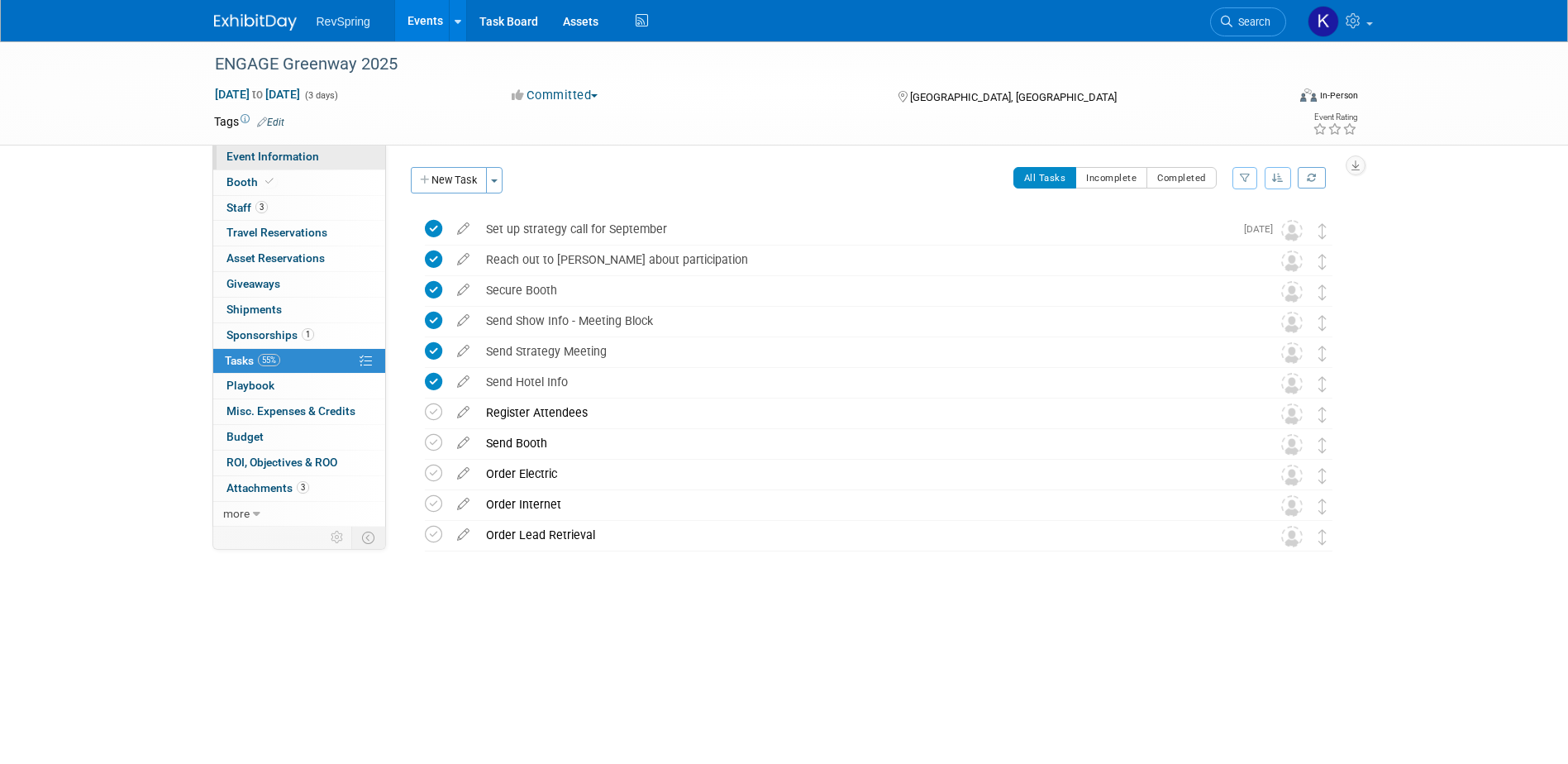
click at [336, 153] on link "Event Information" at bounding box center [299, 157] width 172 height 25
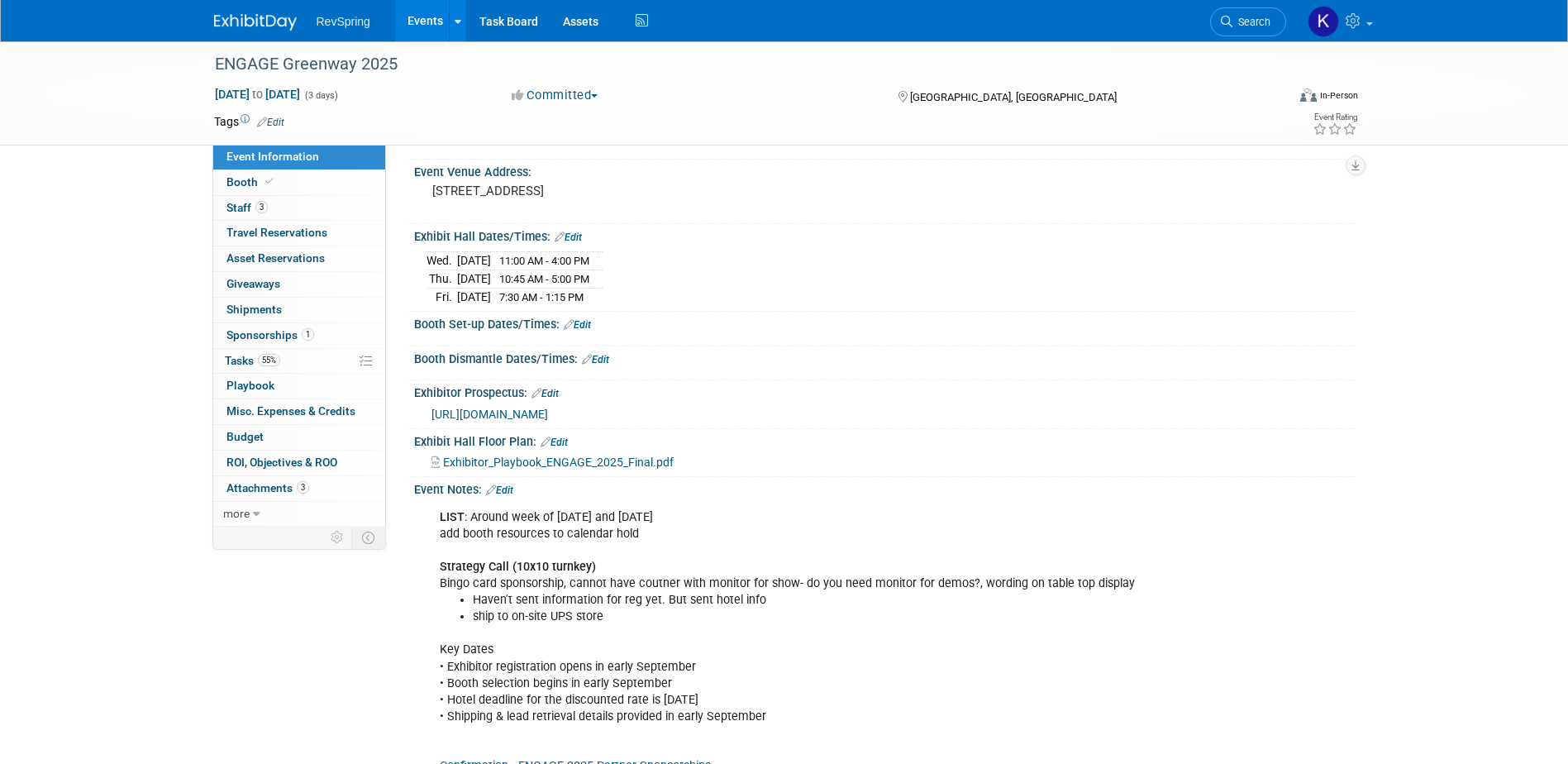
scroll to position [248, 0]
